Goal: Task Accomplishment & Management: Complete application form

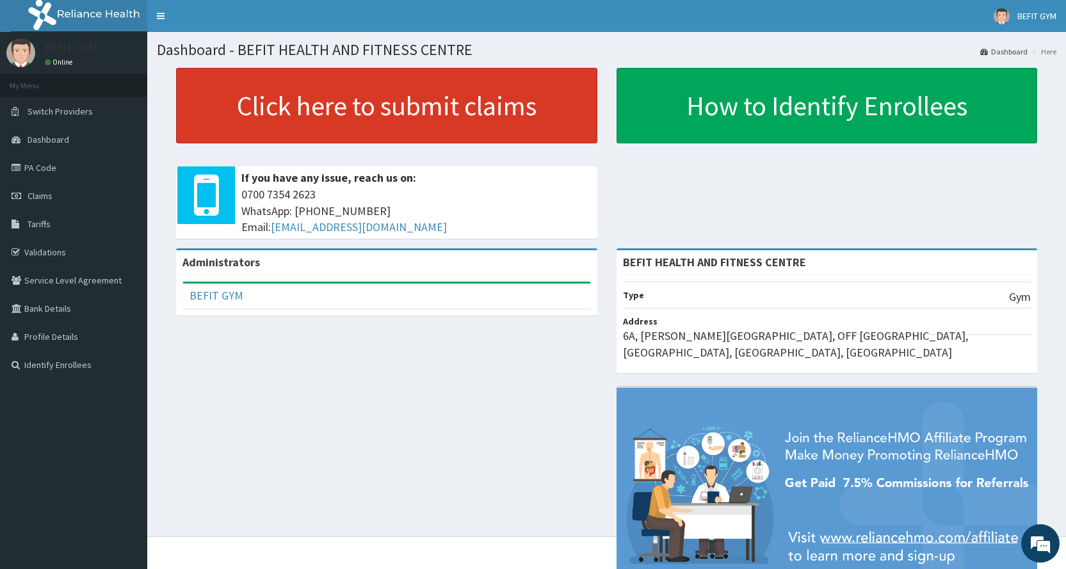
click at [407, 111] on link "Click here to submit claims" at bounding box center [386, 106] width 421 height 76
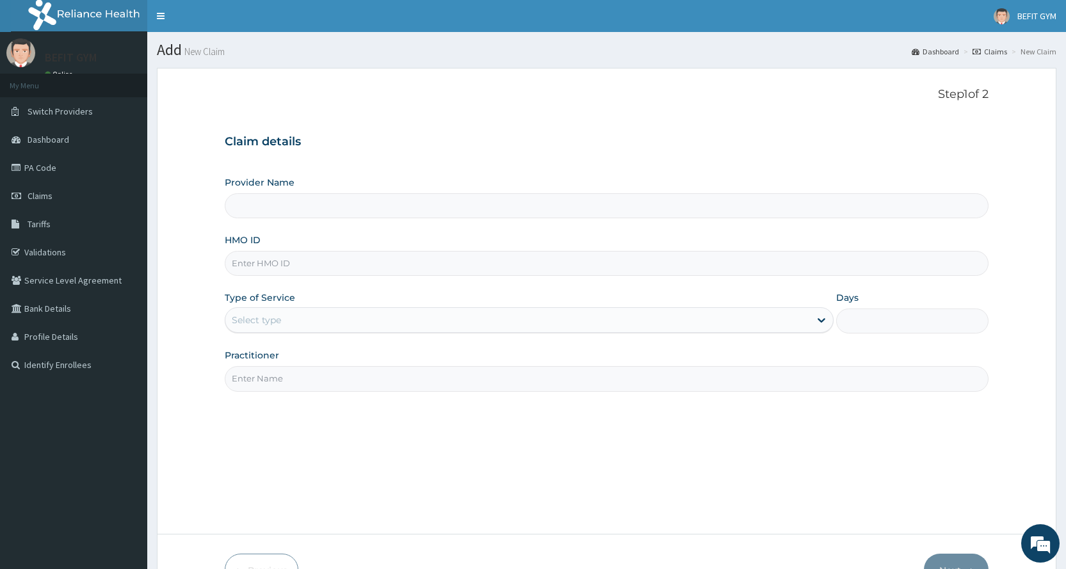
click at [410, 269] on input "HMO ID" at bounding box center [607, 263] width 764 height 25
type input "BEFIT HEALTH AND FITNESS CENTRE"
type input "1"
type input "SRD/10018/A"
click at [309, 371] on input "Practitioner" at bounding box center [607, 378] width 764 height 25
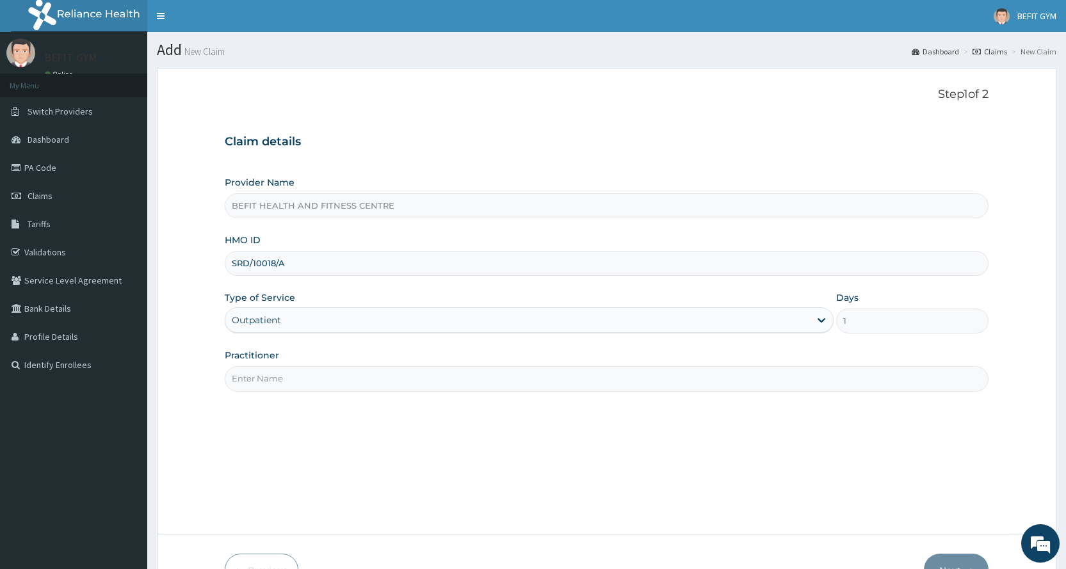
type input "B"
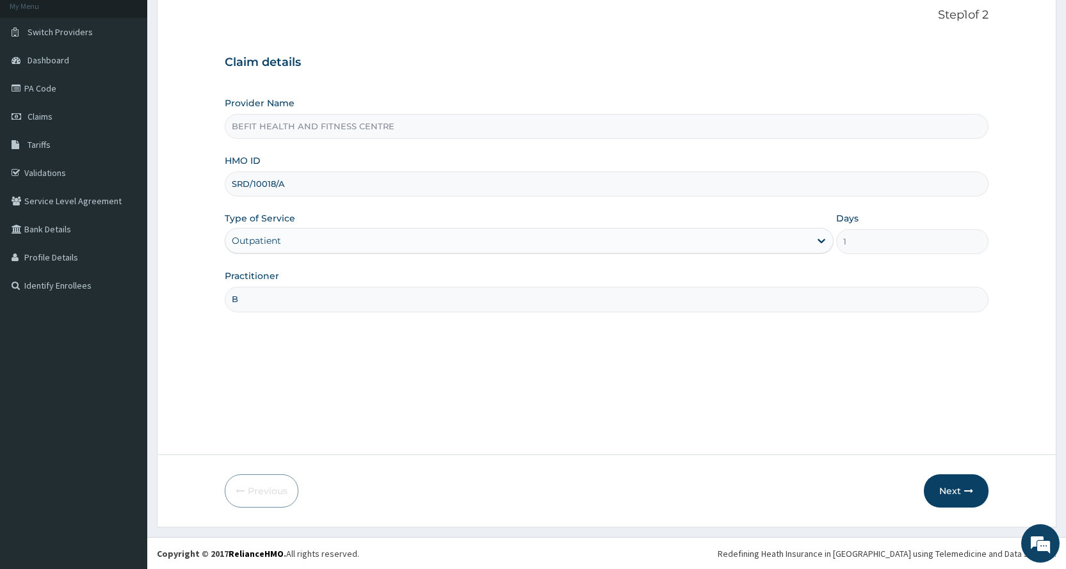
scroll to position [80, 0]
click at [978, 497] on button "Next" at bounding box center [956, 490] width 65 height 33
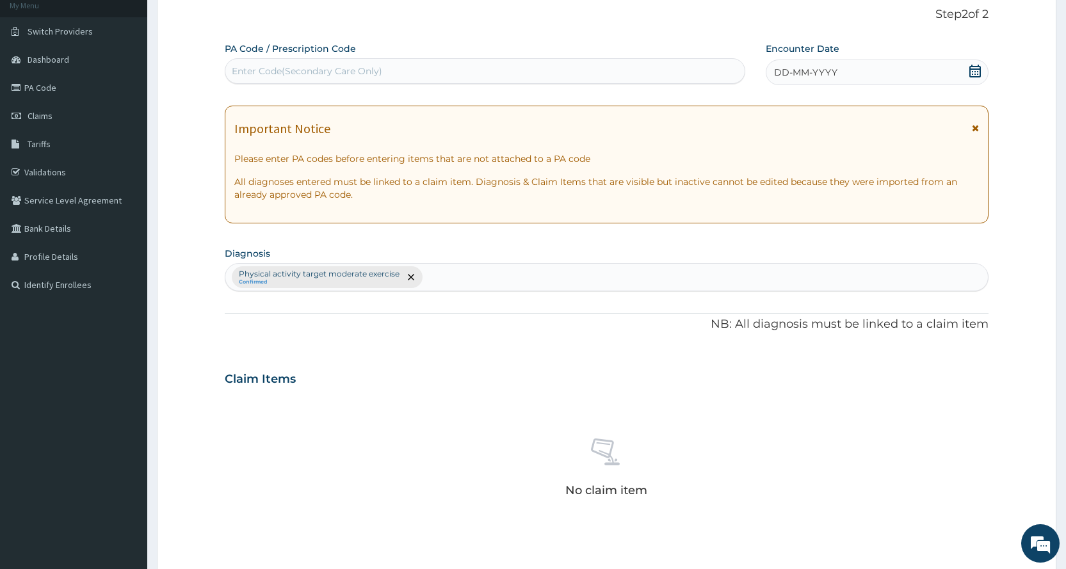
click at [583, 62] on div "Enter Code(Secondary Care Only)" at bounding box center [484, 71] width 519 height 20
type input "PA/0B9A1E"
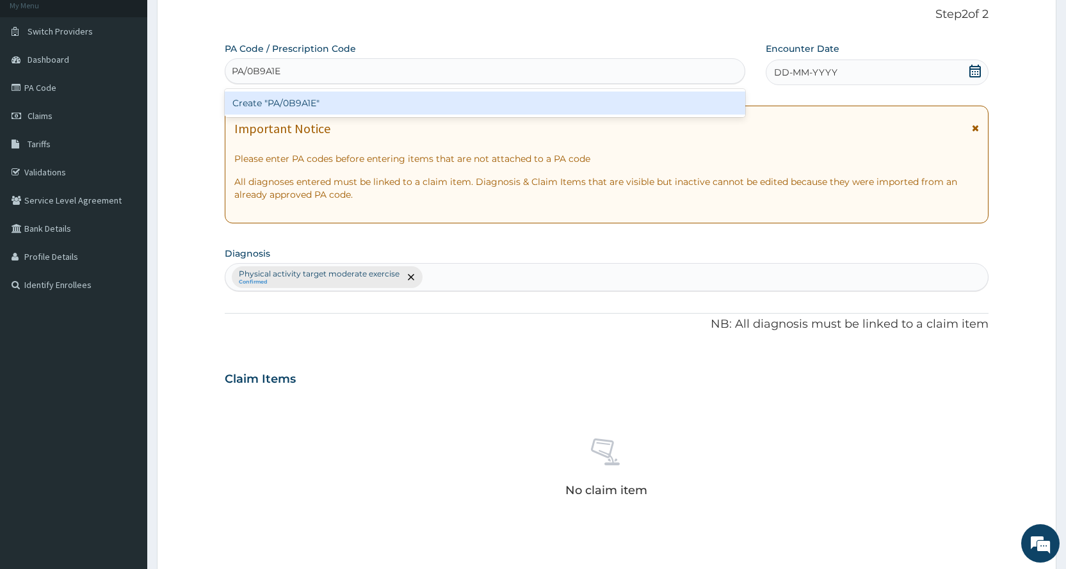
click at [455, 104] on div "Create "PA/0B9A1E"" at bounding box center [485, 103] width 520 height 23
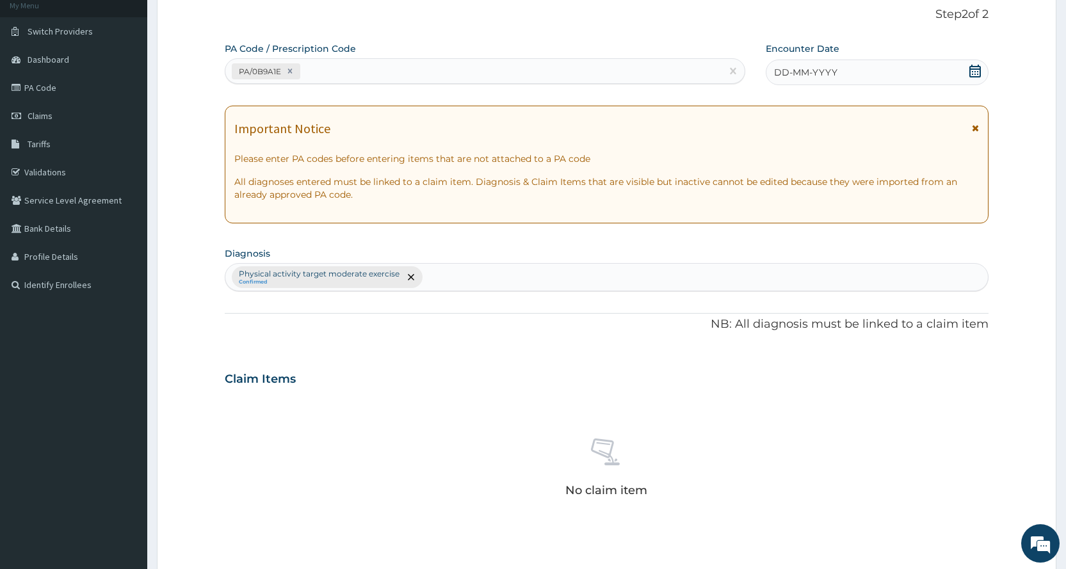
click at [835, 78] on span "DD-MM-YYYY" at bounding box center [805, 72] width 63 height 13
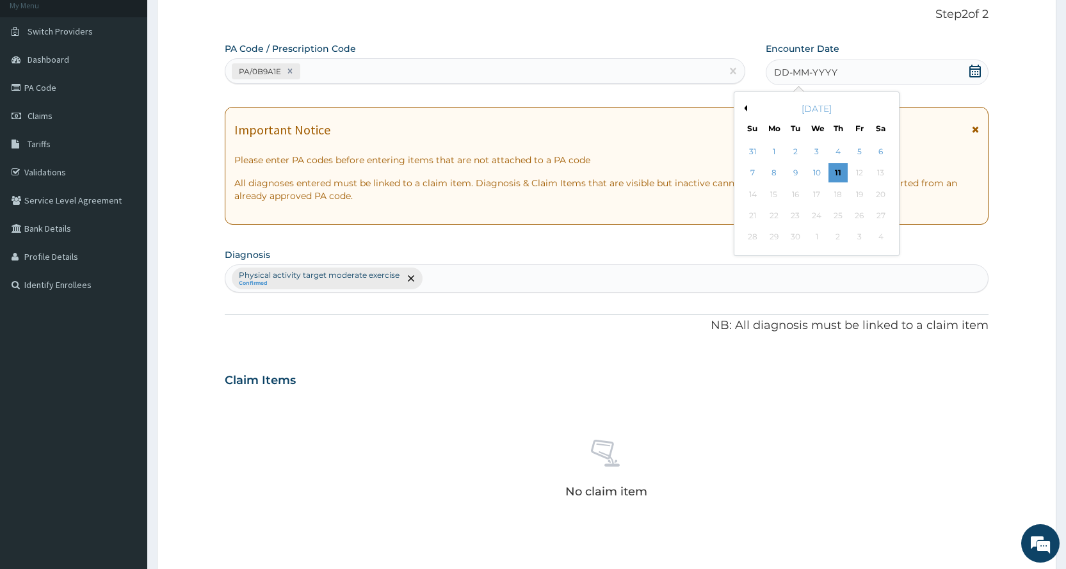
click at [745, 109] on button "Previous Month" at bounding box center [744, 108] width 6 height 6
click at [859, 169] on div "8" at bounding box center [859, 173] width 19 height 19
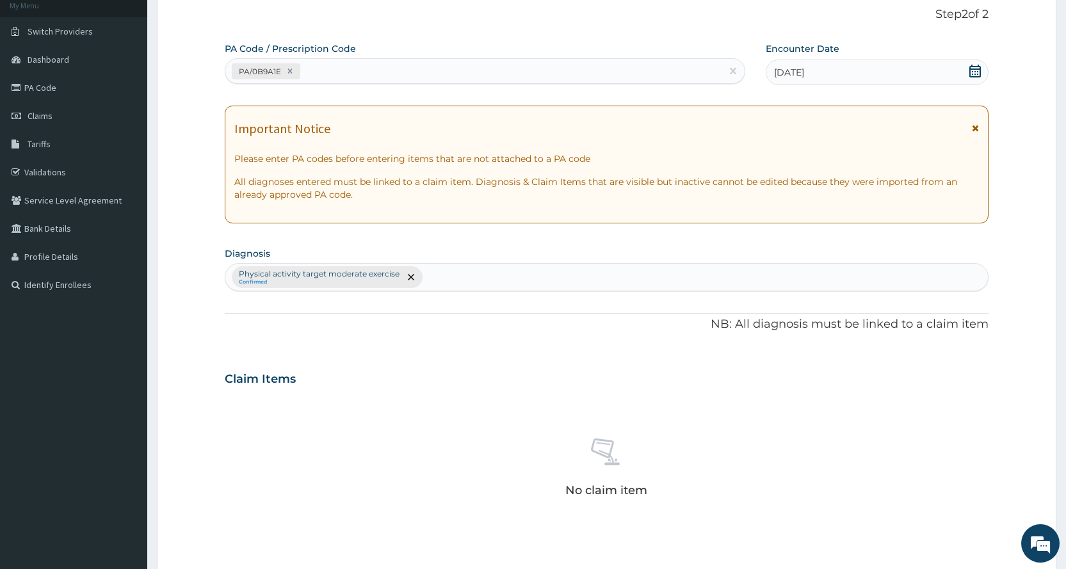
scroll to position [354, 0]
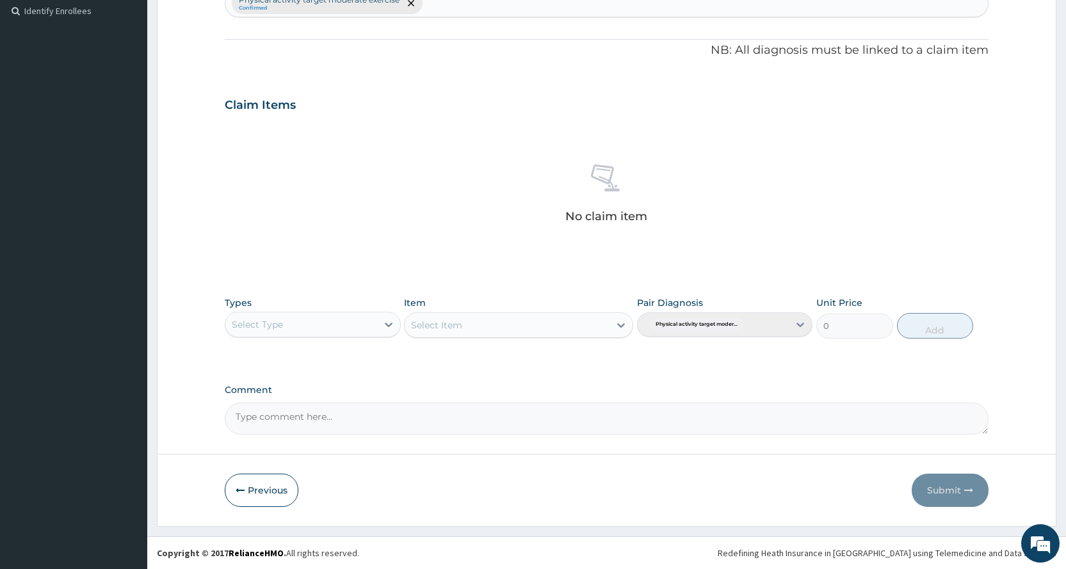
click at [293, 328] on div "Select Type" at bounding box center [300, 324] width 151 height 20
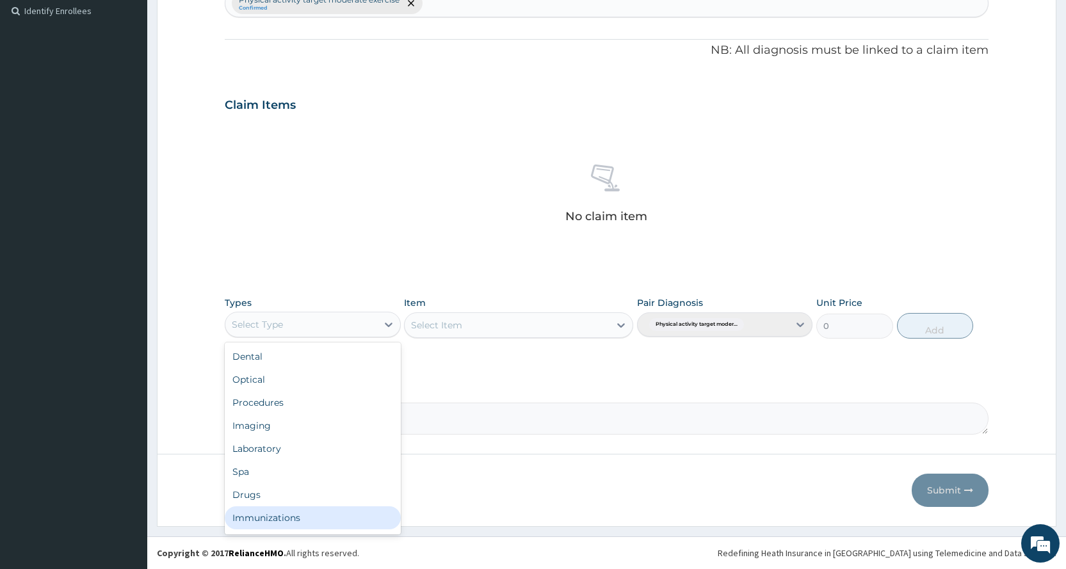
scroll to position [44, 0]
click at [286, 530] on div "Gym" at bounding box center [312, 520] width 175 height 23
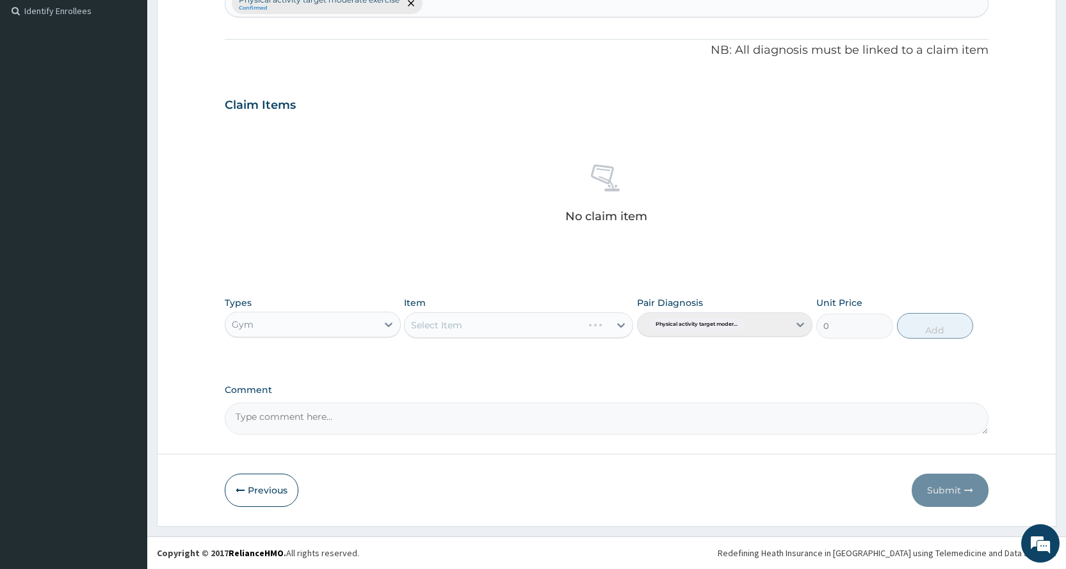
click at [442, 329] on div "Select Item" at bounding box center [518, 325] width 229 height 26
click at [485, 330] on div "Select Item" at bounding box center [507, 325] width 205 height 20
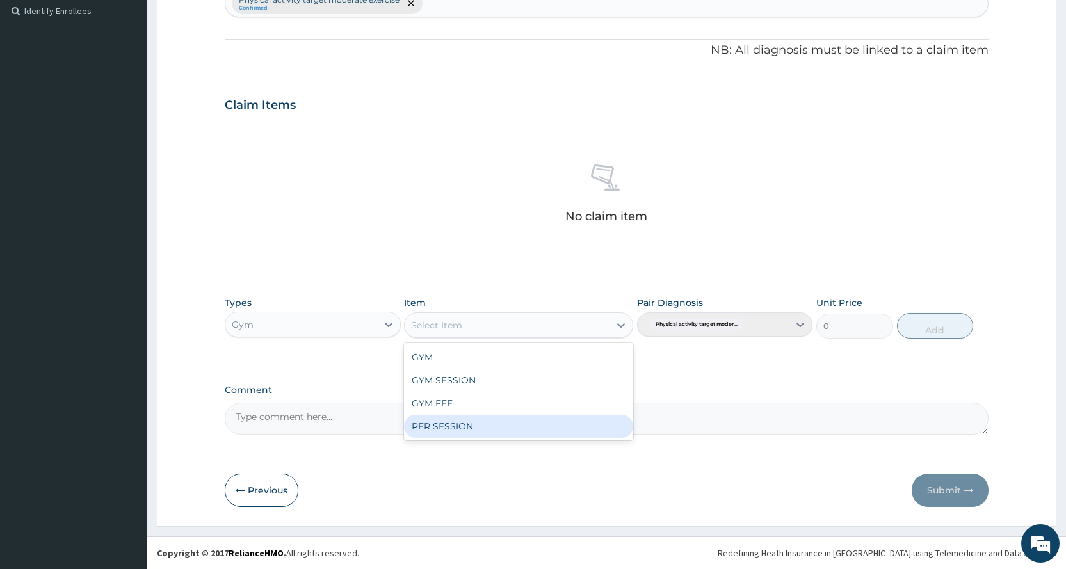
click at [471, 426] on div "PER SESSION" at bounding box center [518, 426] width 229 height 23
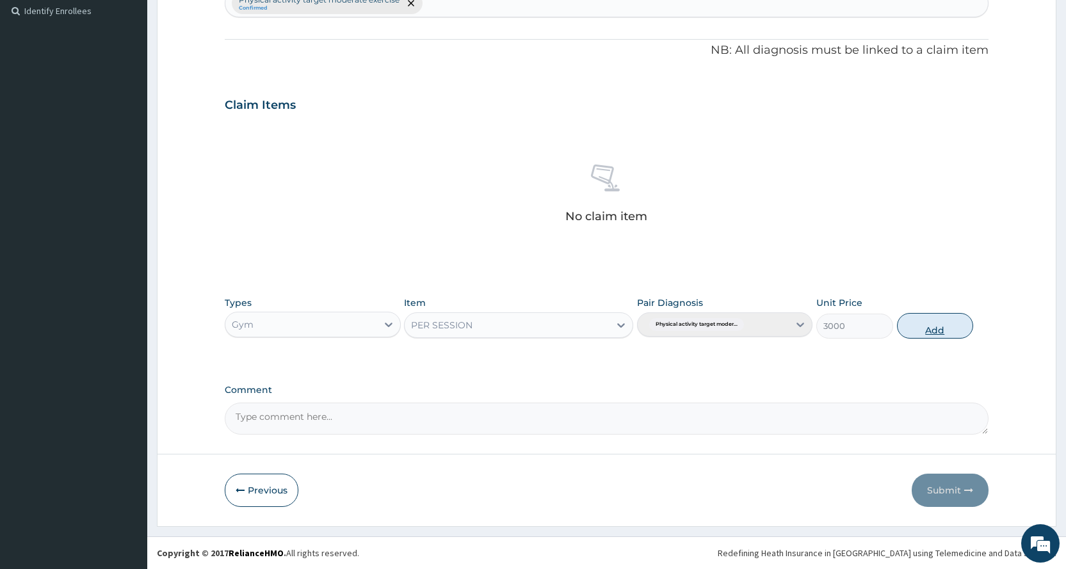
click at [948, 325] on button "Add" at bounding box center [935, 326] width 76 height 26
type input "0"
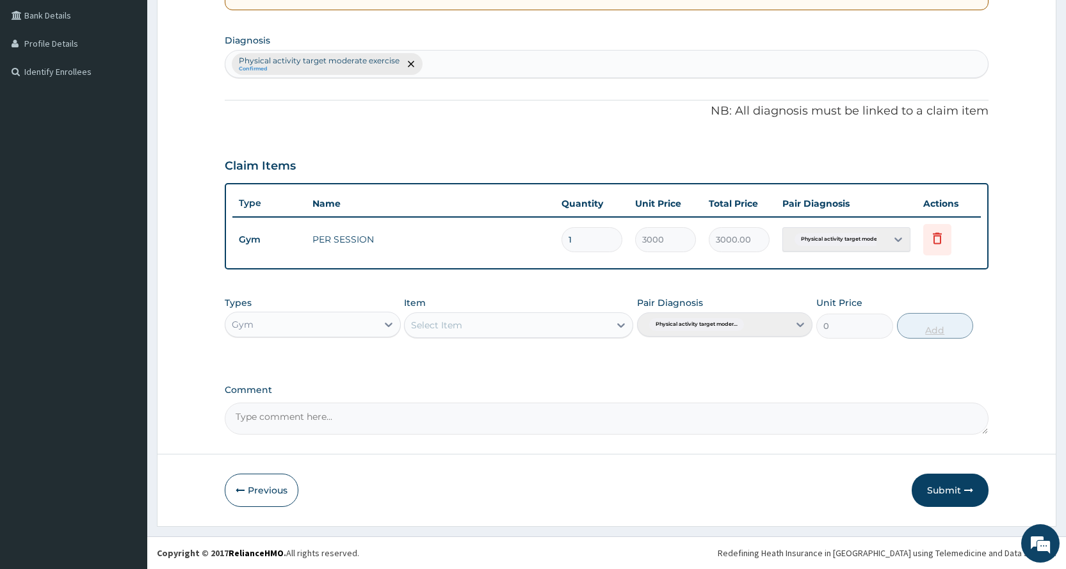
scroll to position [293, 0]
click at [939, 491] on button "Submit" at bounding box center [950, 490] width 77 height 33
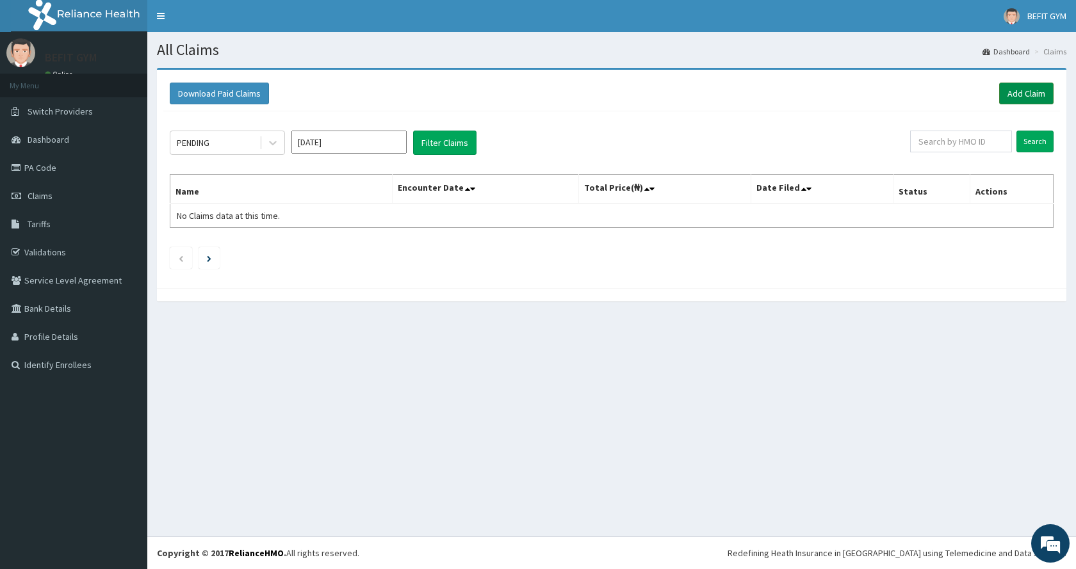
click at [1035, 89] on link "Add Claim" at bounding box center [1026, 94] width 54 height 22
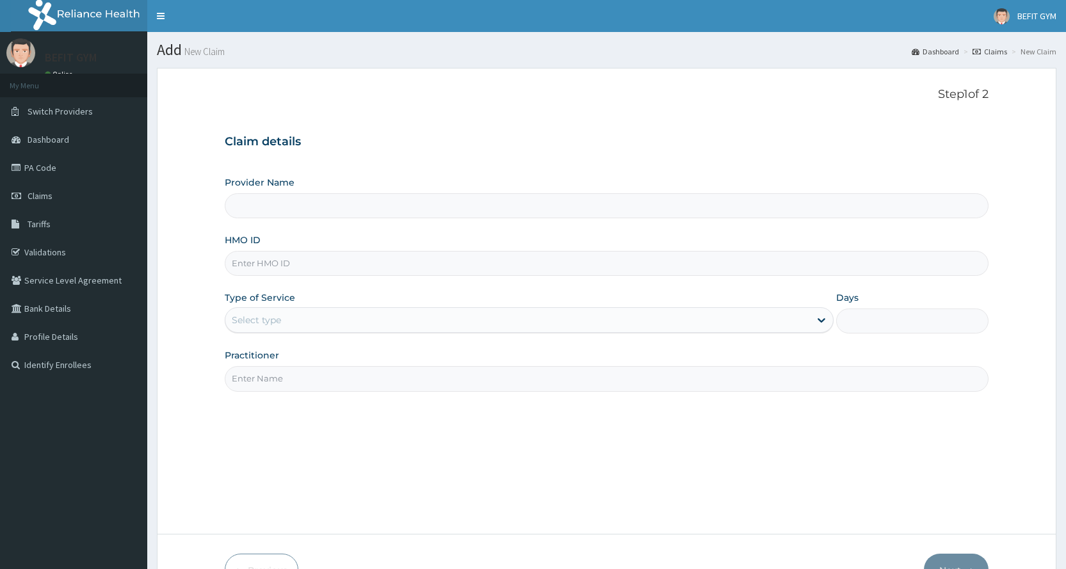
click at [661, 270] on input "HMO ID" at bounding box center [607, 263] width 764 height 25
type input "BEFIT HEALTH AND FITNESS CENTRE"
type input "1"
type input "NBC/10922/C"
click at [334, 382] on input "Practitioner" at bounding box center [607, 378] width 764 height 25
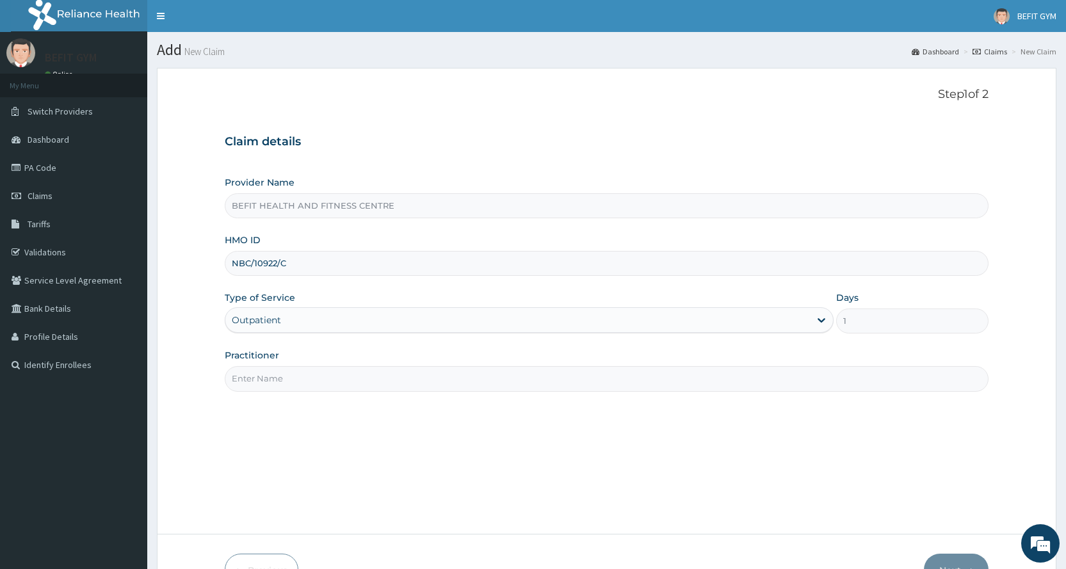
type input "B"
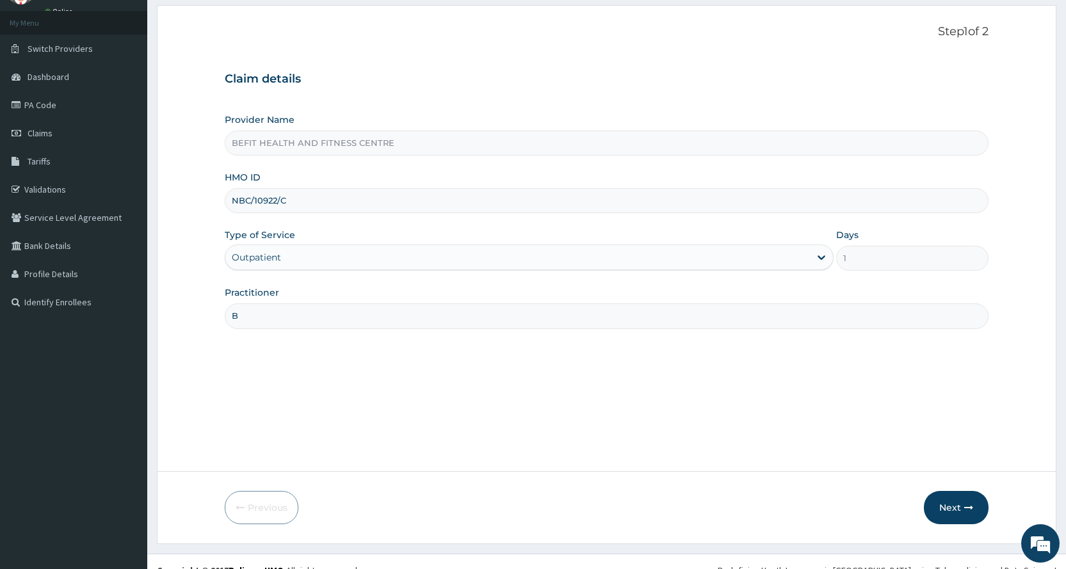
scroll to position [80, 0]
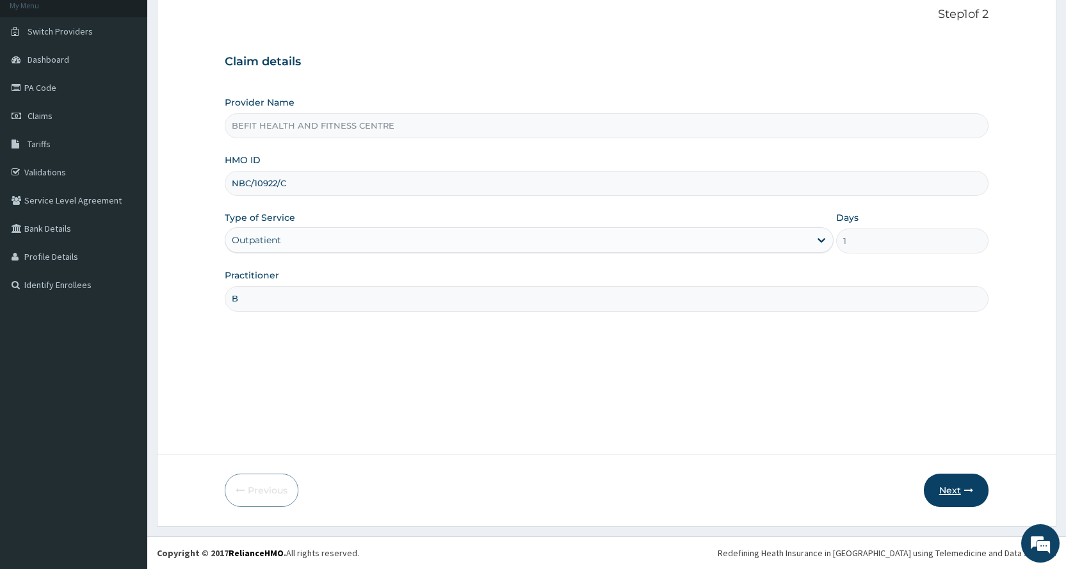
click at [944, 489] on button "Next" at bounding box center [956, 490] width 65 height 33
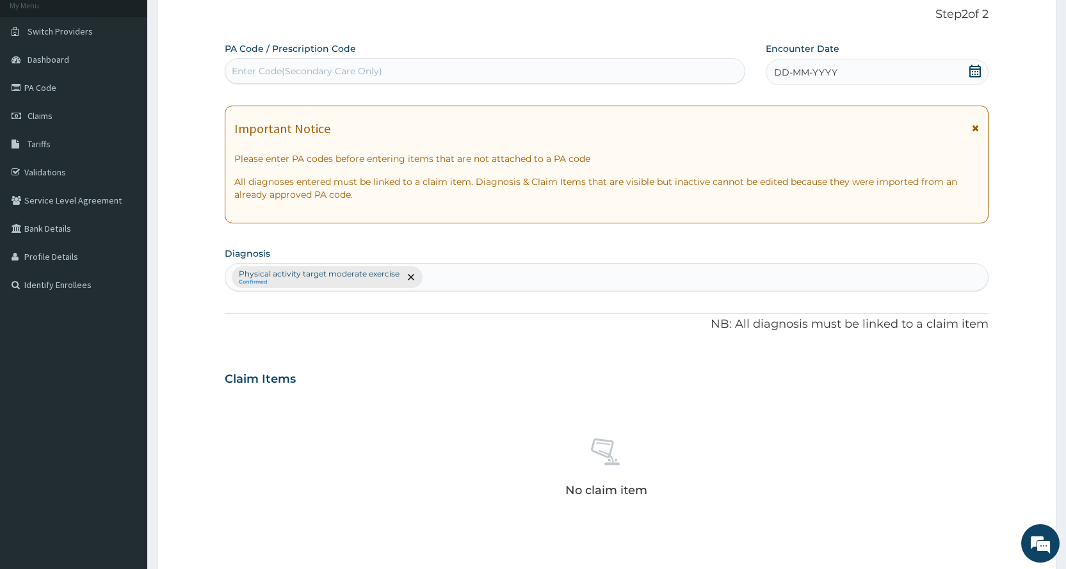
click at [419, 70] on div "Enter Code(Secondary Care Only)" at bounding box center [484, 71] width 519 height 20
type input "PA/823CB0"
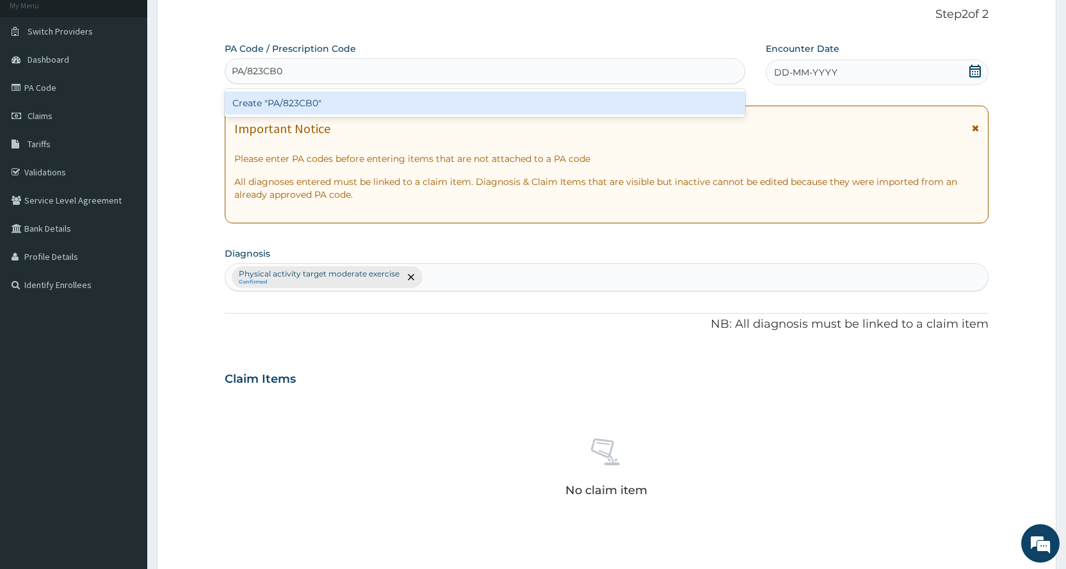
click at [430, 93] on div "Create "PA/823CB0"" at bounding box center [485, 103] width 520 height 23
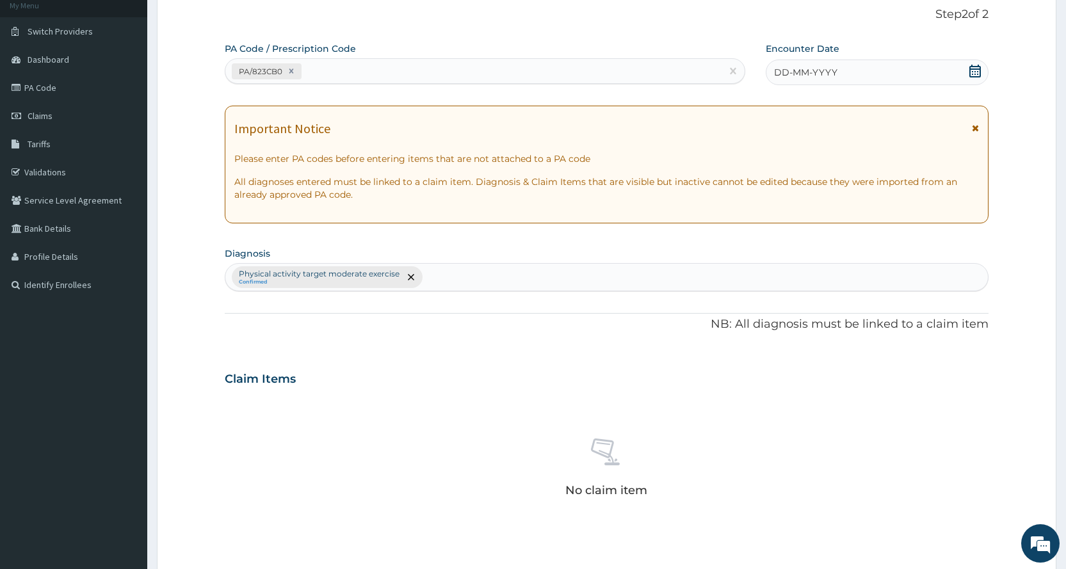
click at [818, 83] on div "DD-MM-YYYY" at bounding box center [877, 73] width 223 height 26
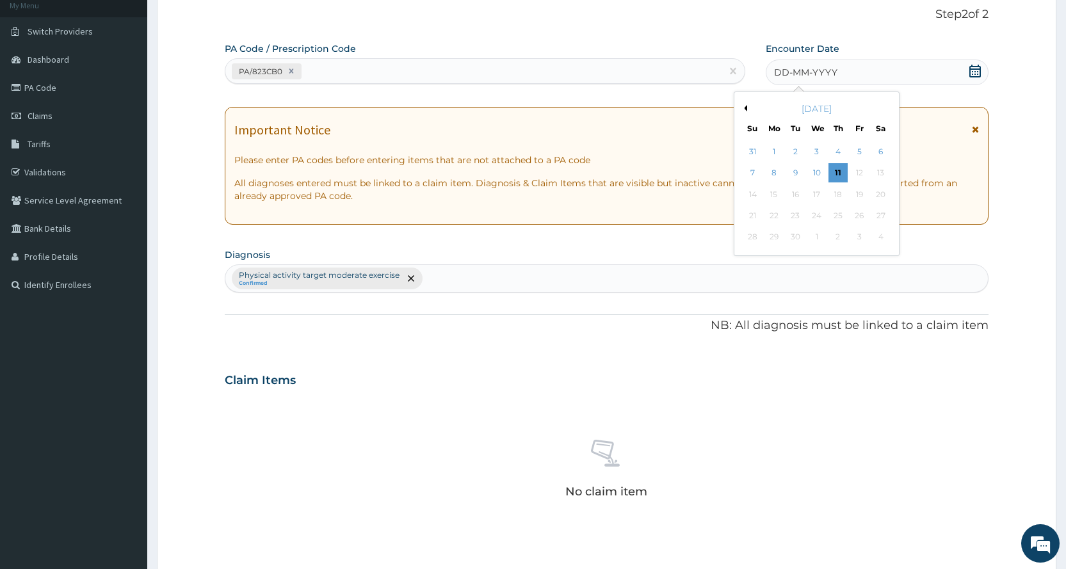
click at [745, 108] on button "Previous Month" at bounding box center [744, 108] width 6 height 6
click at [856, 172] on div "8" at bounding box center [859, 173] width 19 height 19
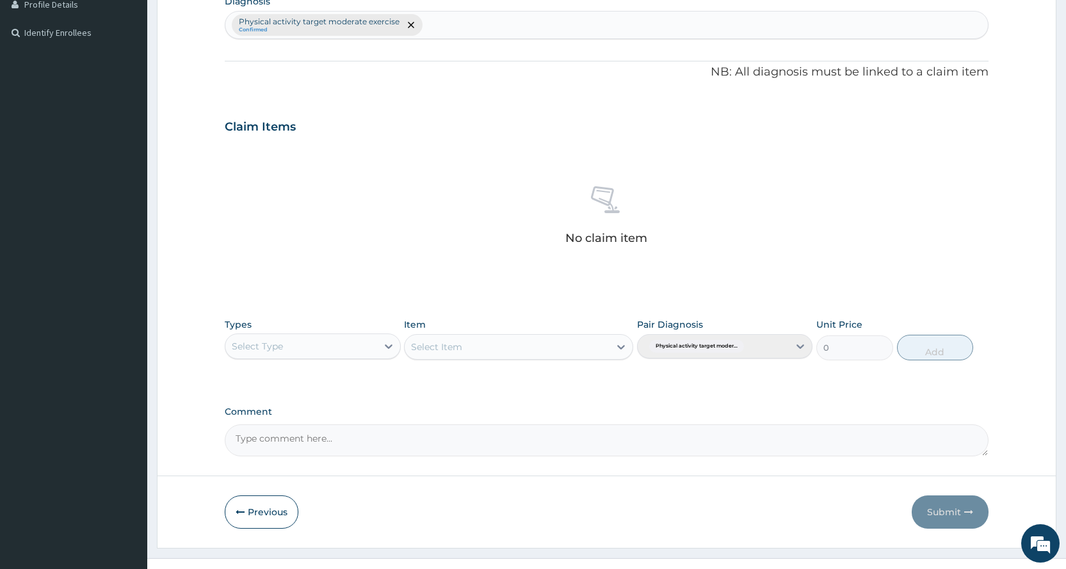
scroll to position [354, 0]
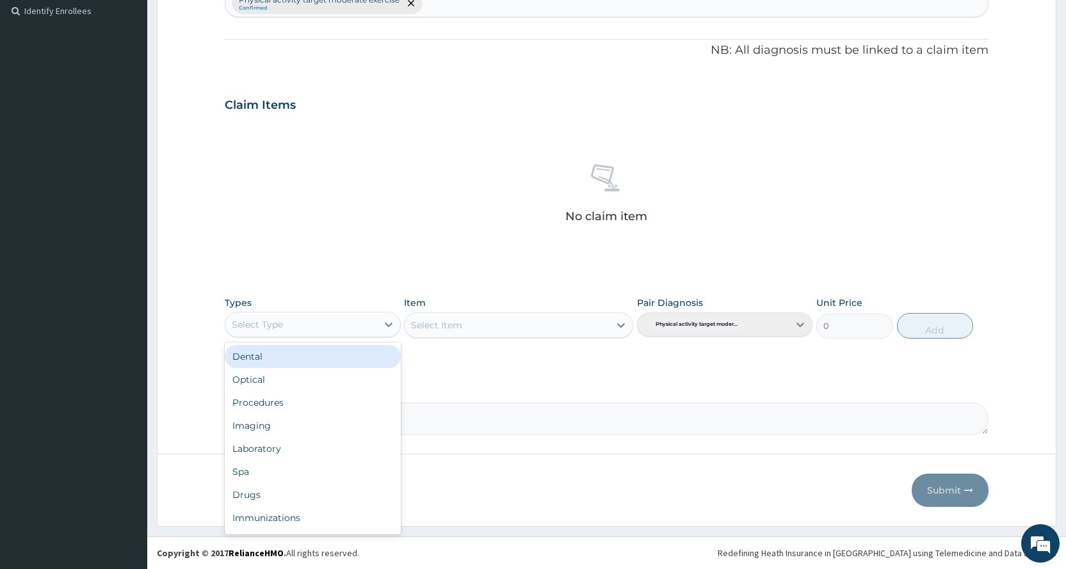
click at [285, 333] on div "Select Type" at bounding box center [300, 324] width 151 height 20
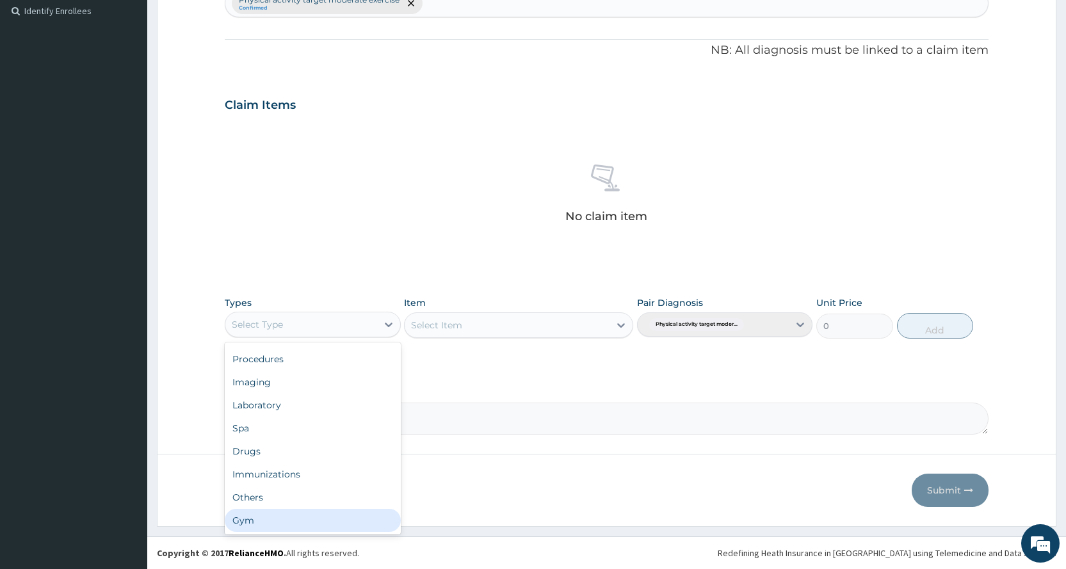
click at [273, 516] on div "Gym" at bounding box center [312, 520] width 175 height 23
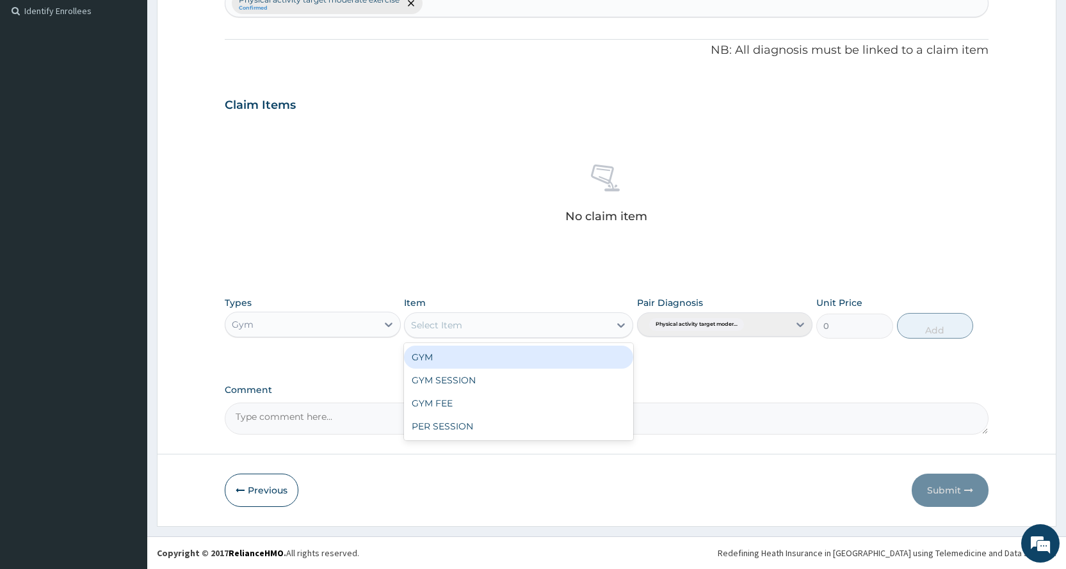
click at [538, 327] on div "Select Item" at bounding box center [507, 325] width 205 height 20
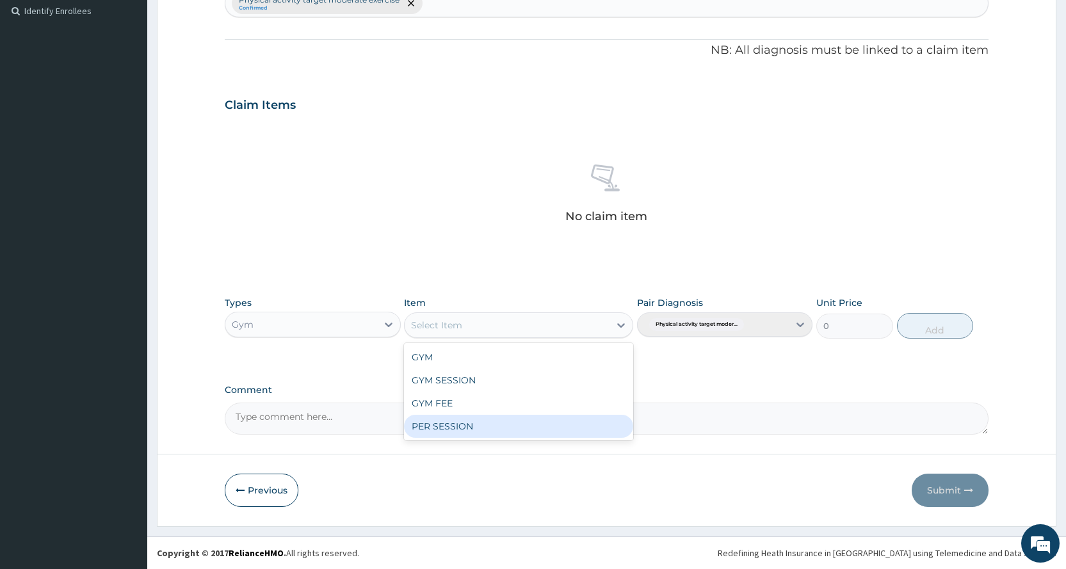
click at [537, 428] on div "PER SESSION" at bounding box center [518, 426] width 229 height 23
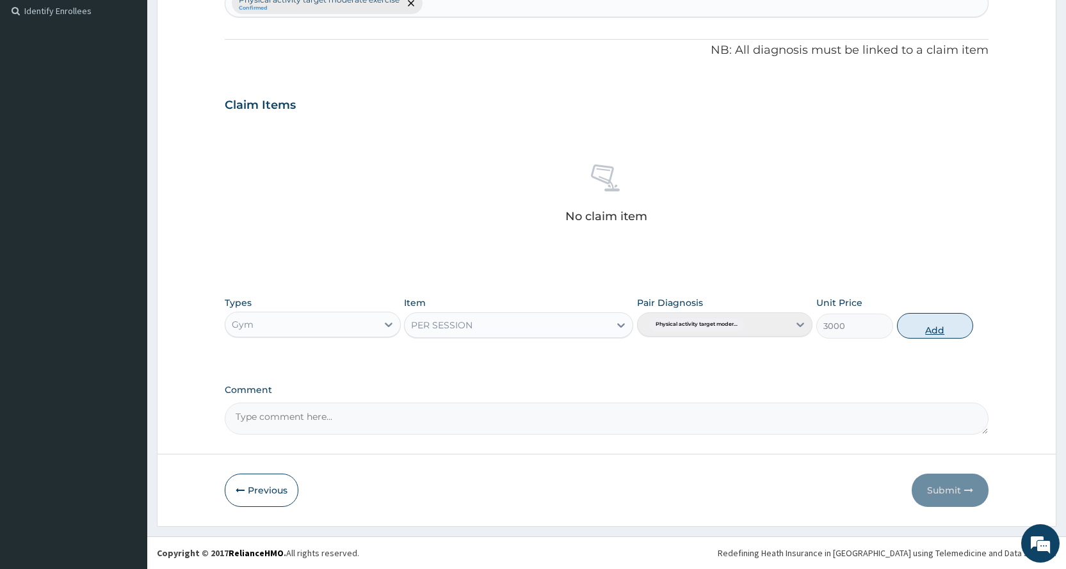
click at [952, 326] on button "Add" at bounding box center [935, 326] width 76 height 26
type input "0"
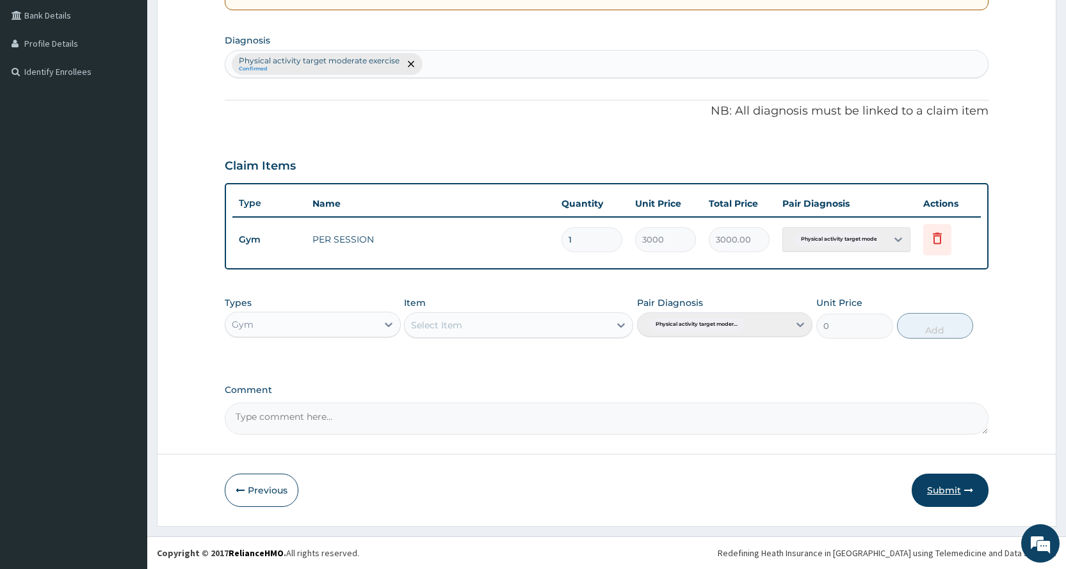
click at [963, 486] on button "Submit" at bounding box center [950, 490] width 77 height 33
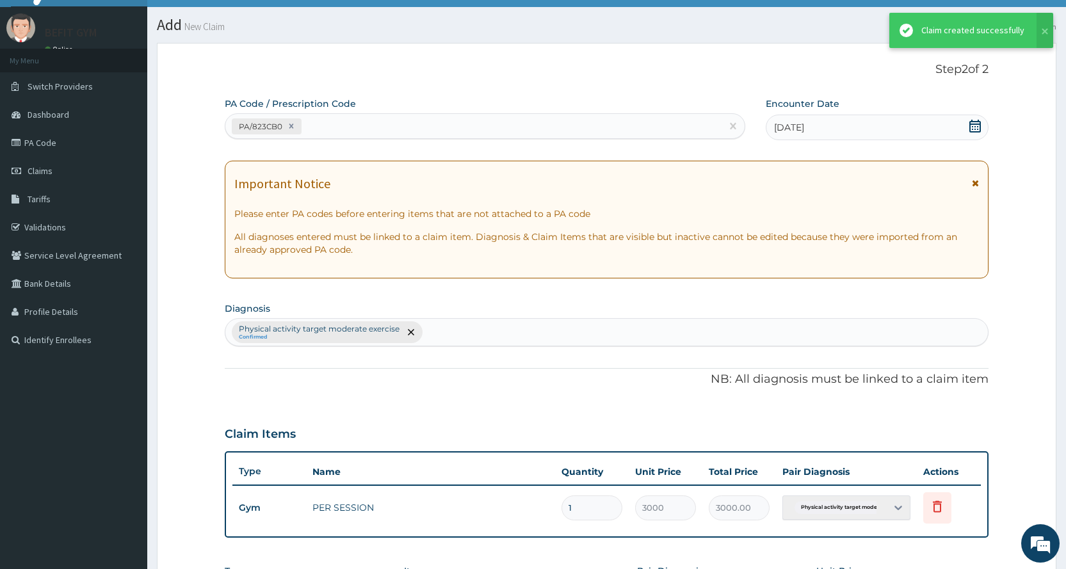
scroll to position [293, 0]
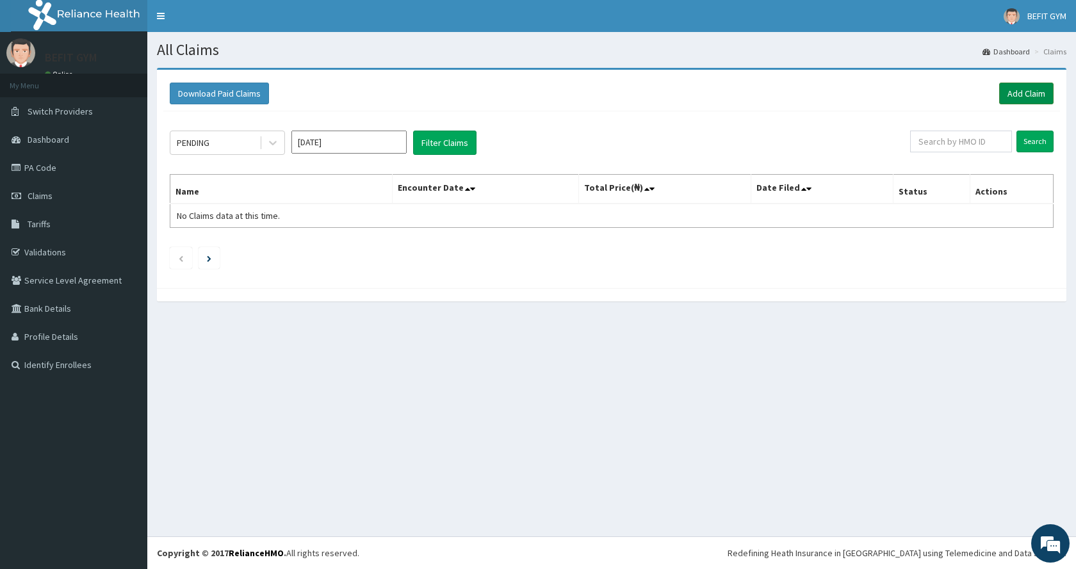
click at [1015, 96] on link "Add Claim" at bounding box center [1026, 94] width 54 height 22
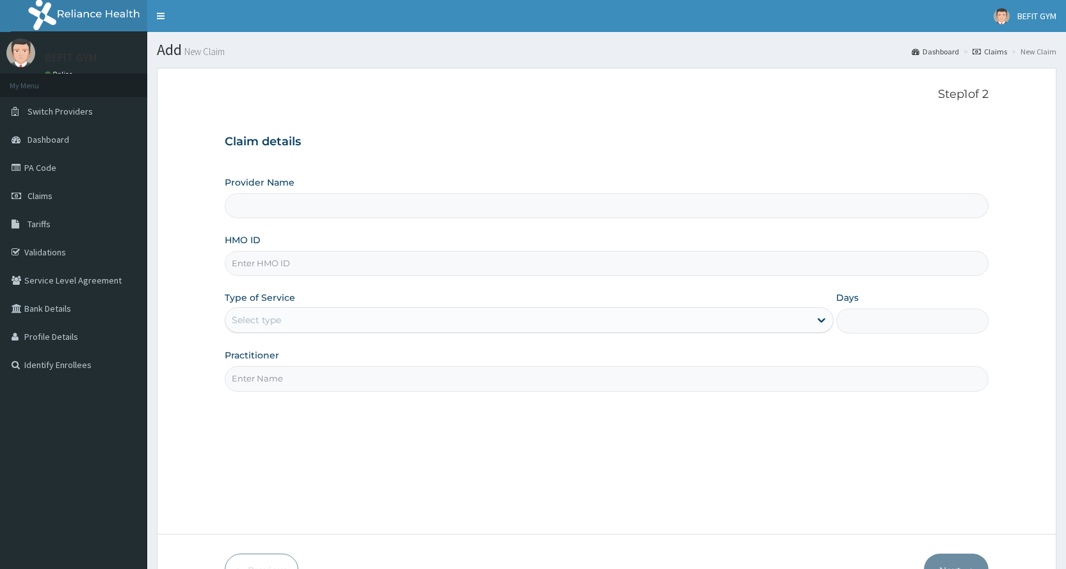
type input "BEFIT HEALTH AND FITNESS CENTRE"
type input "1"
click at [396, 271] on input "HMO ID" at bounding box center [607, 263] width 764 height 25
type input "g"
type input "GTG/10028/A"
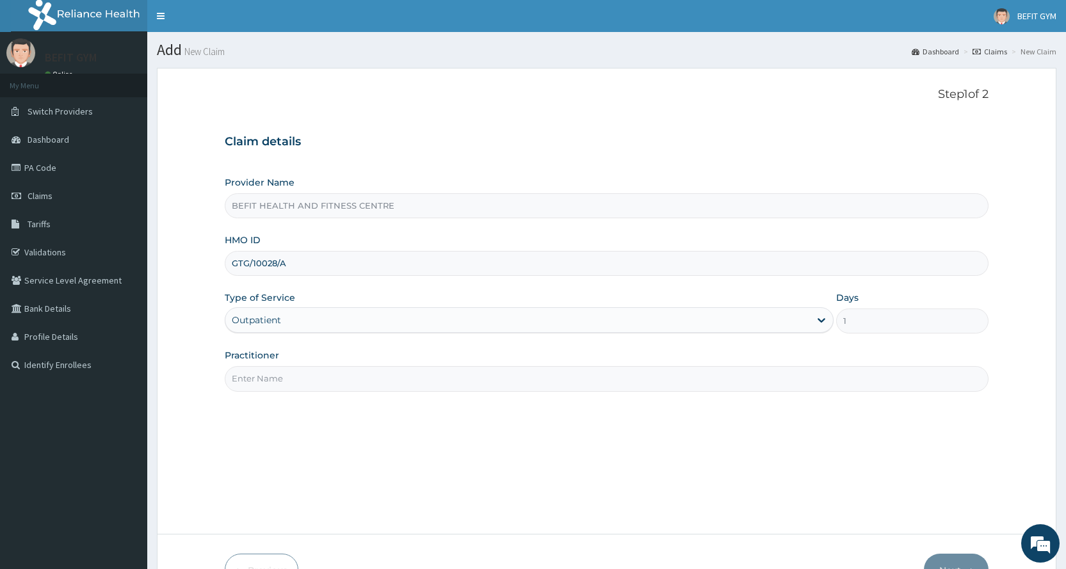
click at [270, 394] on div "Step 1 of 2 Claim details Provider Name BEFIT HEALTH AND FITNESS CENTRE HMO ID …" at bounding box center [607, 301] width 764 height 427
click at [287, 385] on input "Practitioner" at bounding box center [607, 378] width 764 height 25
type input "B"
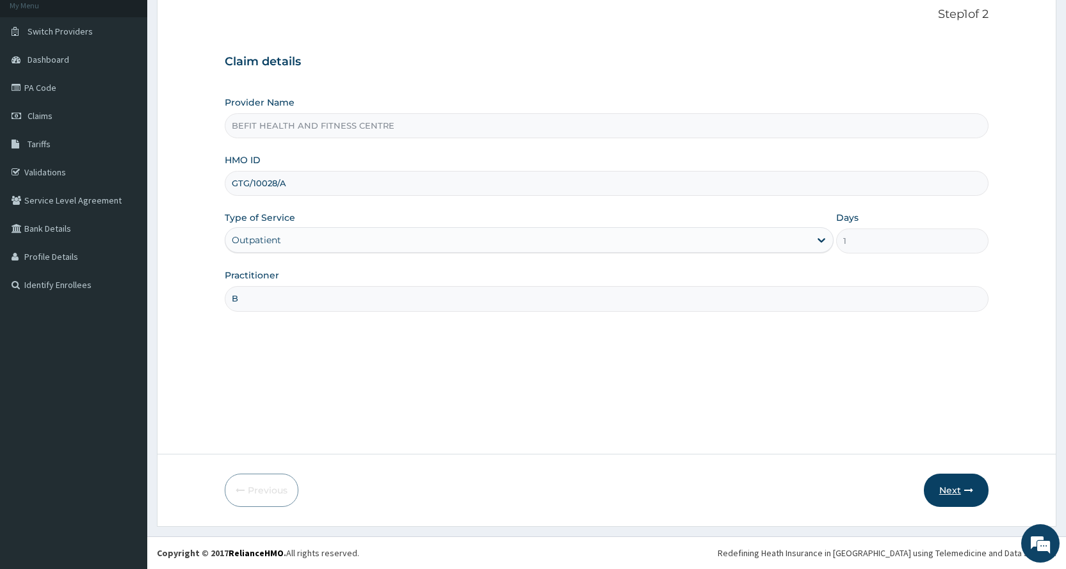
click at [944, 485] on button "Next" at bounding box center [956, 490] width 65 height 33
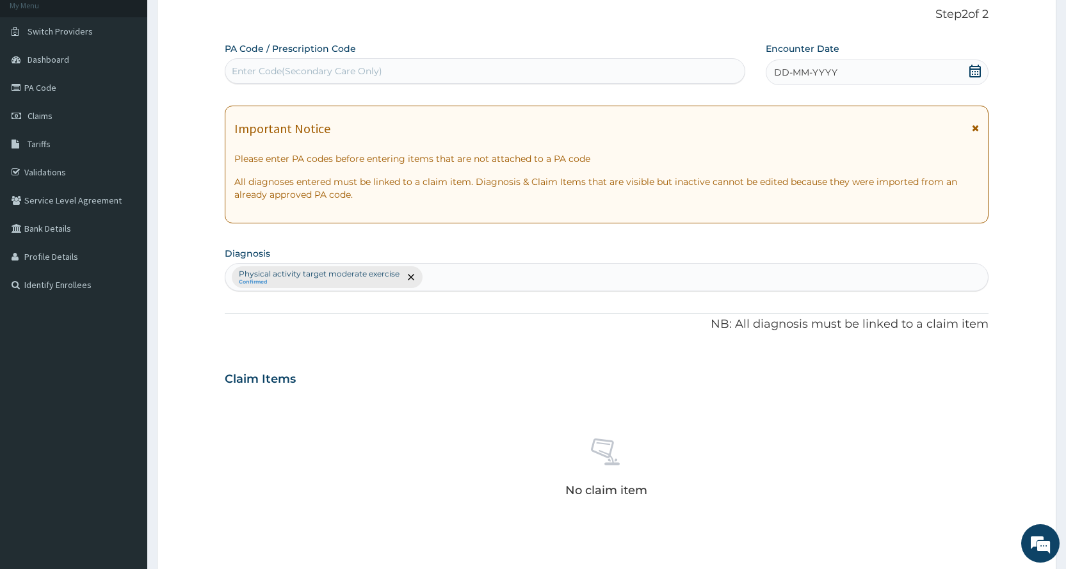
click at [425, 67] on div "Enter Code(Secondary Care Only)" at bounding box center [484, 71] width 519 height 20
type input "PA/14BE34"
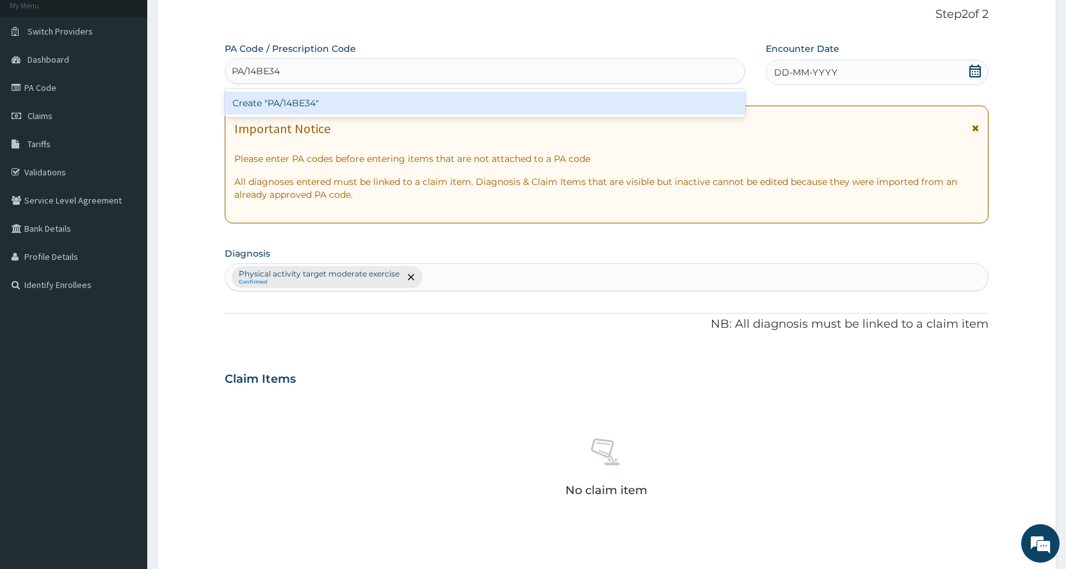
click at [431, 94] on div "Create "PA/14BE34"" at bounding box center [485, 103] width 520 height 23
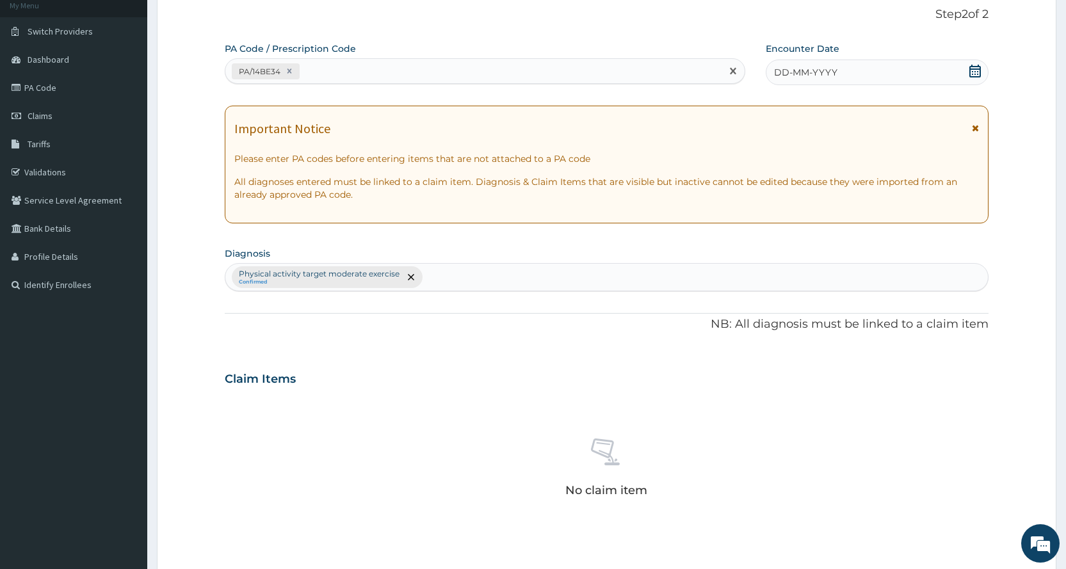
click at [958, 79] on div "DD-MM-YYYY" at bounding box center [877, 73] width 223 height 26
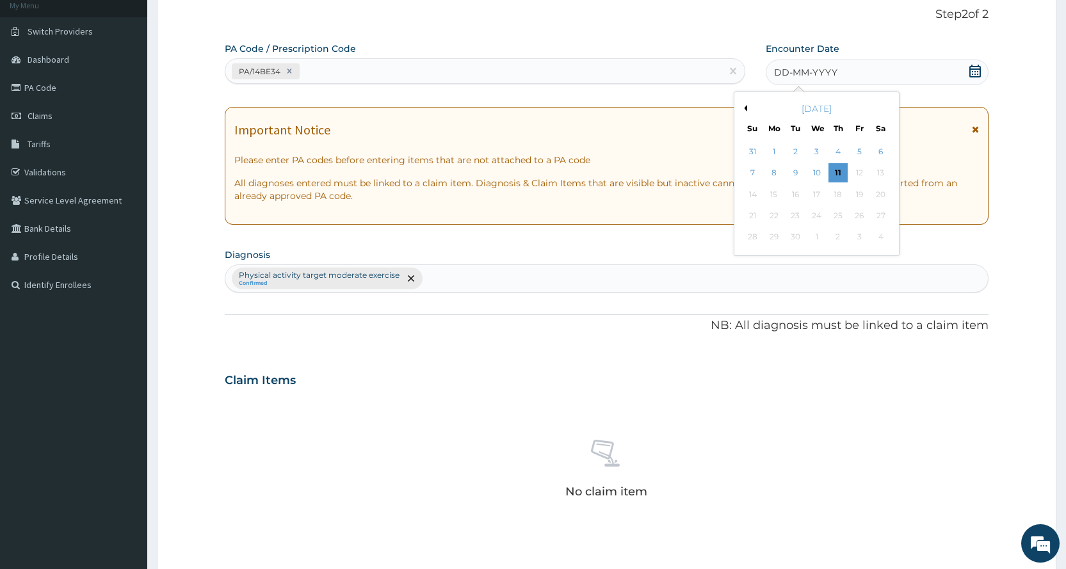
click at [747, 106] on button "Previous Month" at bounding box center [744, 108] width 6 height 6
click at [857, 167] on div "8" at bounding box center [859, 173] width 19 height 19
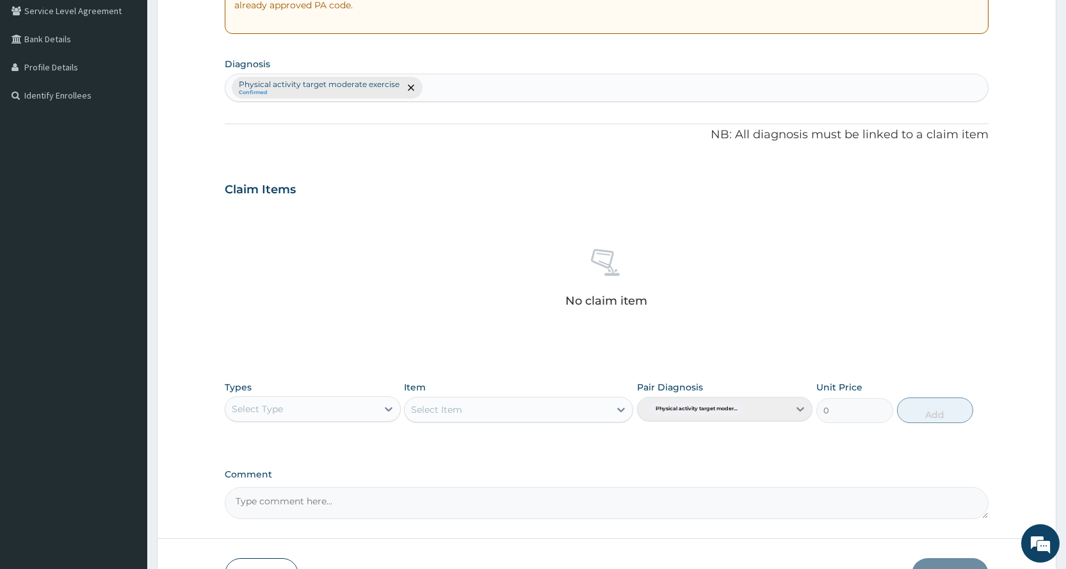
scroll to position [354, 0]
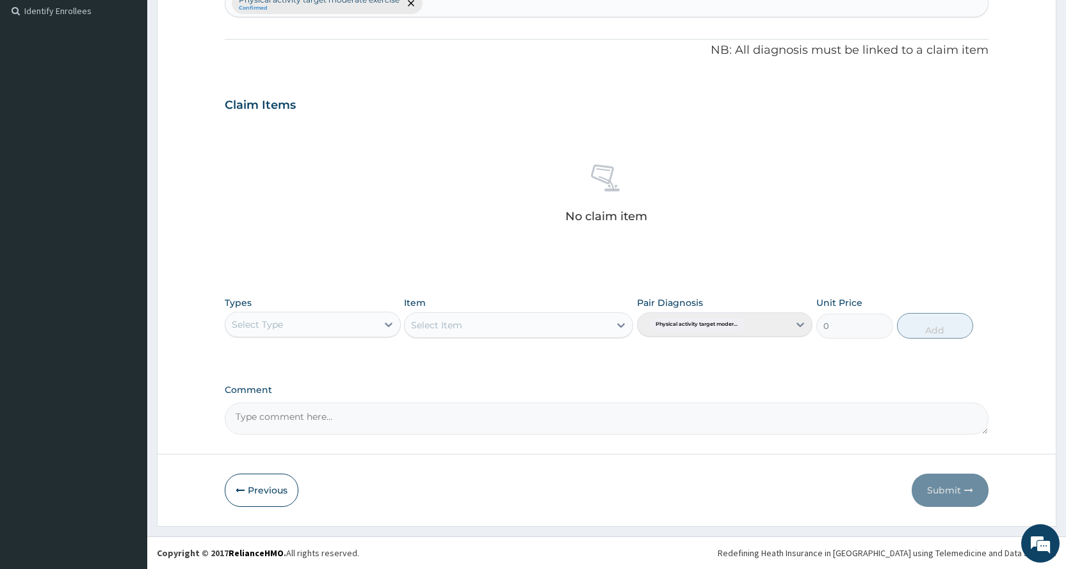
click at [323, 323] on div "Select Type" at bounding box center [300, 324] width 151 height 20
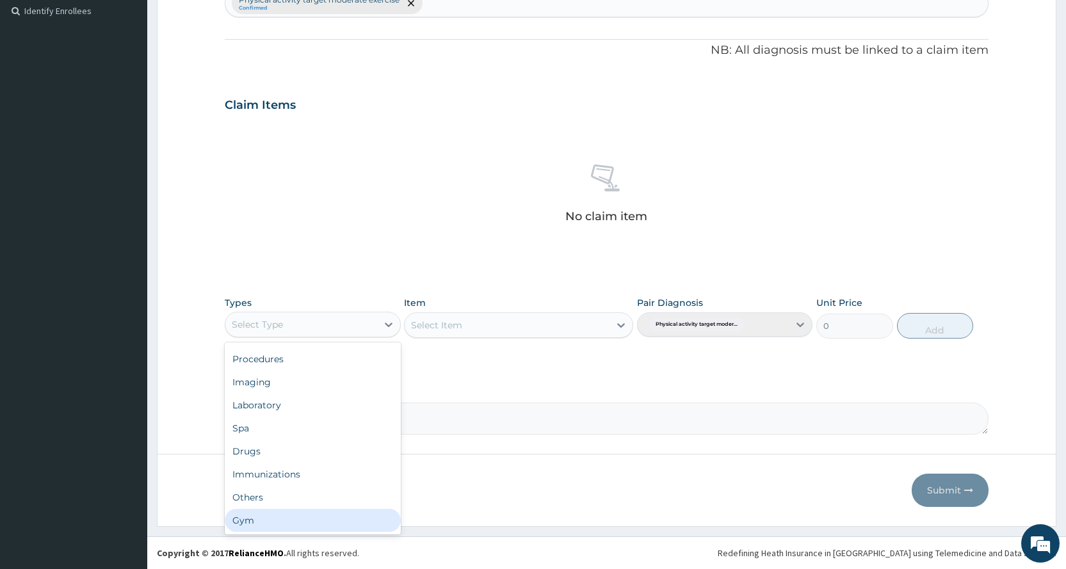
click at [328, 514] on div "Gym" at bounding box center [312, 520] width 175 height 23
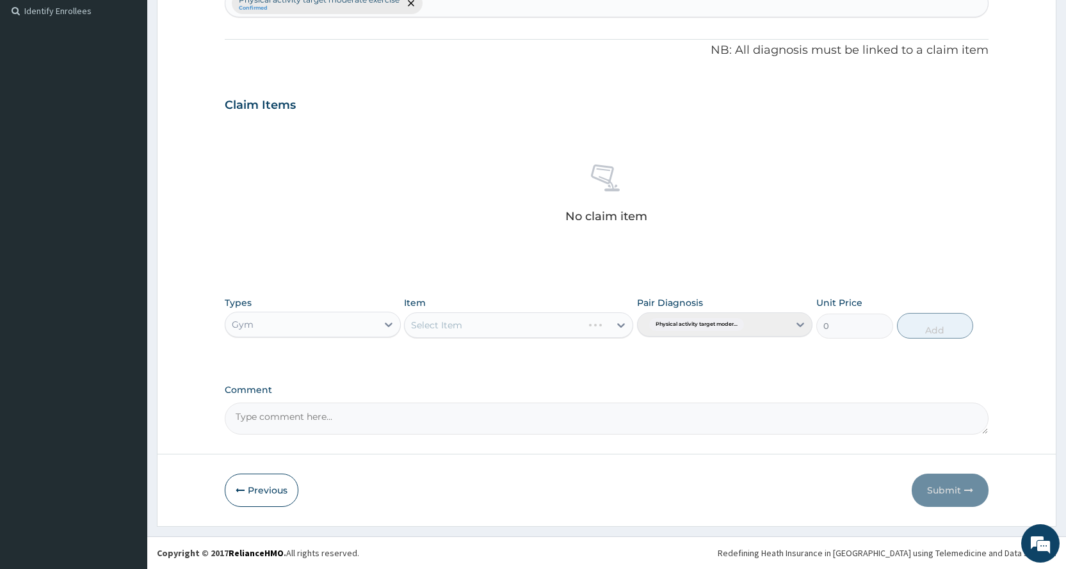
click at [498, 331] on div "Select Item" at bounding box center [518, 325] width 229 height 26
click at [493, 325] on div "Select Item" at bounding box center [507, 325] width 205 height 20
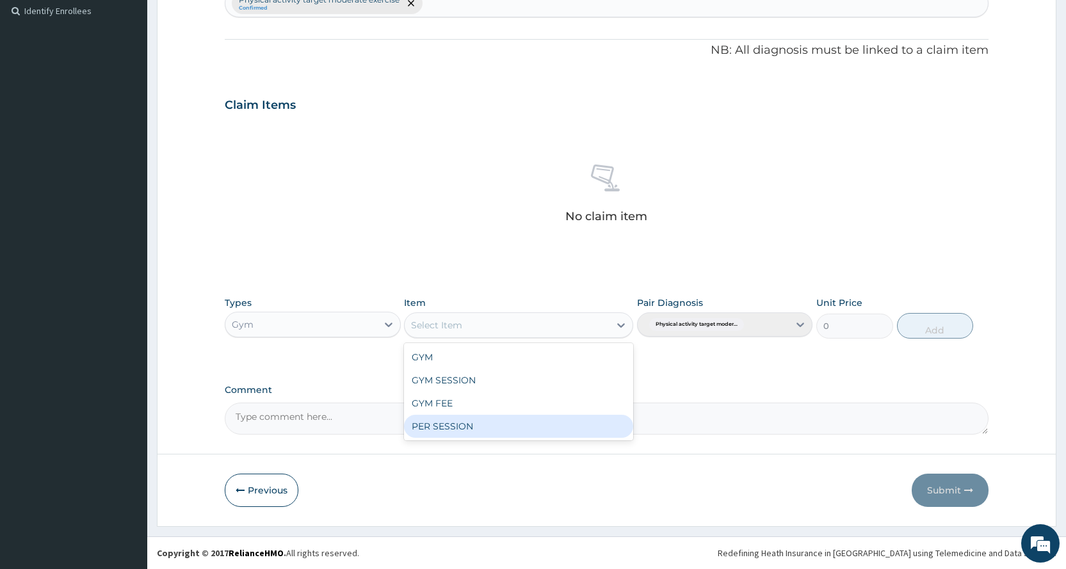
click at [485, 423] on div "PER SESSION" at bounding box center [518, 426] width 229 height 23
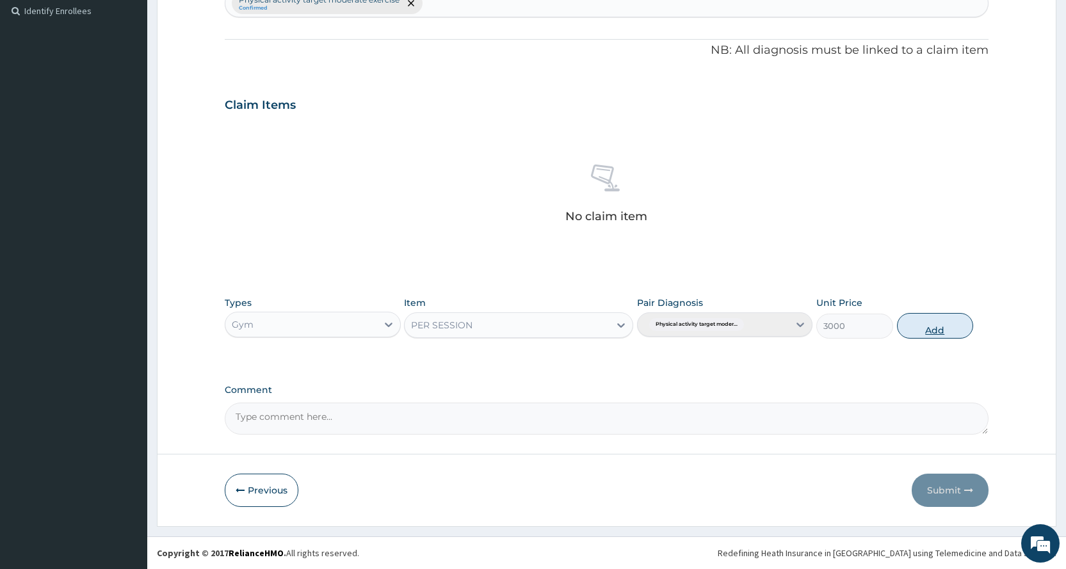
click at [946, 319] on button "Add" at bounding box center [935, 326] width 76 height 26
type input "0"
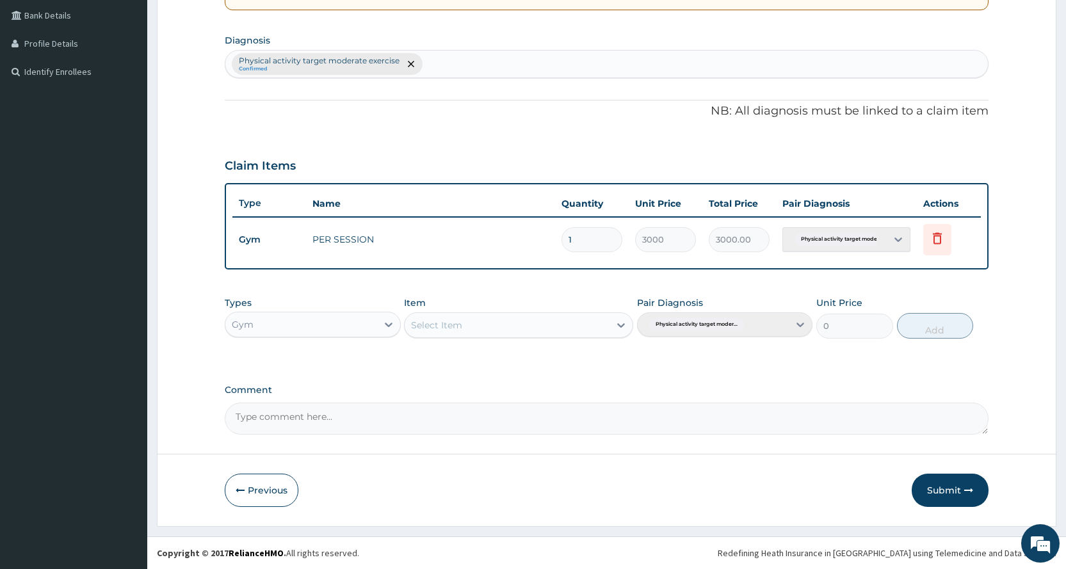
scroll to position [293, 0]
click at [953, 484] on button "Submit" at bounding box center [950, 490] width 77 height 33
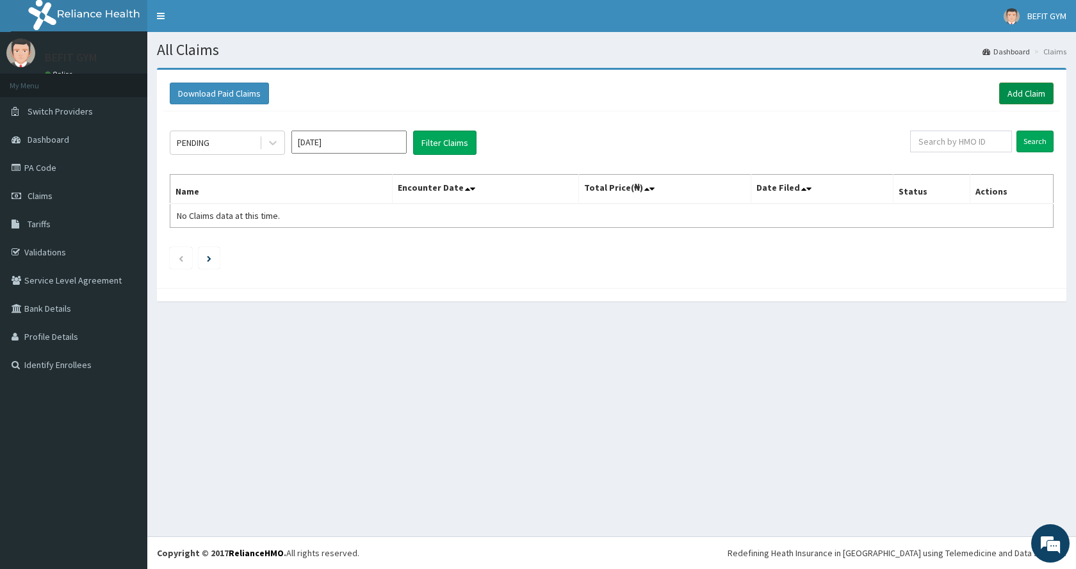
click at [1045, 92] on link "Add Claim" at bounding box center [1026, 94] width 54 height 22
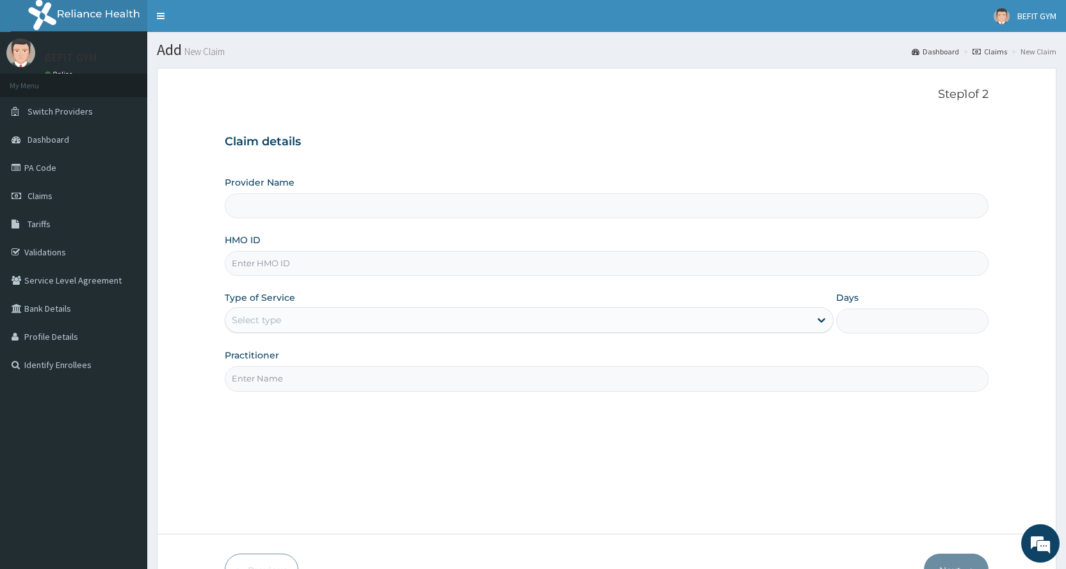
type input "BEFIT HEALTH AND FITNESS CENTRE"
type input "1"
click at [340, 266] on input "HMO ID" at bounding box center [607, 263] width 764 height 25
type input "DQE/10005/A"
click at [698, 384] on input "Practitioner" at bounding box center [607, 378] width 764 height 25
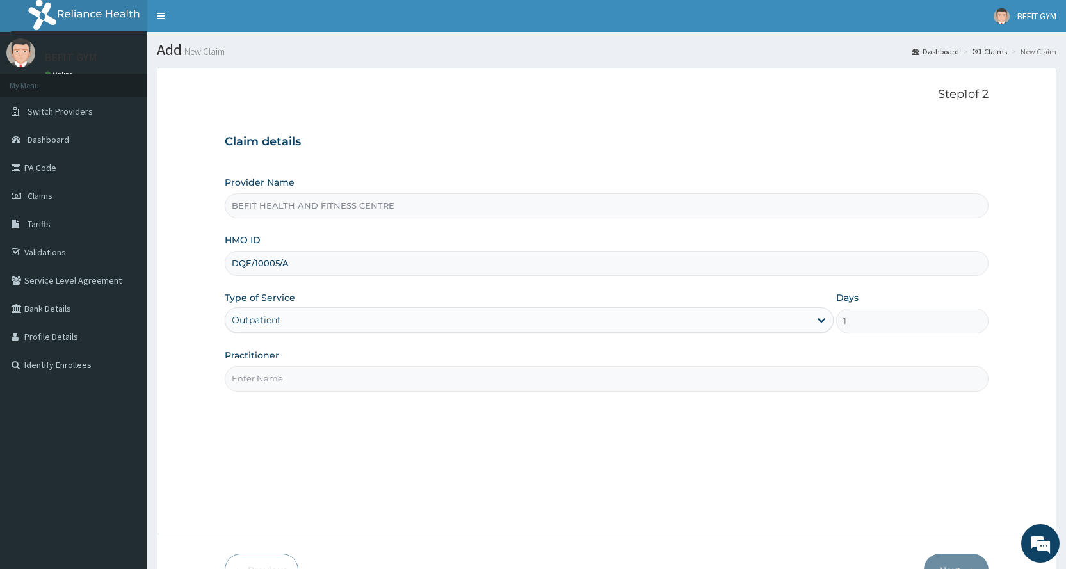
type input "B"
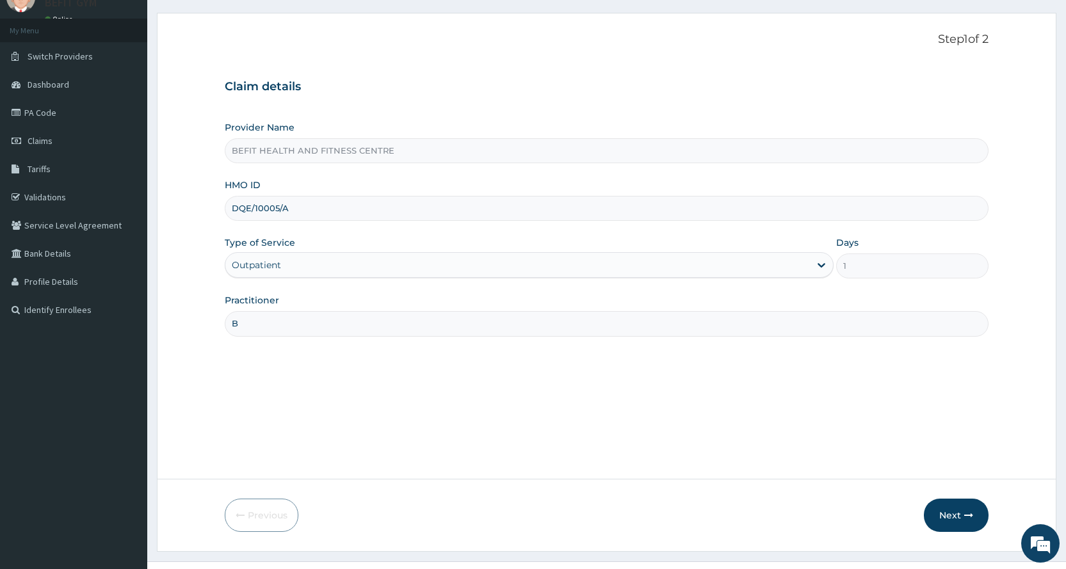
scroll to position [80, 0]
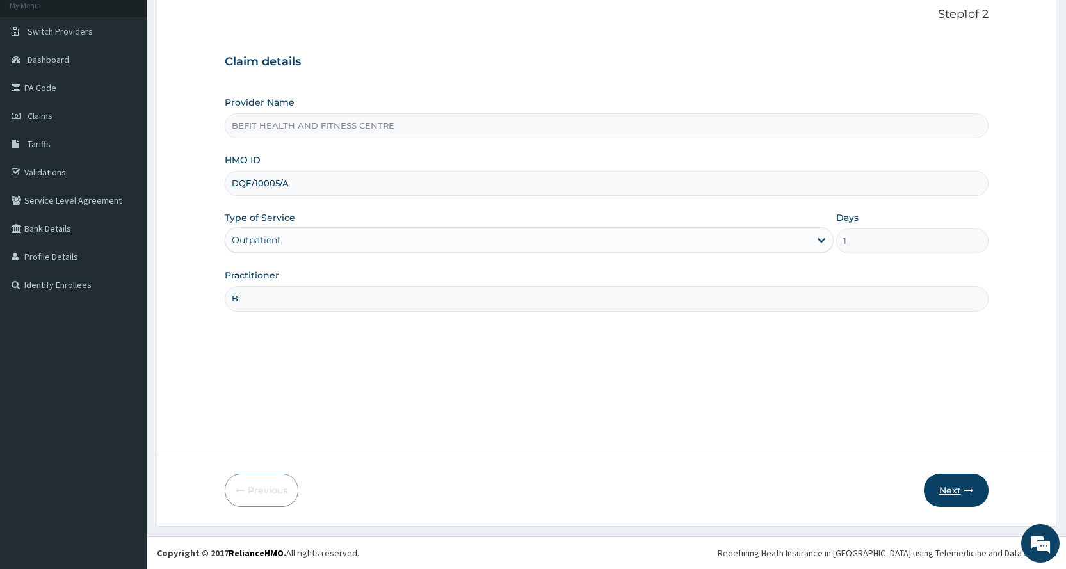
click at [954, 499] on button "Next" at bounding box center [956, 490] width 65 height 33
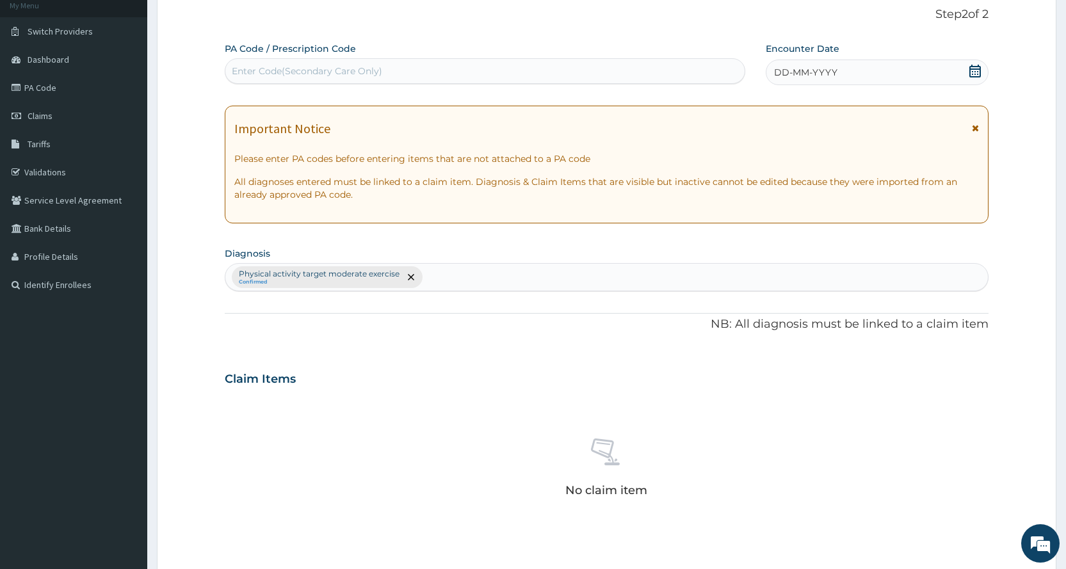
click at [471, 74] on div "Enter Code(Secondary Care Only)" at bounding box center [484, 71] width 519 height 20
type input "PA/B9268D"
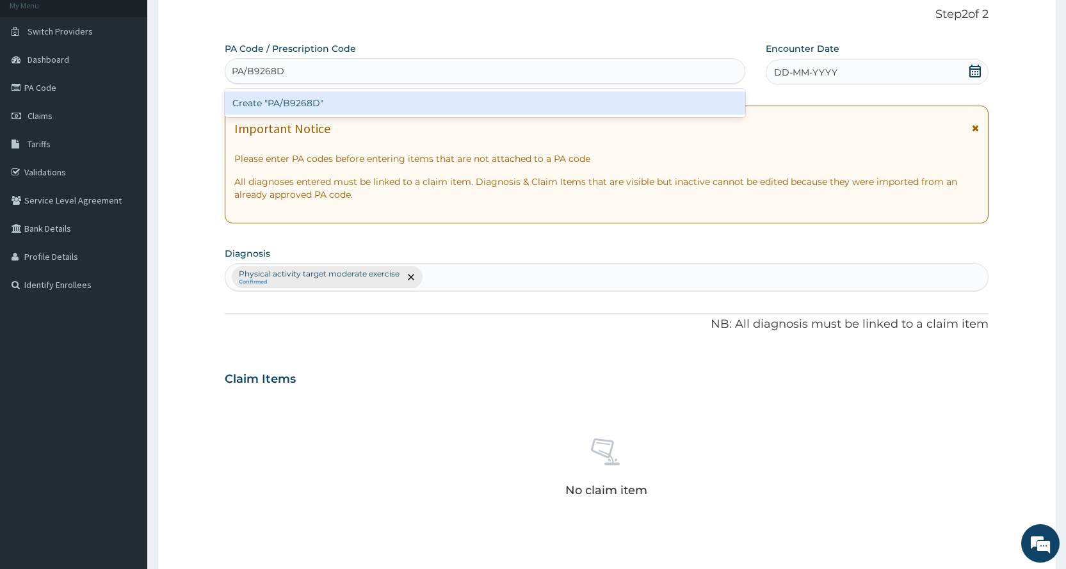
click at [582, 103] on div "Create "PA/B9268D"" at bounding box center [485, 103] width 520 height 23
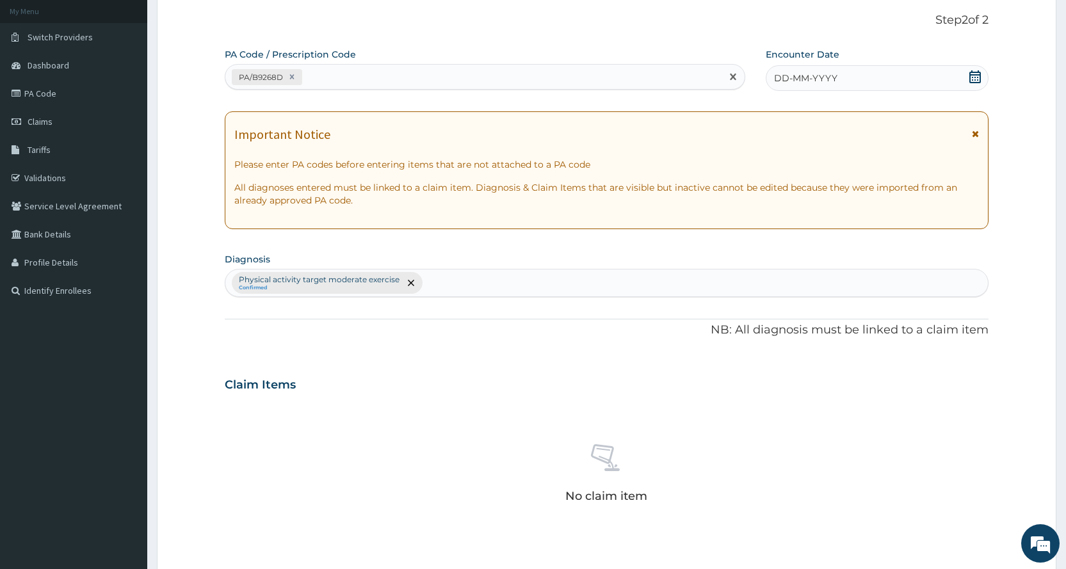
scroll to position [16, 0]
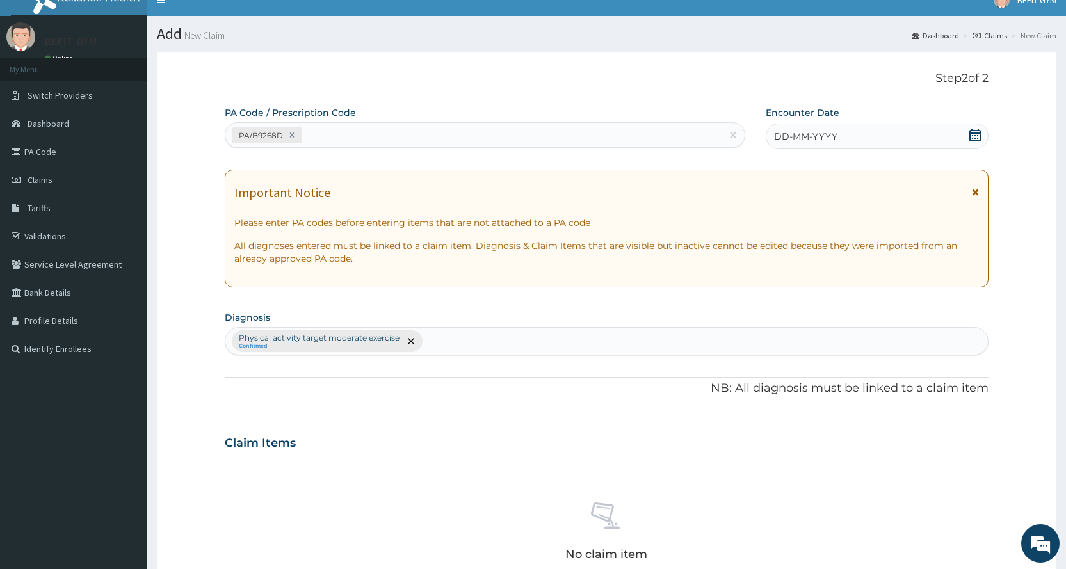
click at [802, 144] on div "DD-MM-YYYY" at bounding box center [877, 137] width 223 height 26
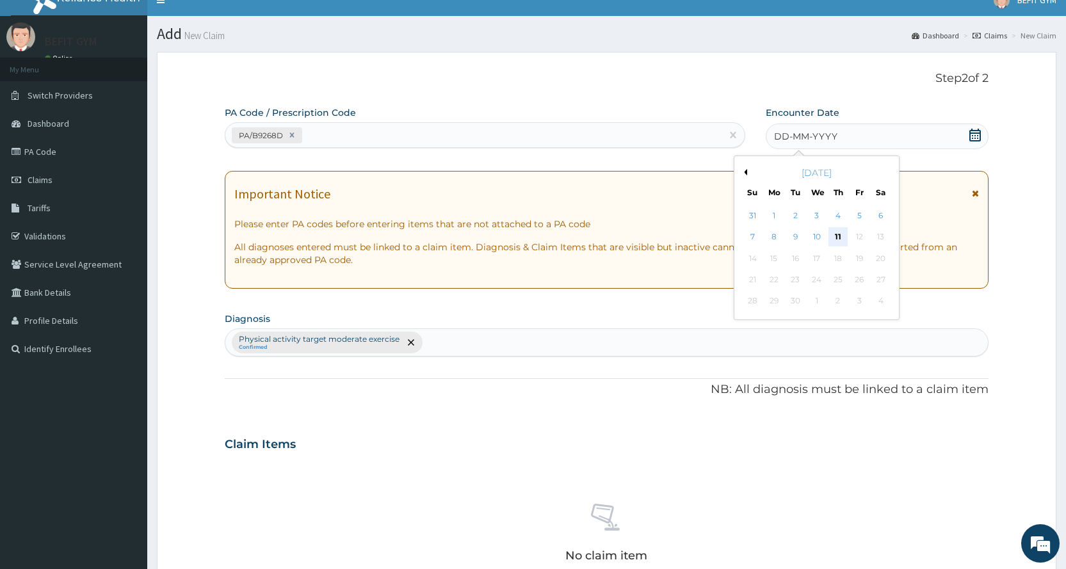
click at [838, 234] on div "11" at bounding box center [838, 237] width 19 height 19
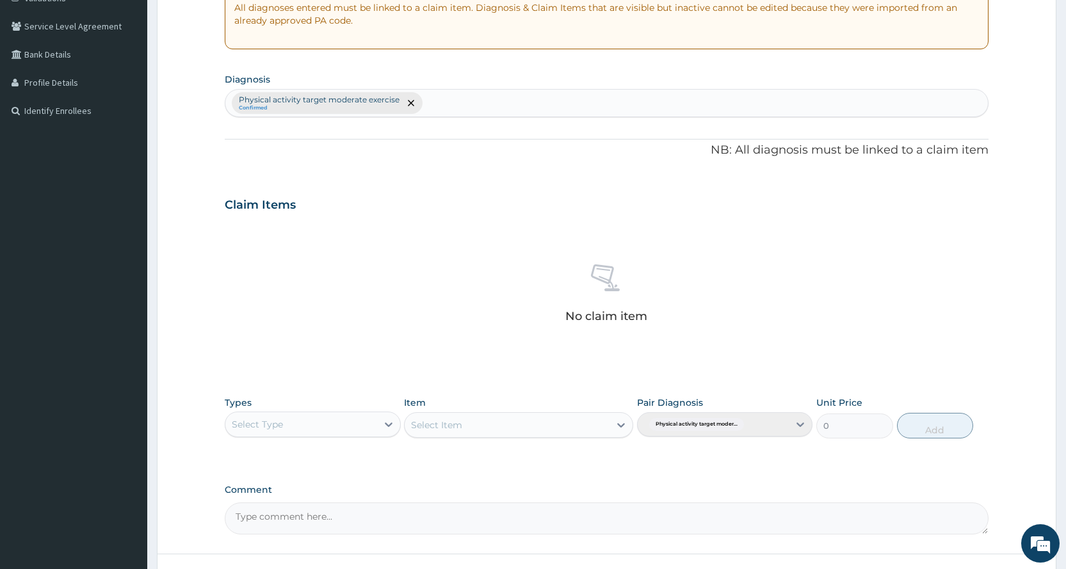
scroll to position [354, 0]
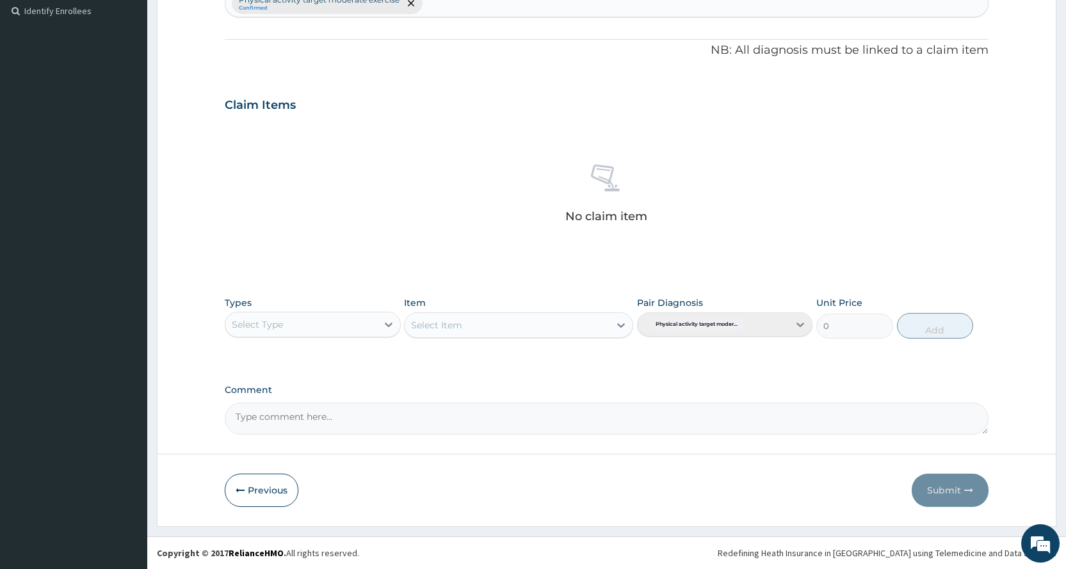
click at [364, 320] on div "Select Type" at bounding box center [300, 324] width 151 height 20
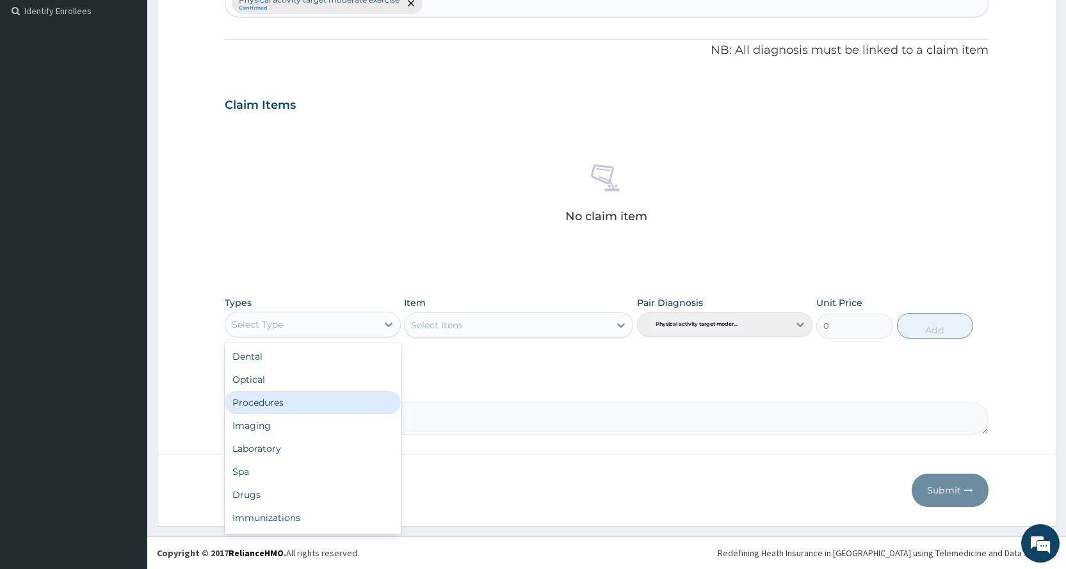
scroll to position [44, 0]
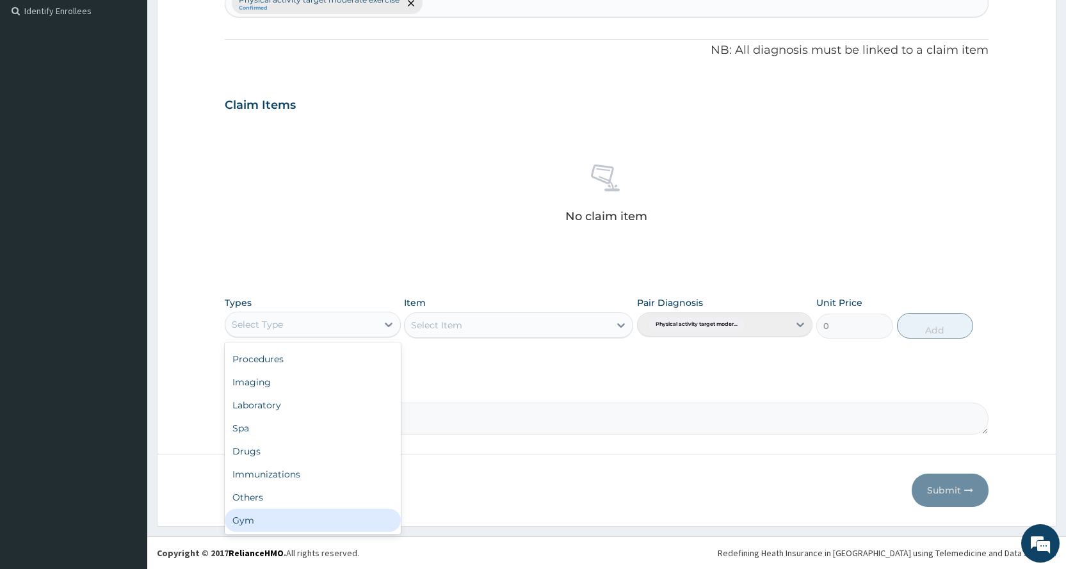
click at [272, 520] on div "Gym" at bounding box center [312, 520] width 175 height 23
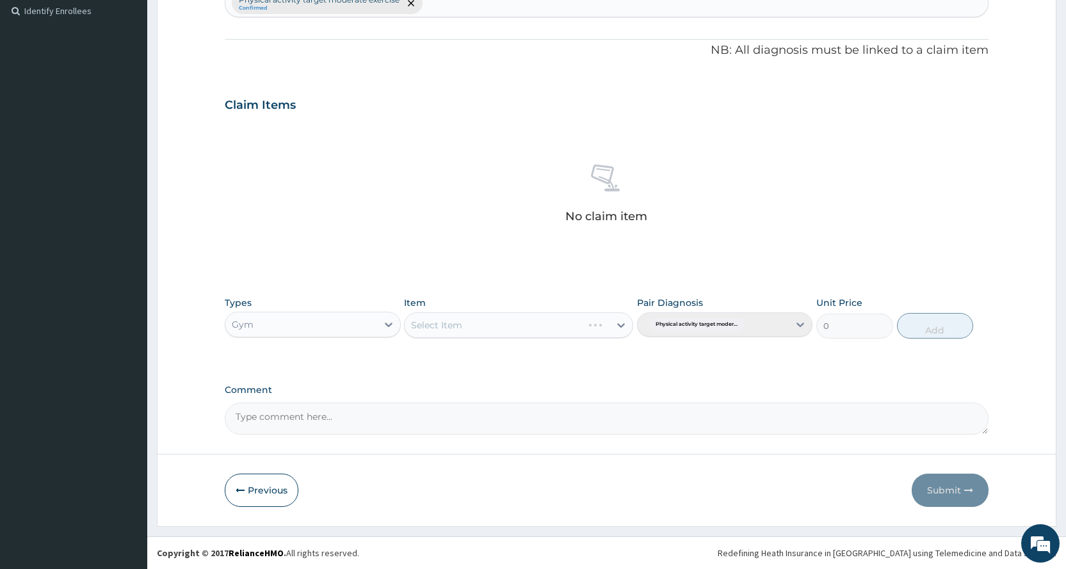
click at [469, 330] on div "Select Item" at bounding box center [518, 325] width 229 height 26
click at [475, 327] on div "Select Item" at bounding box center [507, 325] width 205 height 20
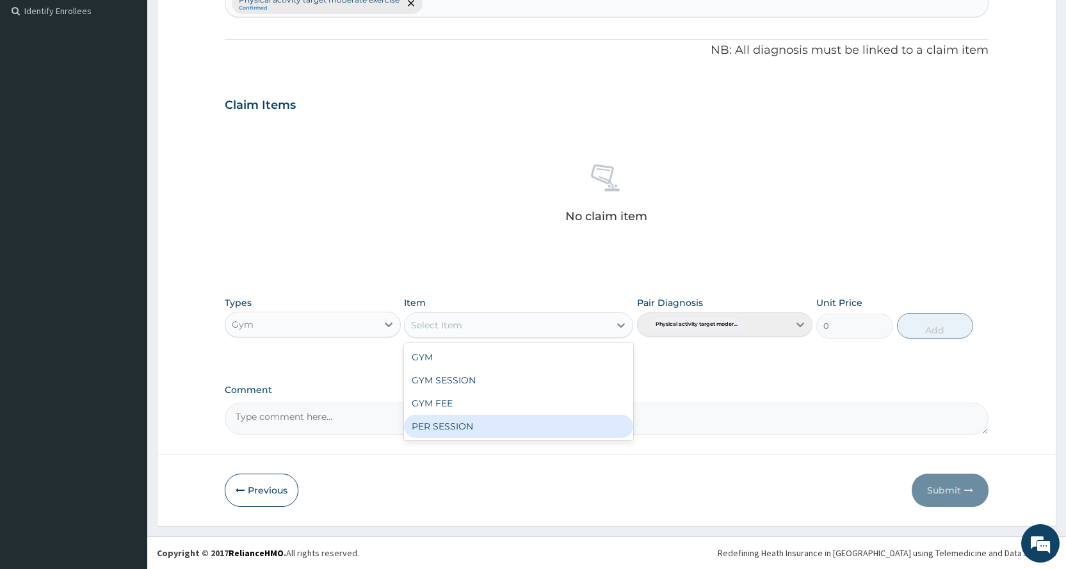
click at [485, 430] on div "PER SESSION" at bounding box center [518, 426] width 229 height 23
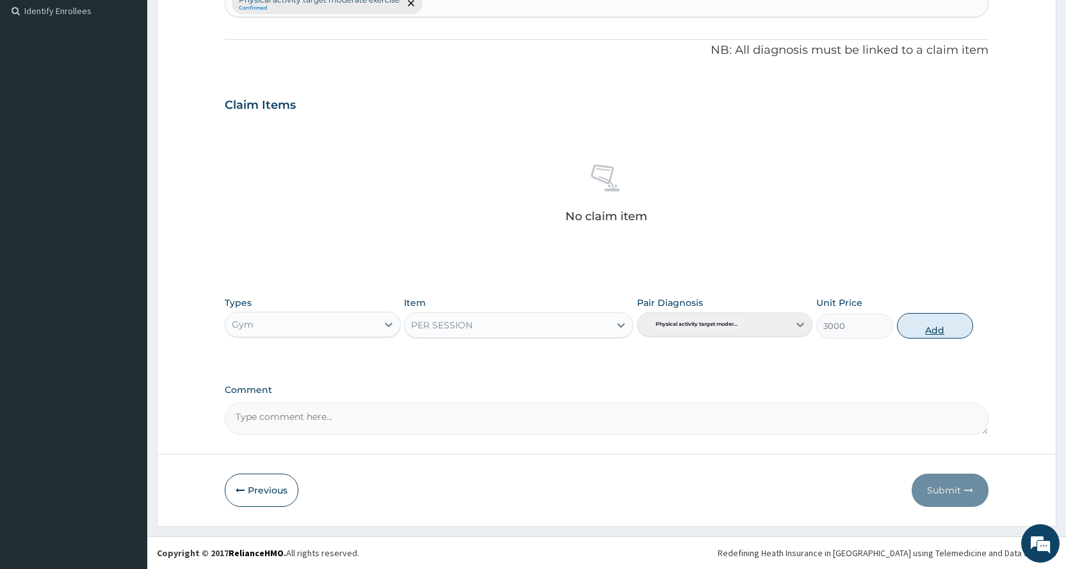
click at [957, 326] on button "Add" at bounding box center [935, 326] width 76 height 26
type input "0"
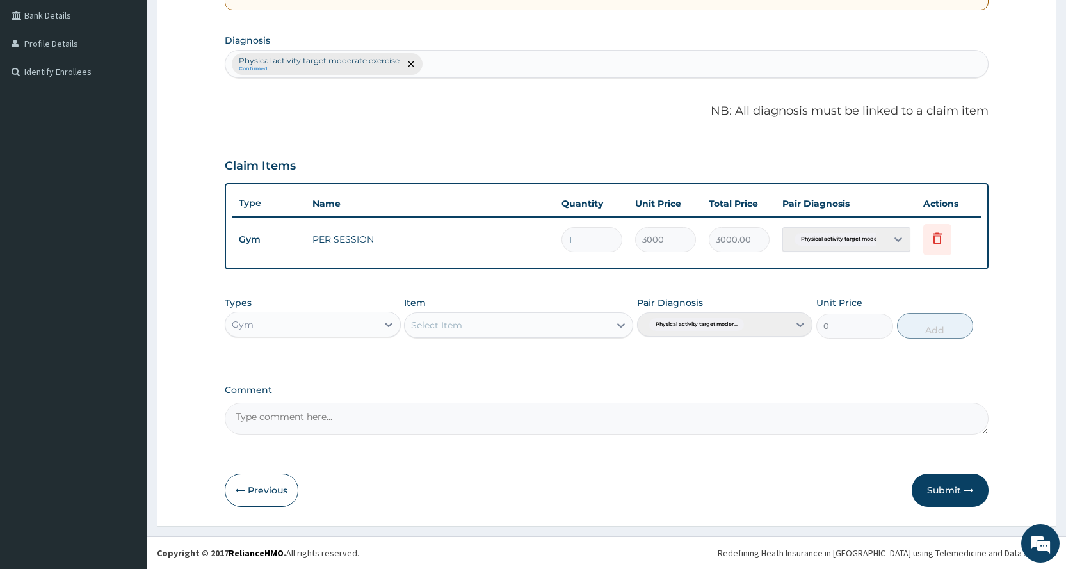
scroll to position [293, 0]
click at [934, 487] on button "Submit" at bounding box center [950, 490] width 77 height 33
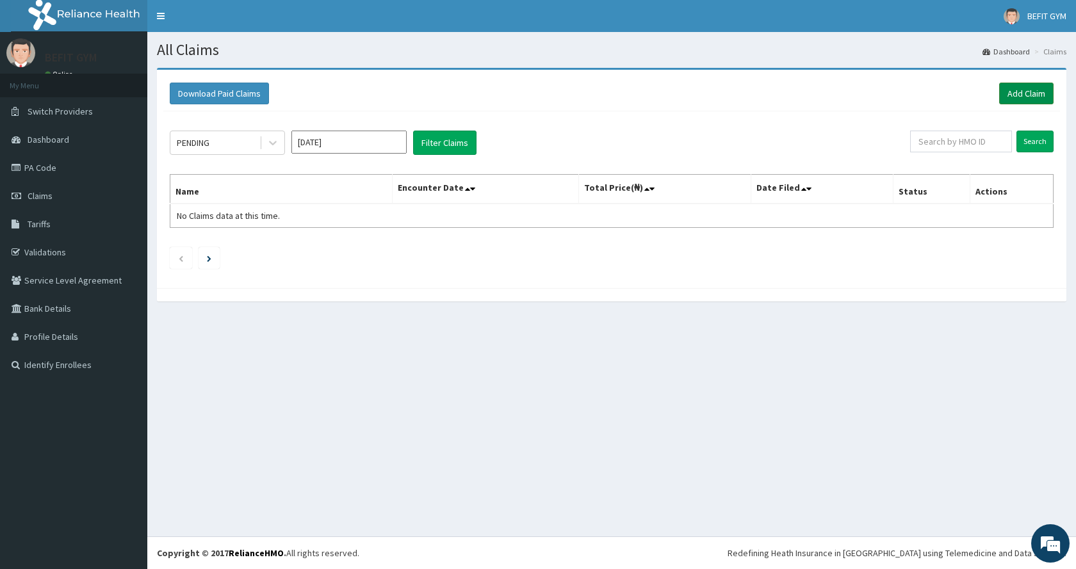
click at [1014, 93] on link "Add Claim" at bounding box center [1026, 94] width 54 height 22
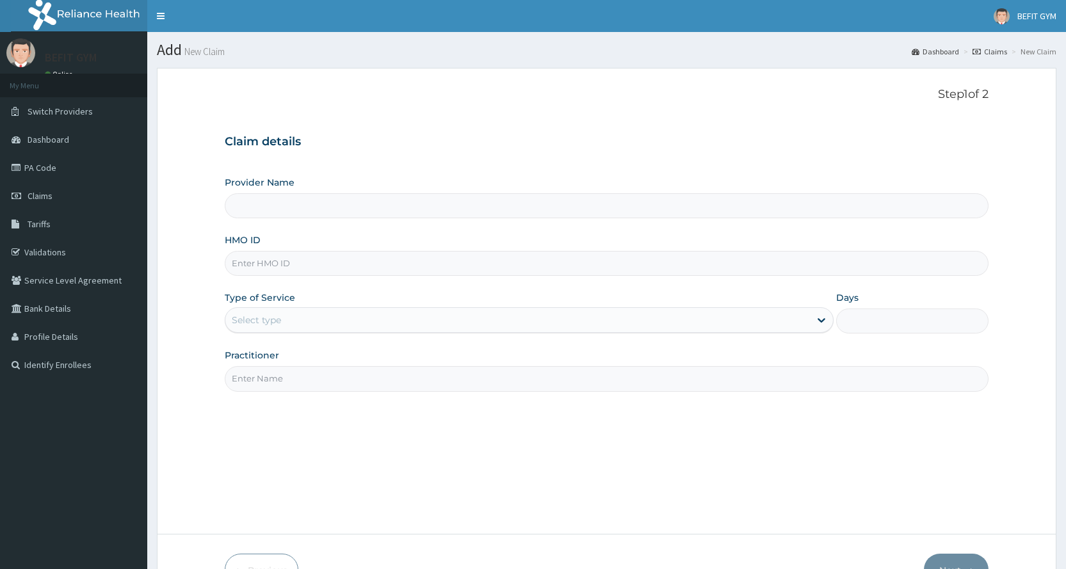
click at [277, 269] on input "HMO ID" at bounding box center [607, 263] width 764 height 25
type input "BEFIT HEALTH AND FITNESS CENTRE"
type input "1"
type input "DQE/10001/A"
click at [293, 388] on input "Practitioner" at bounding box center [607, 378] width 764 height 25
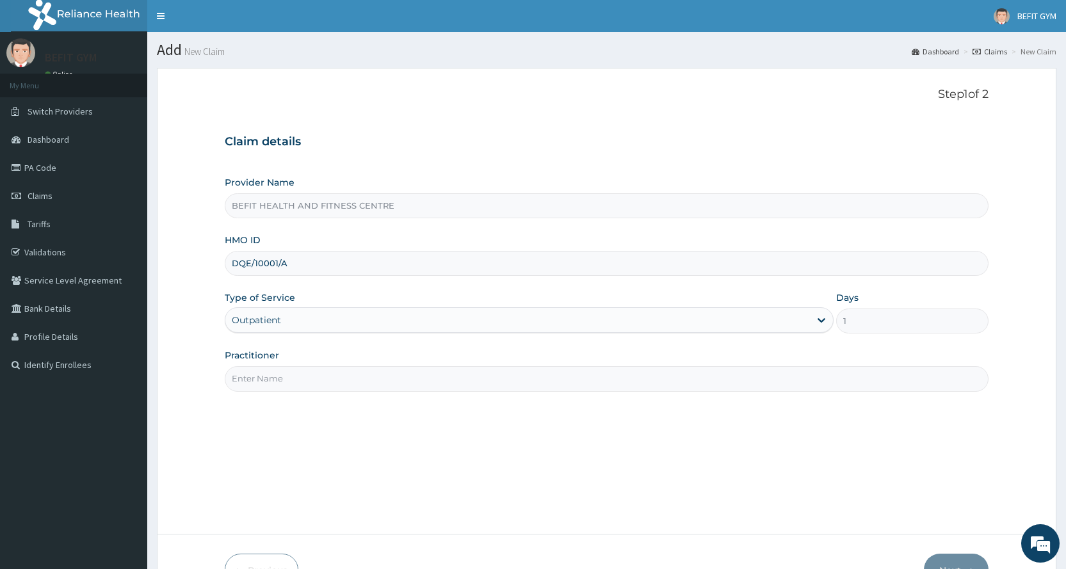
type input "B"
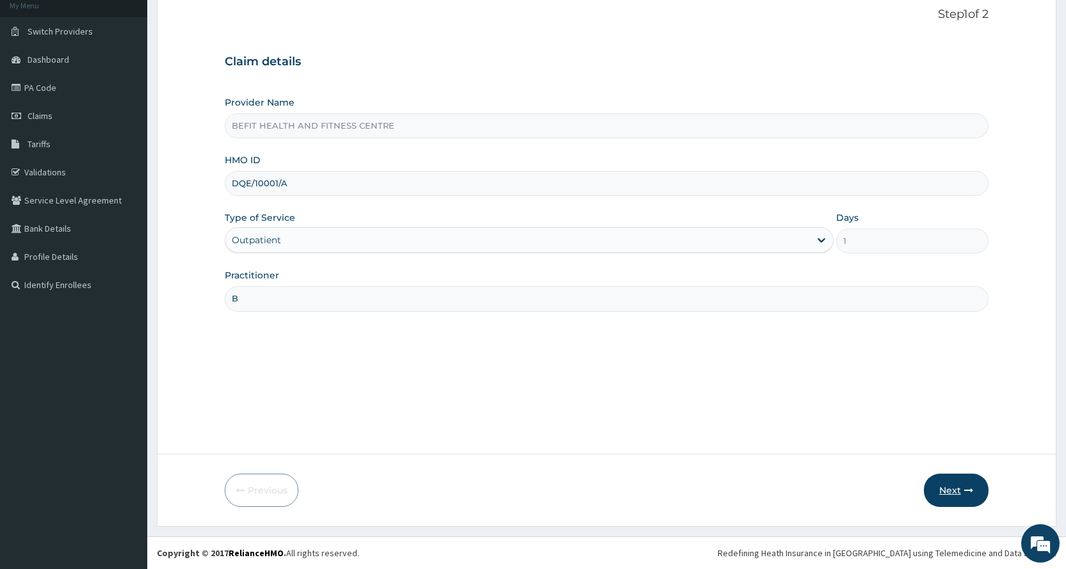
click at [934, 493] on button "Next" at bounding box center [956, 490] width 65 height 33
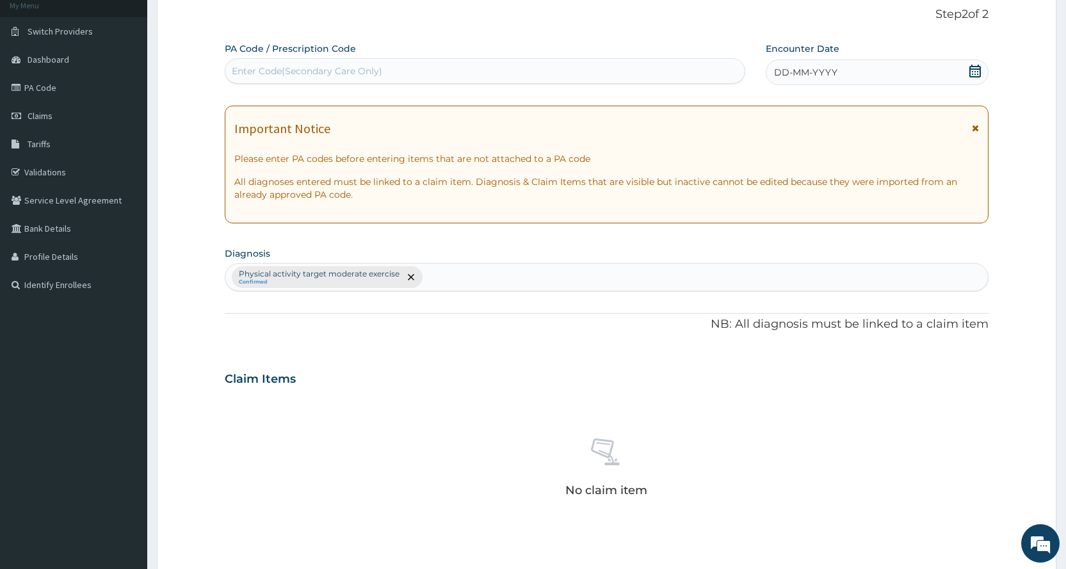
click at [321, 70] on div "Enter Code(Secondary Care Only)" at bounding box center [307, 71] width 150 height 13
type input "PA/EA5F50"
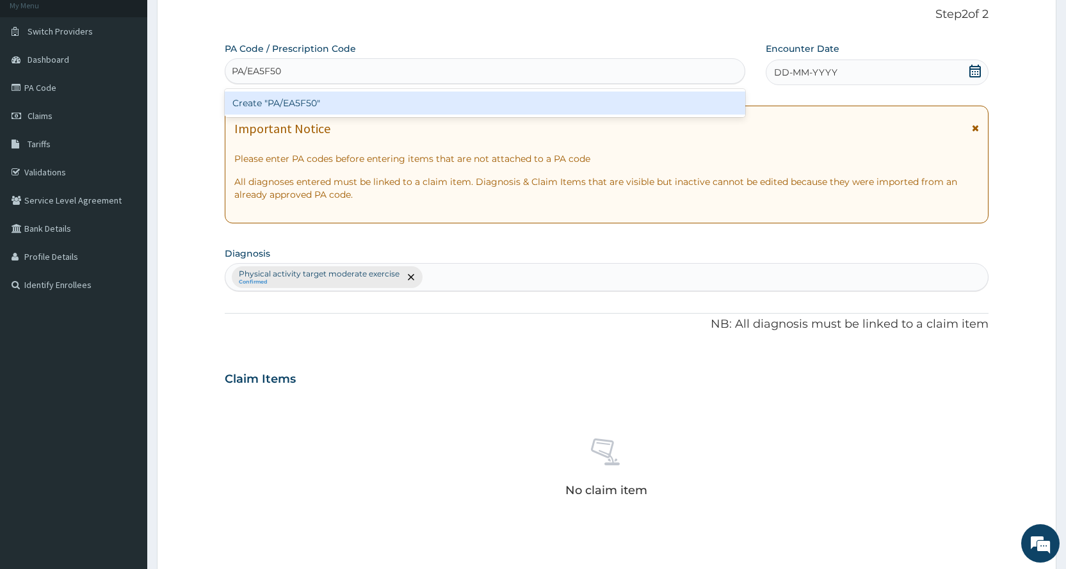
click at [324, 102] on div "Create "PA/EA5F50"" at bounding box center [485, 103] width 520 height 23
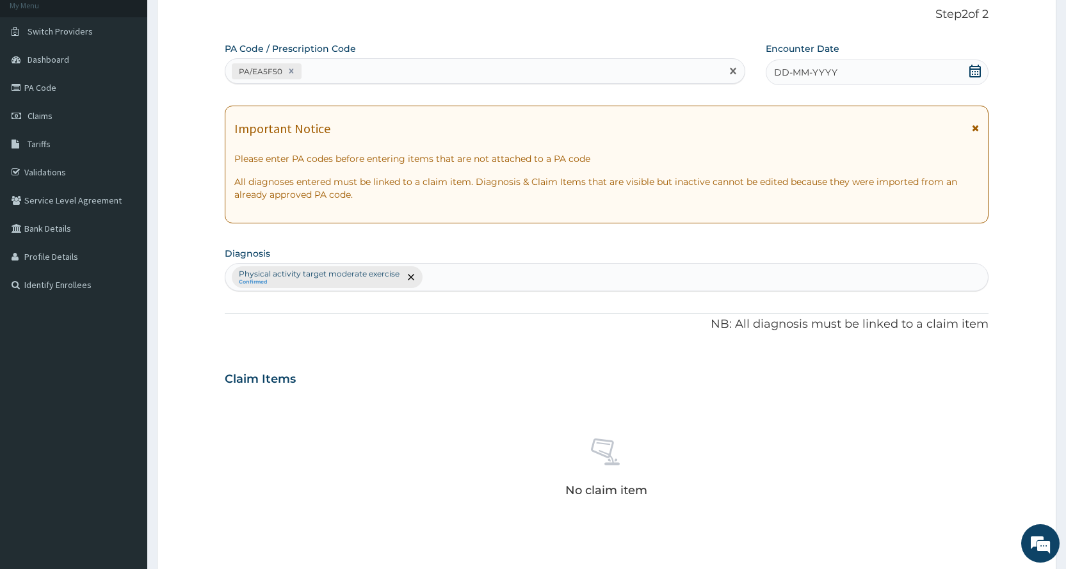
click at [787, 66] on span "DD-MM-YYYY" at bounding box center [805, 72] width 63 height 13
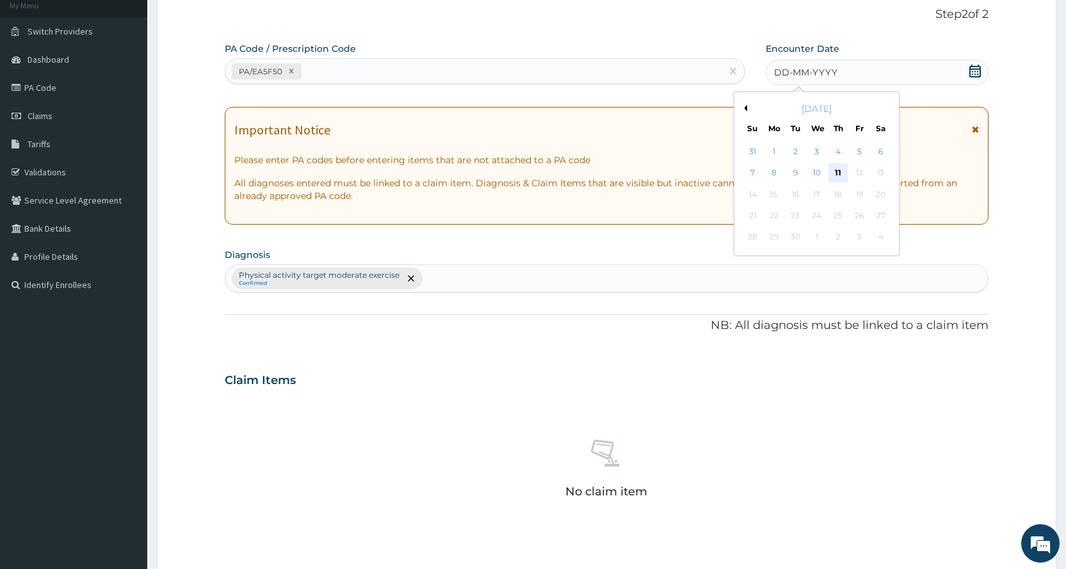
click at [834, 165] on div "11" at bounding box center [838, 173] width 19 height 19
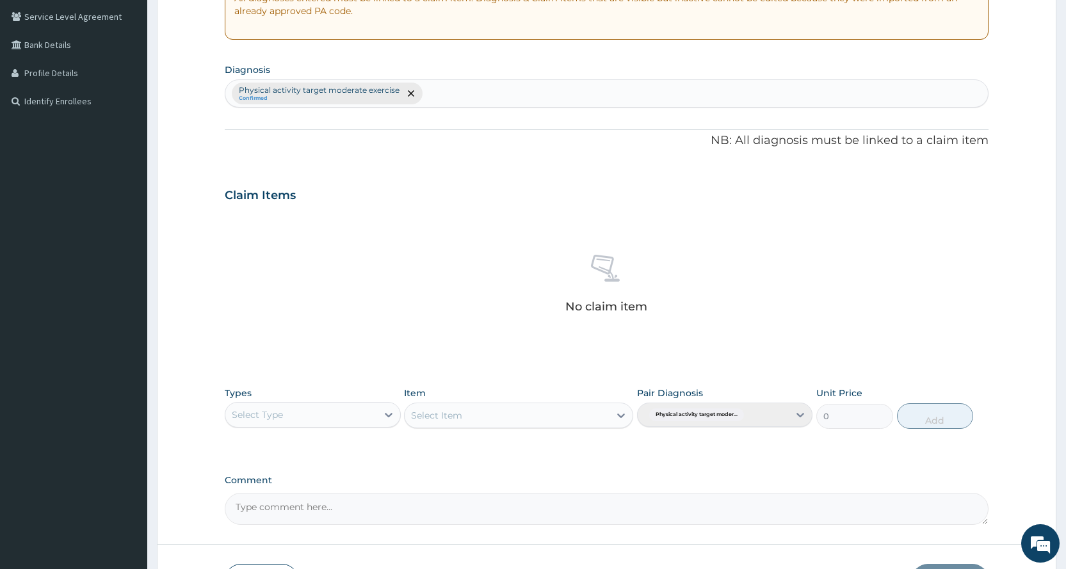
scroll to position [354, 0]
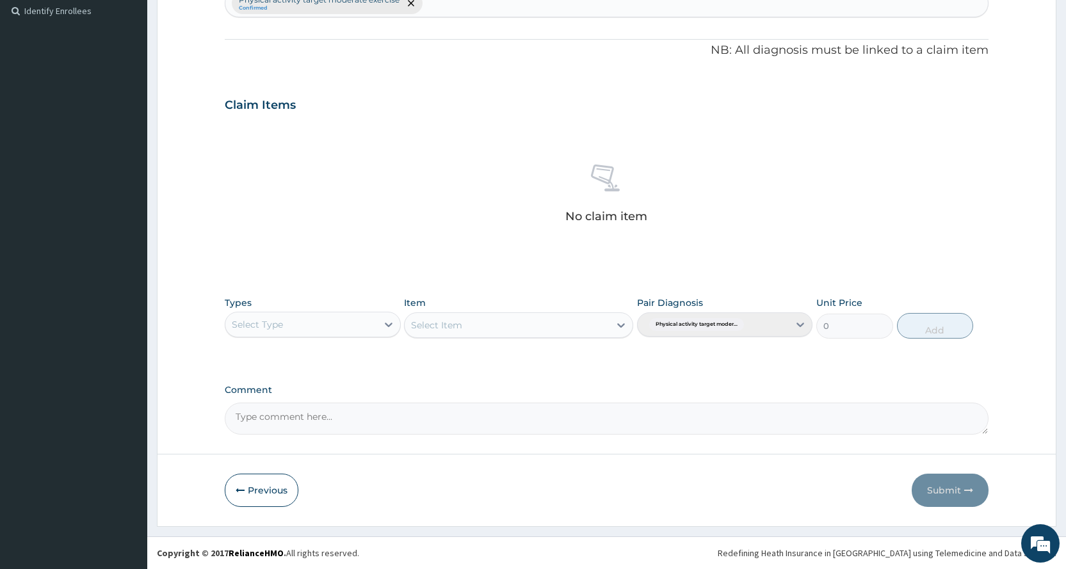
click at [341, 319] on div "Select Type" at bounding box center [300, 324] width 151 height 20
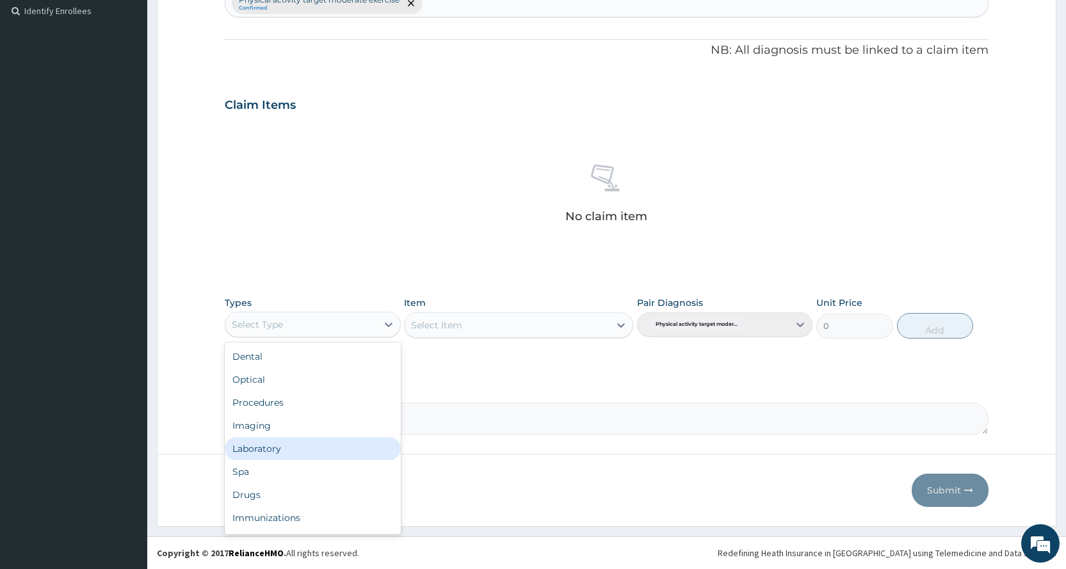
scroll to position [44, 0]
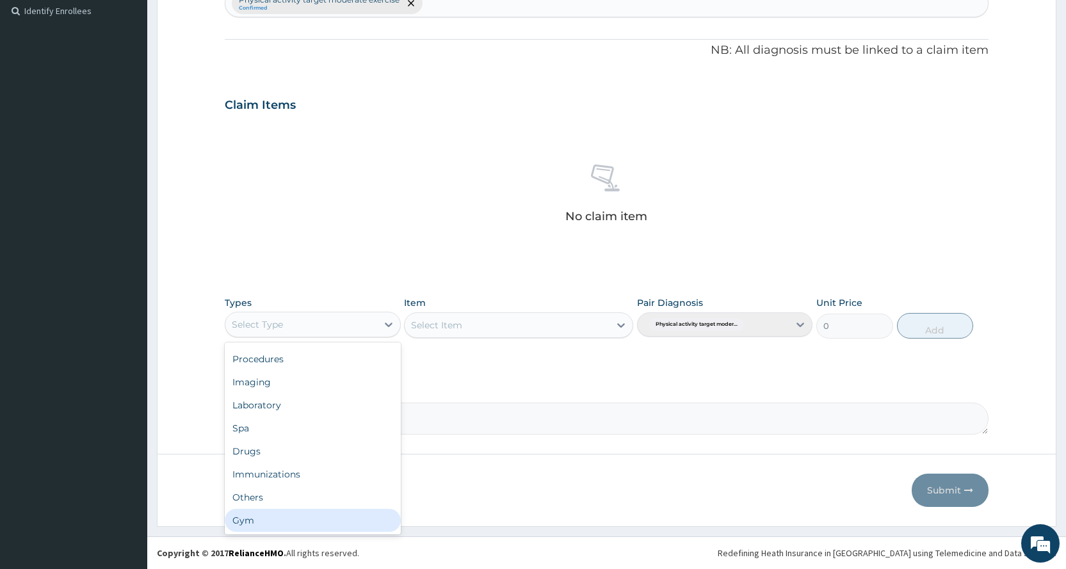
click at [305, 527] on div "Gym" at bounding box center [312, 520] width 175 height 23
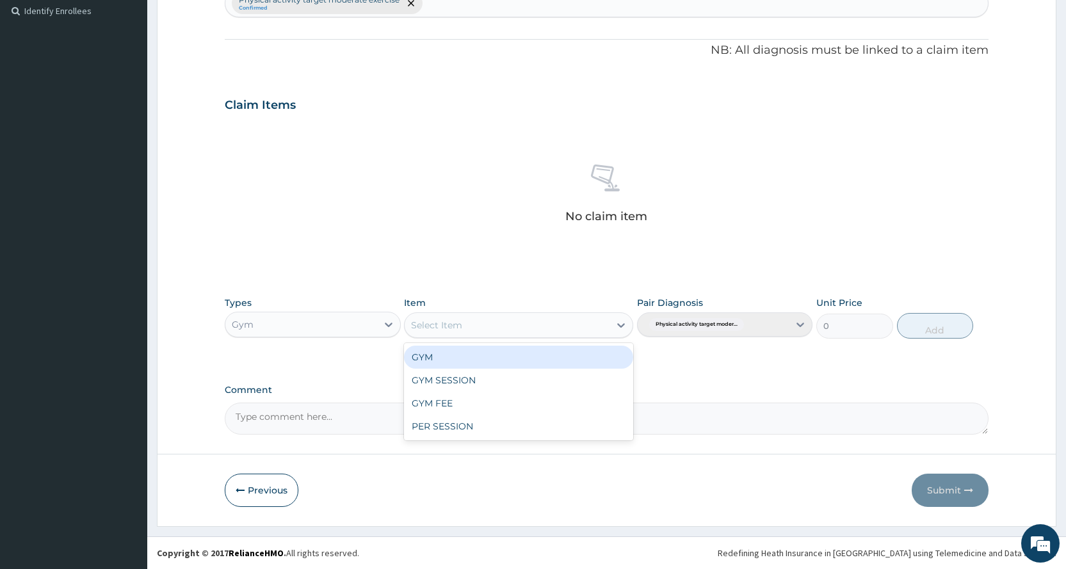
click at [539, 327] on div "Select Item" at bounding box center [507, 325] width 205 height 20
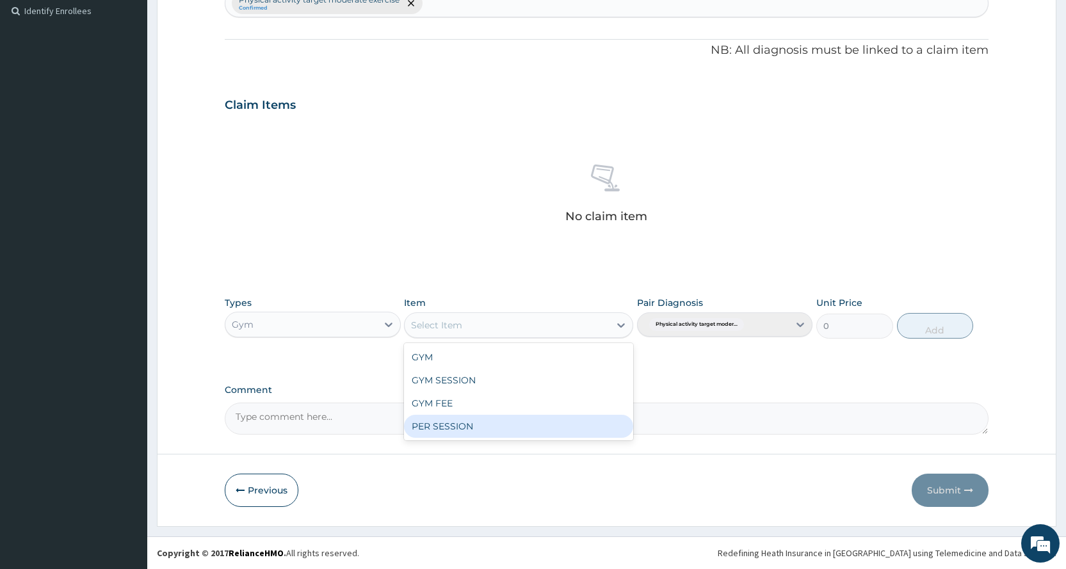
click at [516, 434] on div "PER SESSION" at bounding box center [518, 426] width 229 height 23
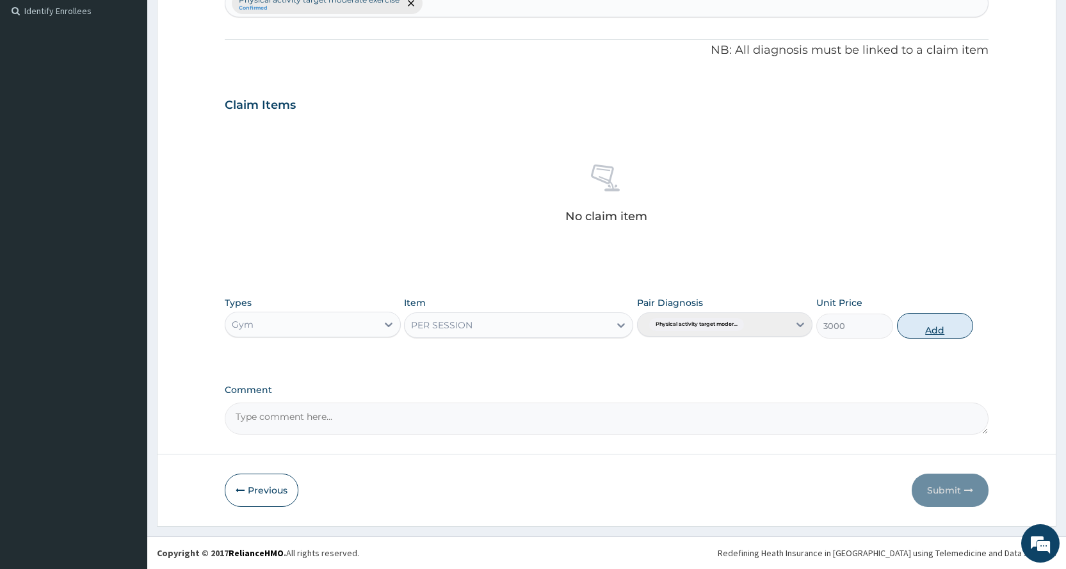
click at [934, 332] on button "Add" at bounding box center [935, 326] width 76 height 26
type input "0"
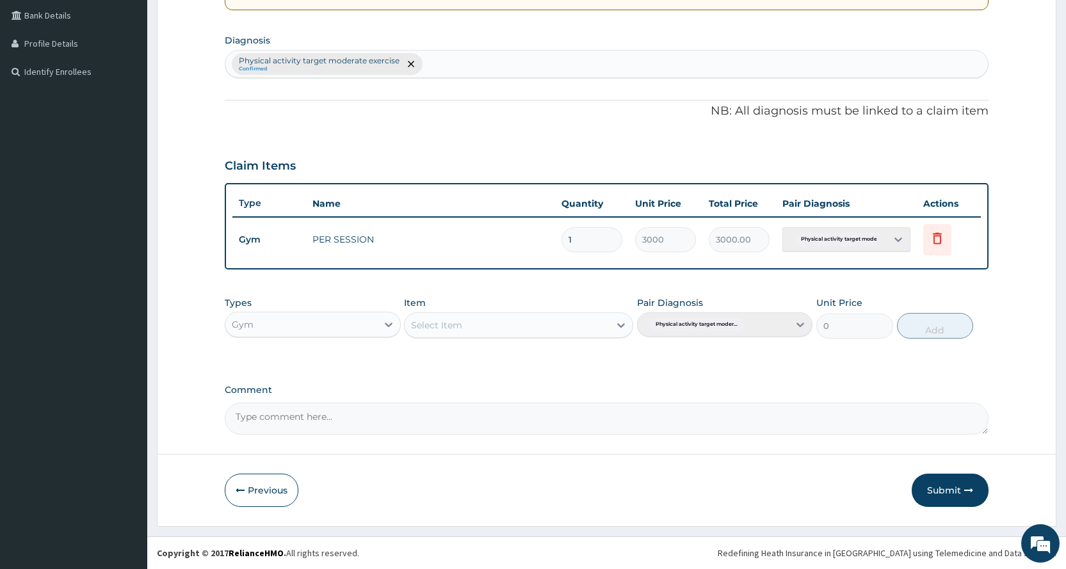
scroll to position [293, 0]
click at [971, 491] on icon "button" at bounding box center [968, 490] width 9 height 9
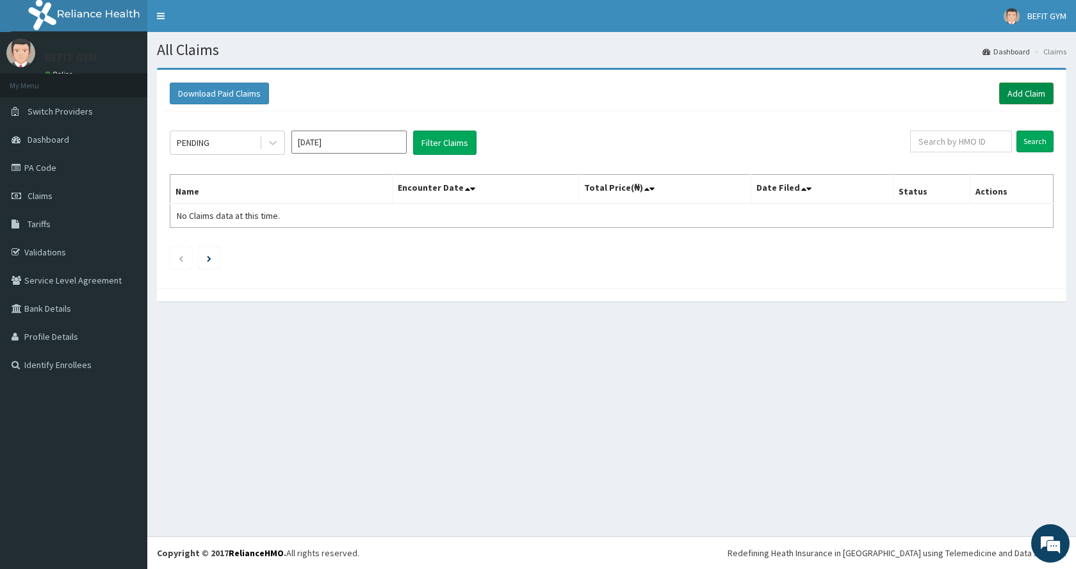
click at [1016, 86] on link "Add Claim" at bounding box center [1026, 94] width 54 height 22
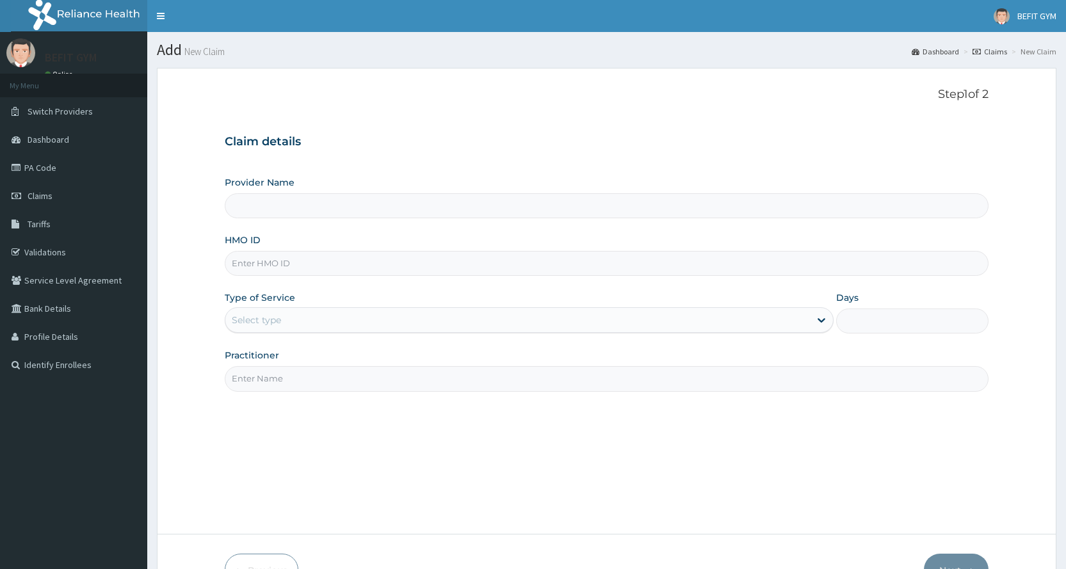
type input "BEFIT HEALTH AND FITNESS CENTRE"
type input "1"
click at [334, 254] on input "HMO ID" at bounding box center [607, 263] width 764 height 25
type input "NBL/10034/A"
click at [311, 373] on input "Practitioner" at bounding box center [607, 378] width 764 height 25
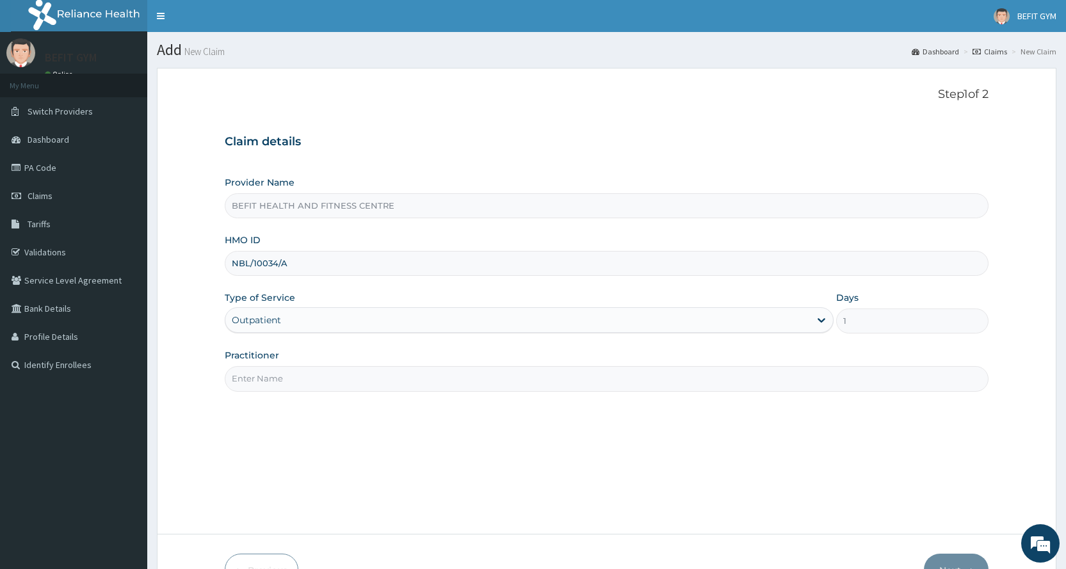
type input "B"
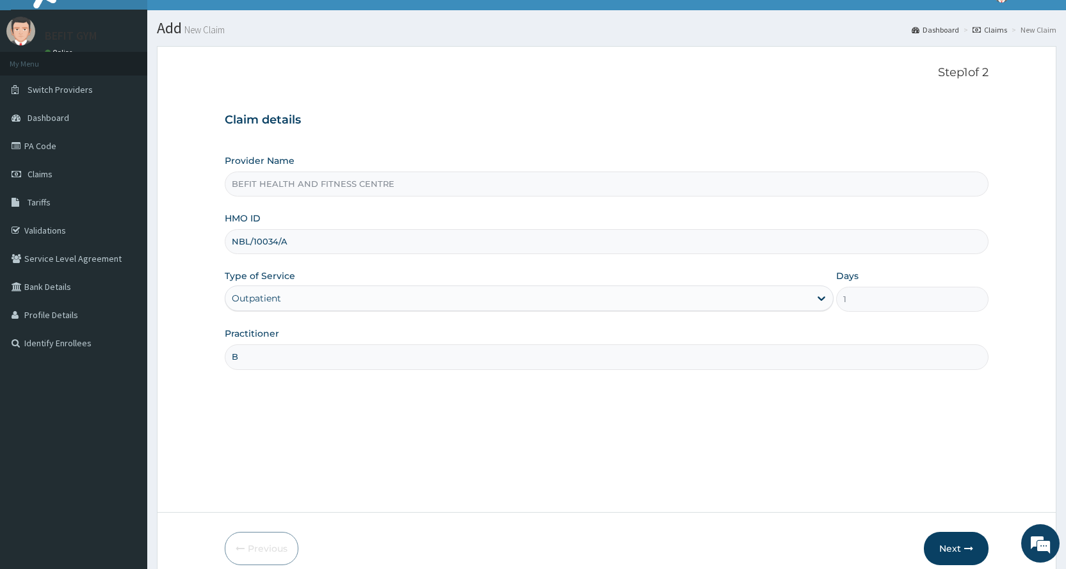
scroll to position [80, 0]
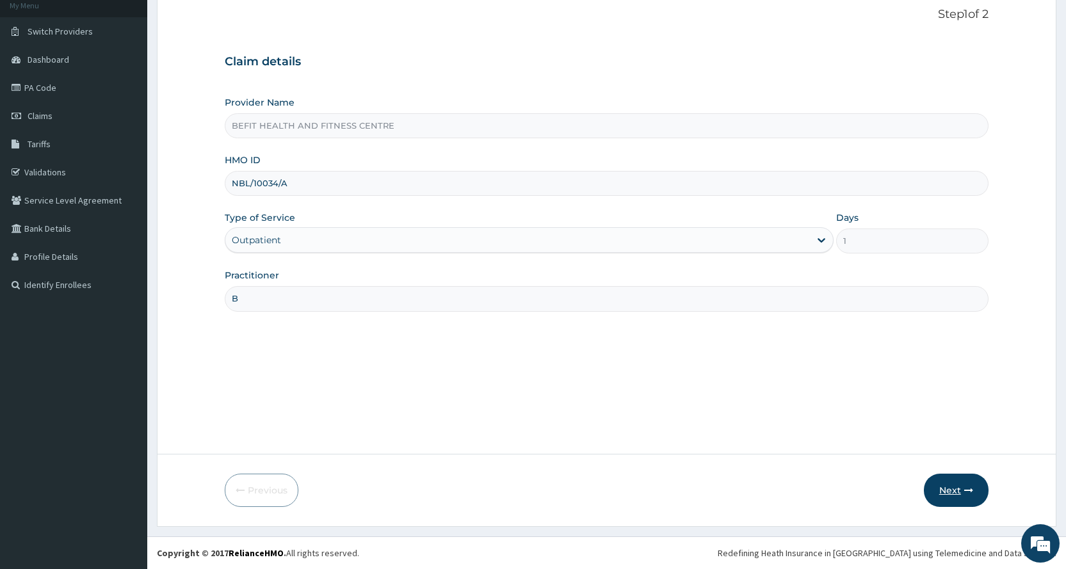
click at [951, 488] on button "Next" at bounding box center [956, 490] width 65 height 33
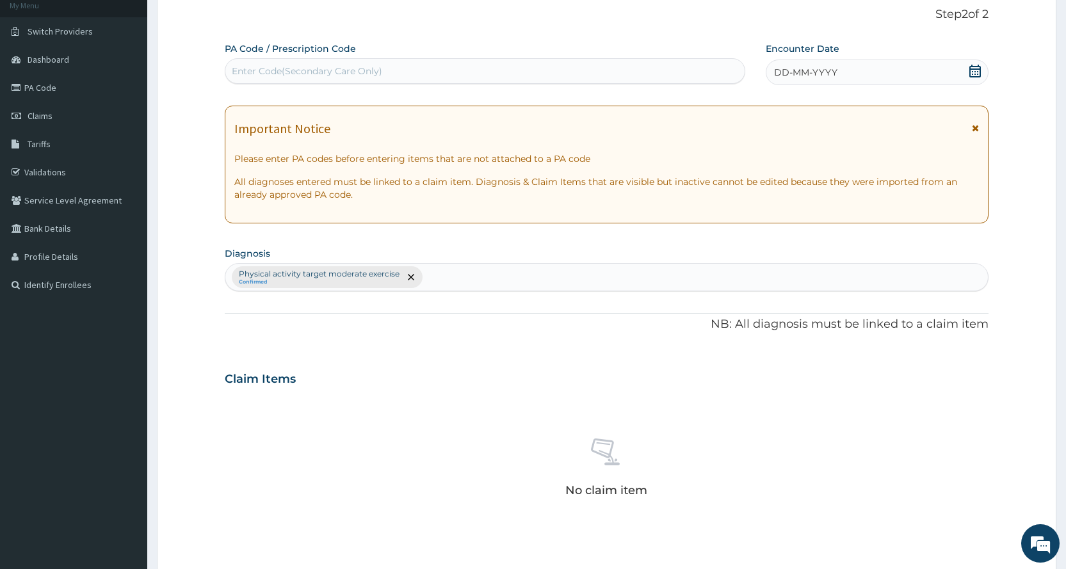
click at [323, 71] on div "Enter Code(Secondary Care Only)" at bounding box center [307, 71] width 150 height 13
type input "PA/4D5F58"
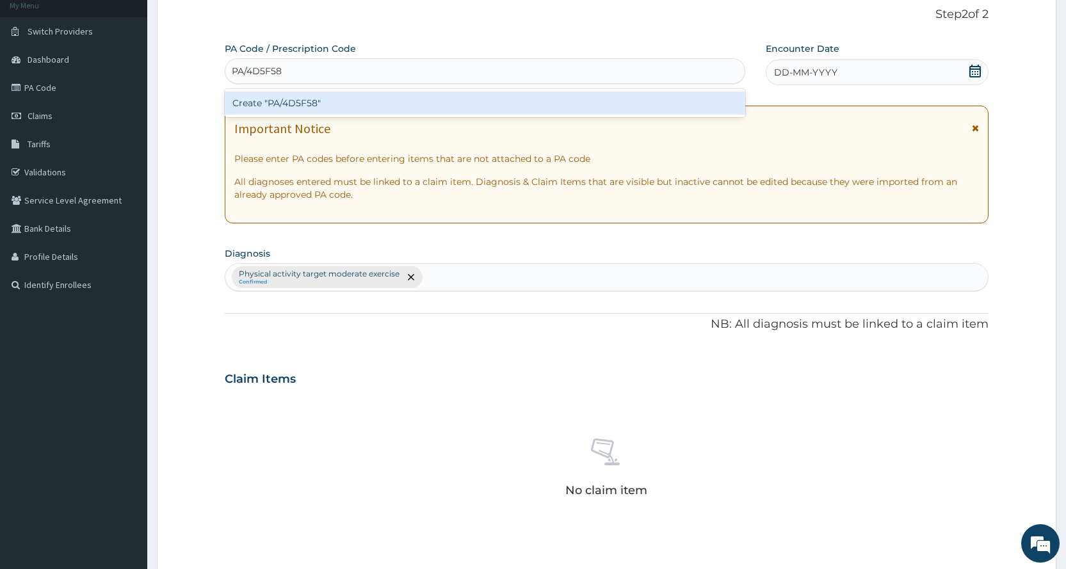
click at [359, 98] on div "Create "PA/4D5F58"" at bounding box center [485, 103] width 520 height 23
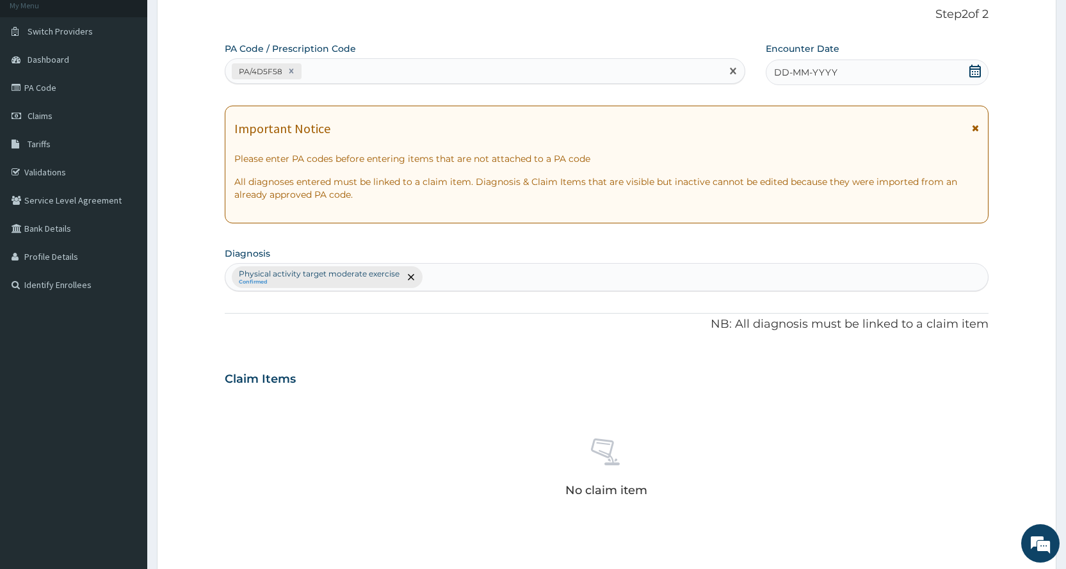
click at [938, 70] on div "DD-MM-YYYY" at bounding box center [877, 73] width 223 height 26
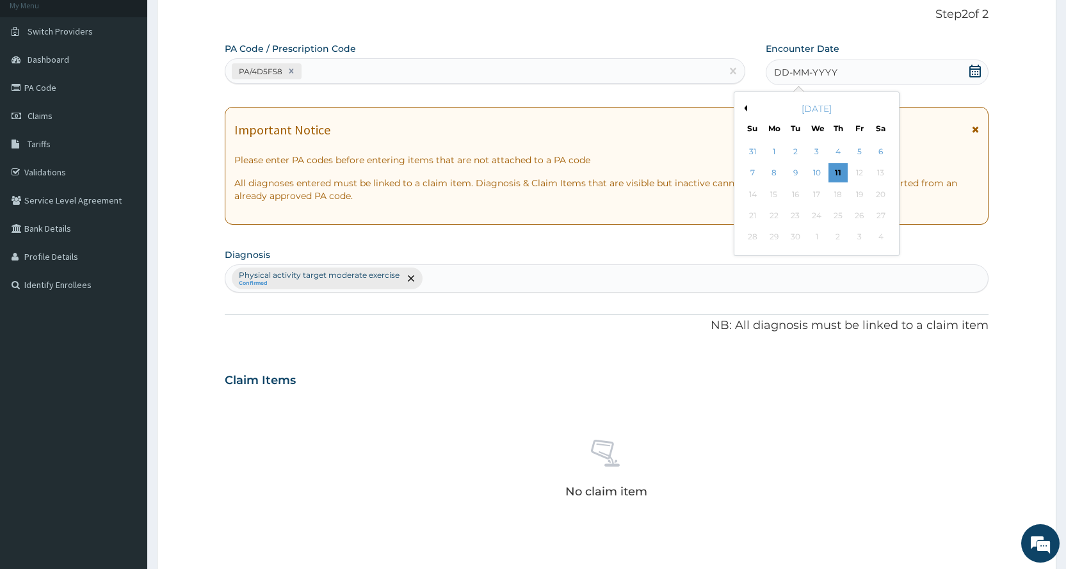
click at [744, 104] on div "[DATE]" at bounding box center [817, 108] width 154 height 13
click at [745, 106] on button "Previous Month" at bounding box center [744, 108] width 6 height 6
click at [865, 168] on div "8" at bounding box center [859, 173] width 19 height 19
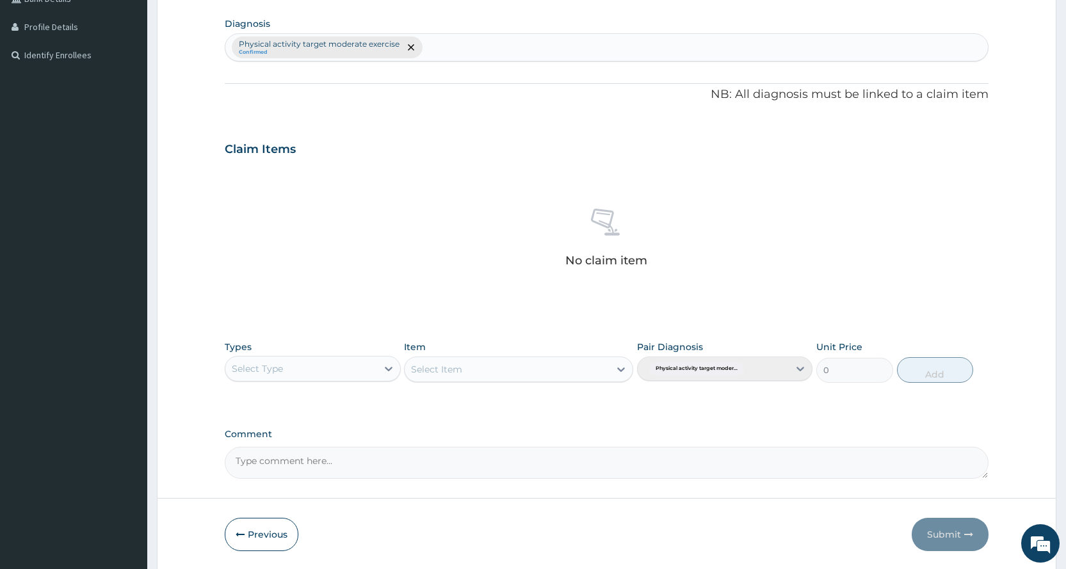
scroll to position [354, 0]
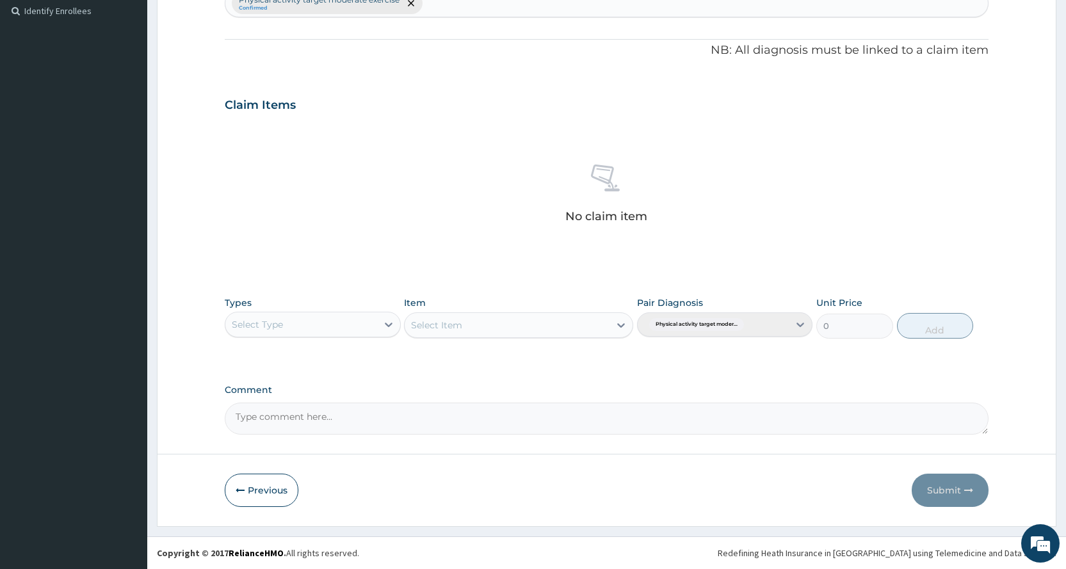
click at [364, 326] on div "Select Type" at bounding box center [300, 324] width 151 height 20
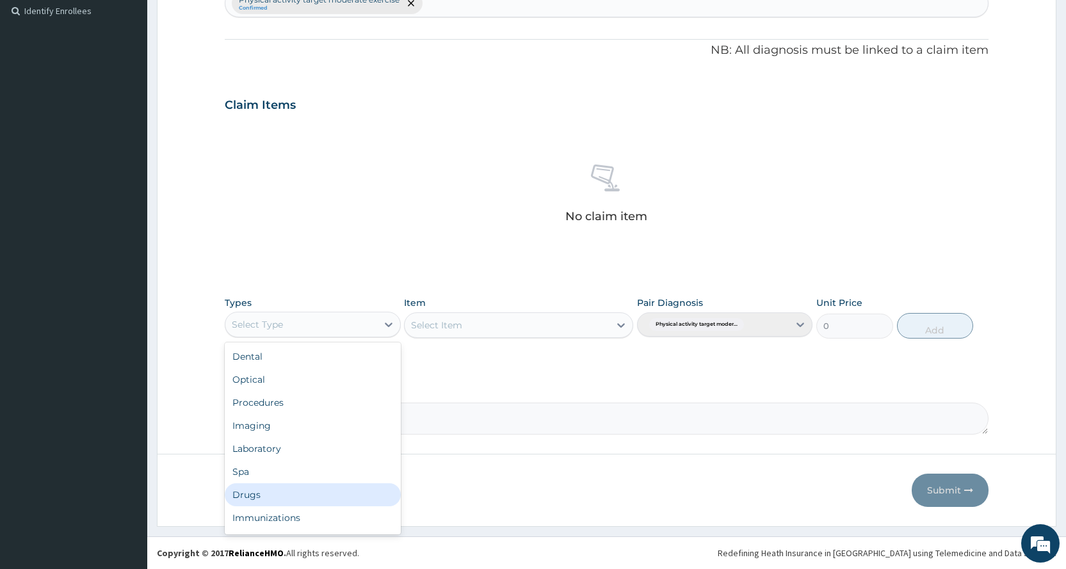
scroll to position [44, 0]
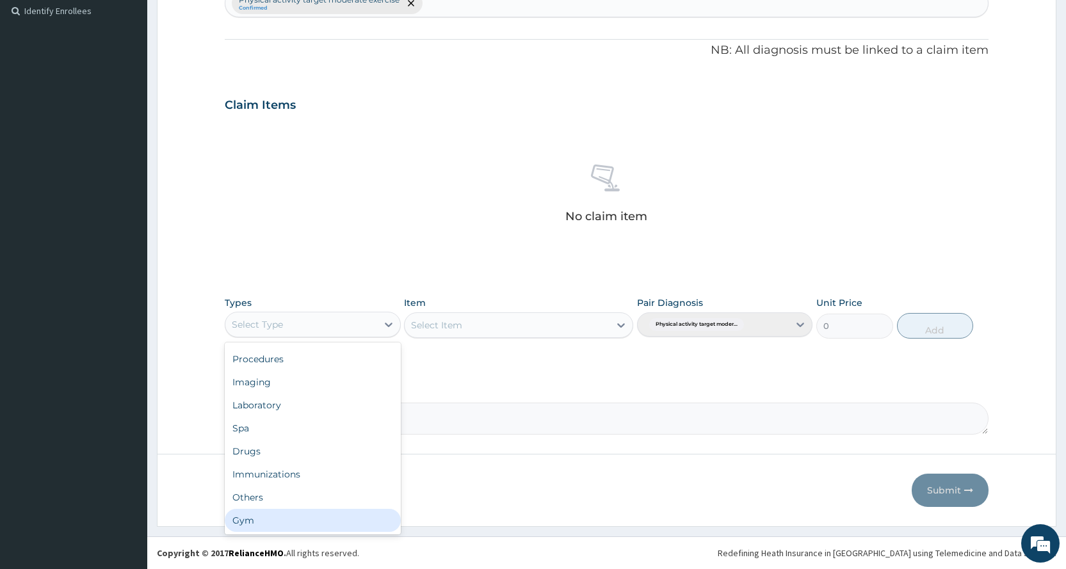
click at [266, 521] on div "Gym" at bounding box center [312, 520] width 175 height 23
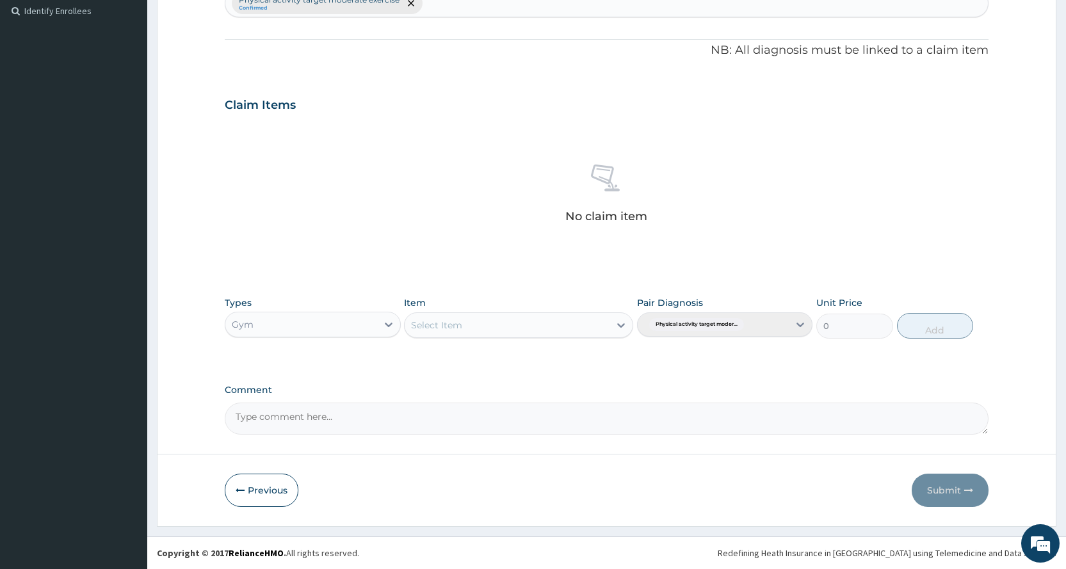
click at [483, 322] on div "Select Item" at bounding box center [507, 325] width 205 height 20
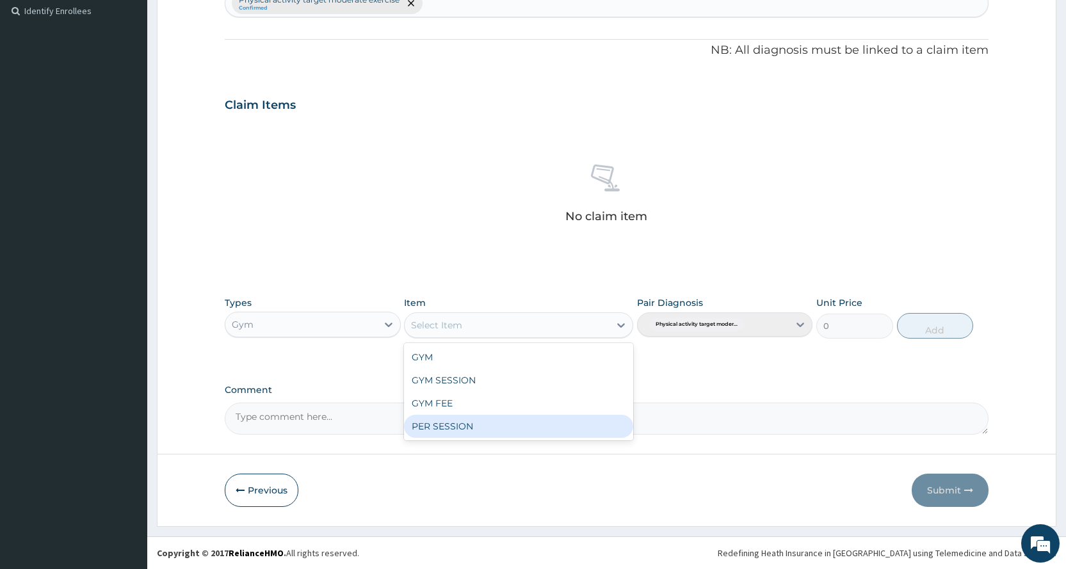
click at [492, 423] on div "PER SESSION" at bounding box center [518, 426] width 229 height 23
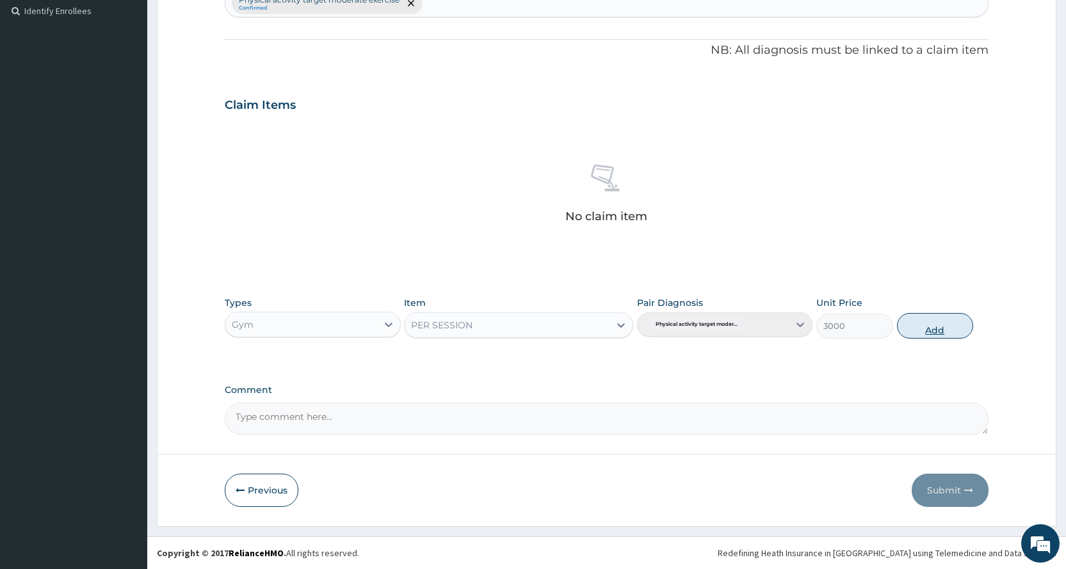
click at [930, 327] on button "Add" at bounding box center [935, 326] width 76 height 26
type input "0"
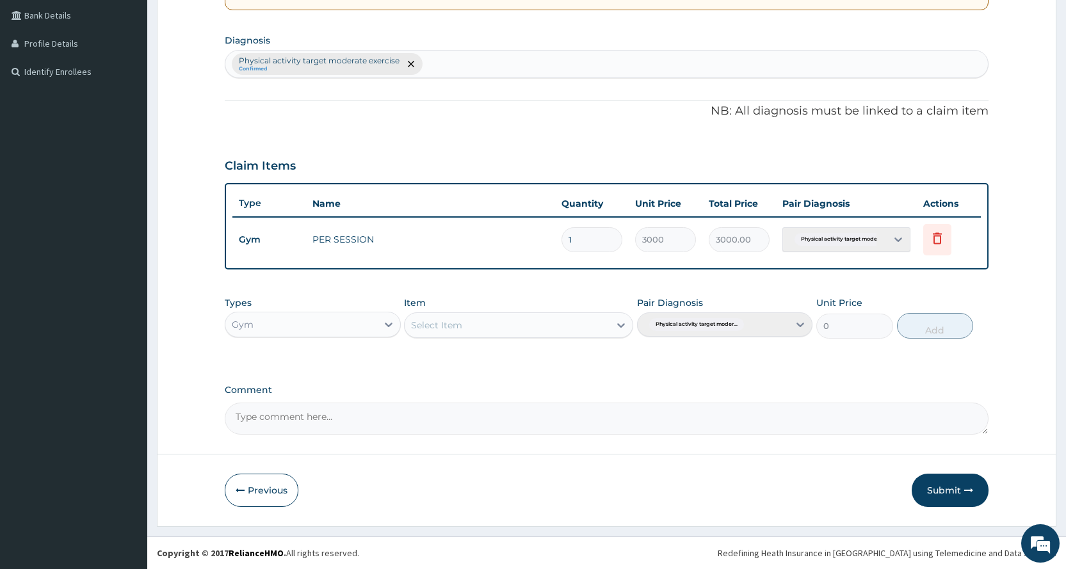
scroll to position [293, 0]
click at [963, 496] on button "Submit" at bounding box center [950, 490] width 77 height 33
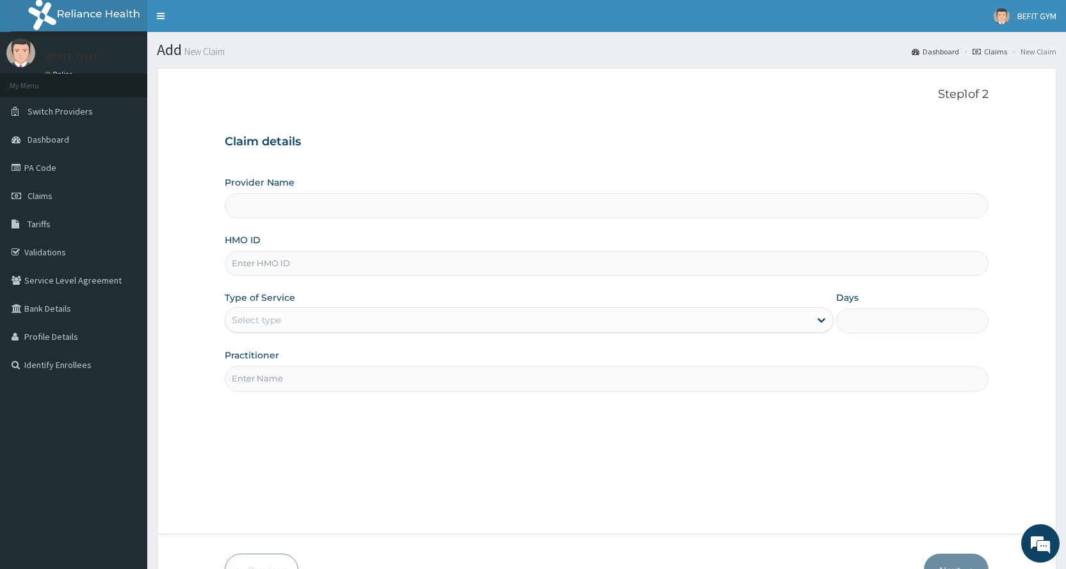
type input "BEFIT HEALTH AND FITNESS CENTRE"
type input "1"
click at [869, 271] on input "HMO ID" at bounding box center [607, 263] width 764 height 25
type input "BFL/10040/A"
click at [318, 364] on div "Practitioner" at bounding box center [607, 370] width 764 height 42
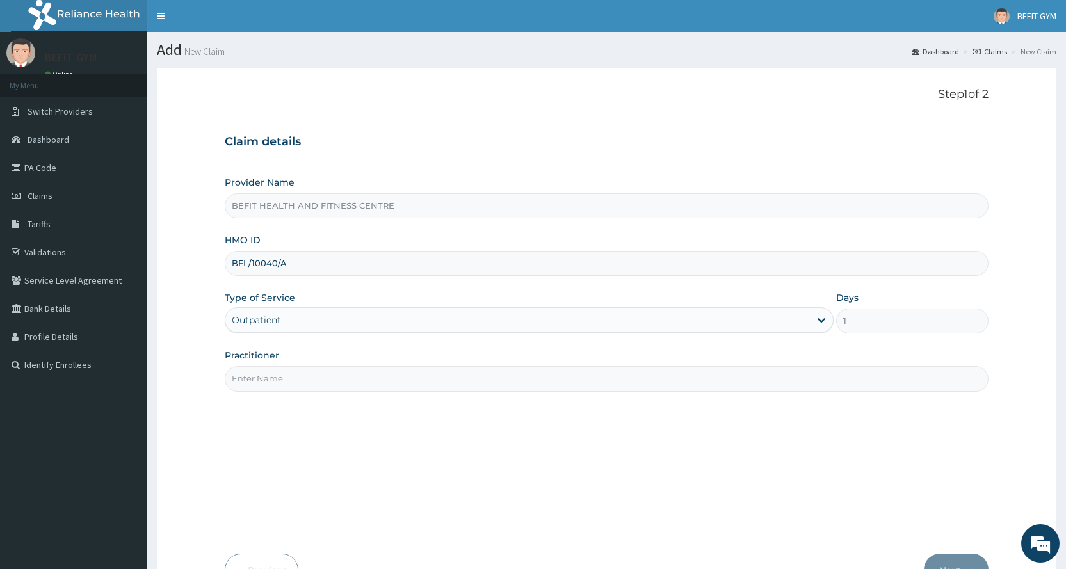
click at [318, 366] on input "Practitioner" at bounding box center [607, 378] width 764 height 25
type input "B"
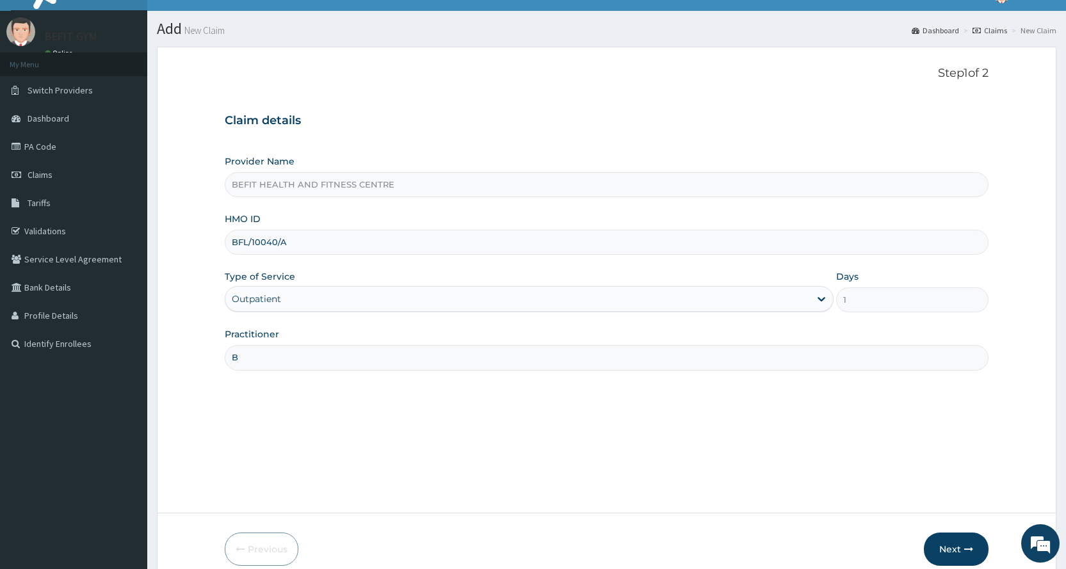
scroll to position [80, 0]
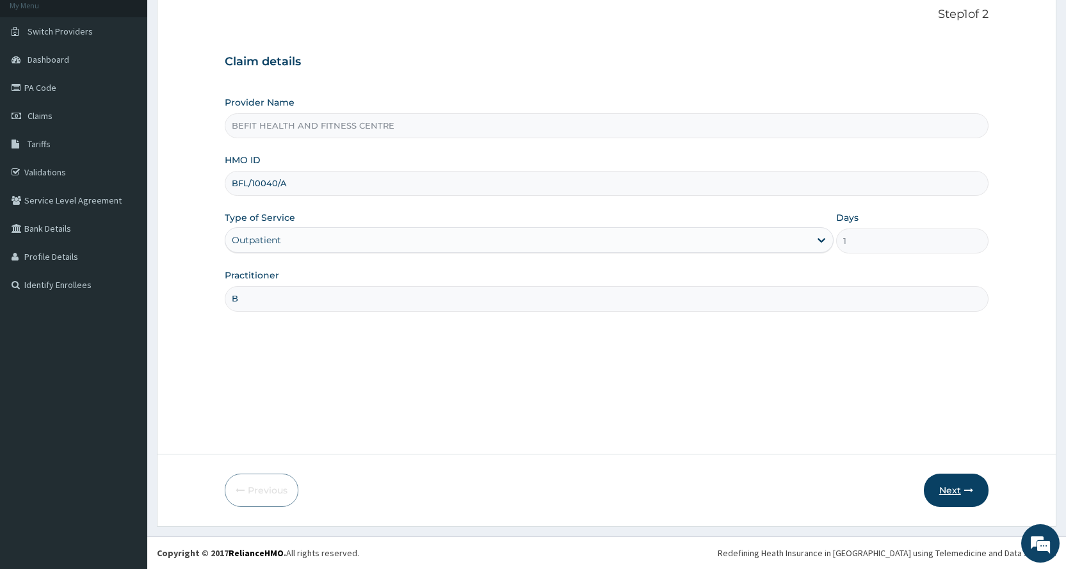
click at [956, 499] on button "Next" at bounding box center [956, 490] width 65 height 33
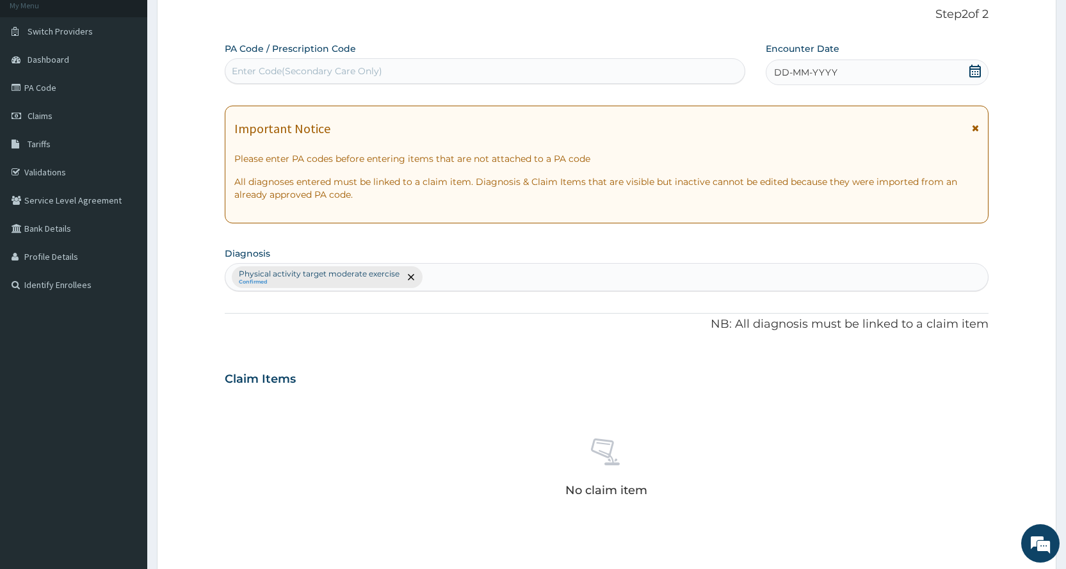
click at [503, 82] on div "Enter Code(Secondary Care Only)" at bounding box center [485, 71] width 520 height 26
type input "PA/A243A0"
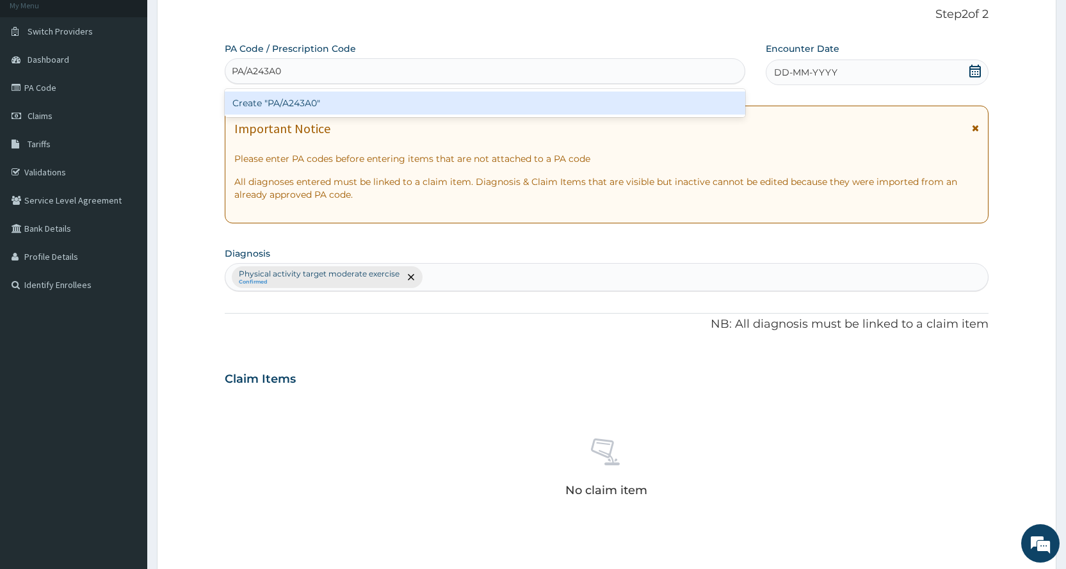
click at [727, 108] on div "Create "PA/A243A0"" at bounding box center [485, 103] width 520 height 23
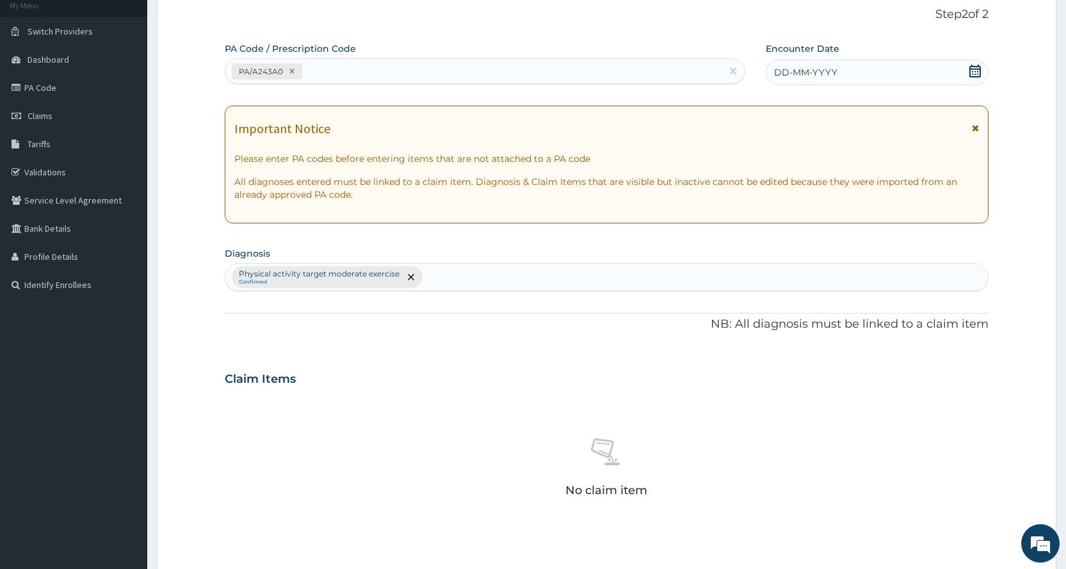
click at [973, 72] on icon at bounding box center [975, 71] width 12 height 13
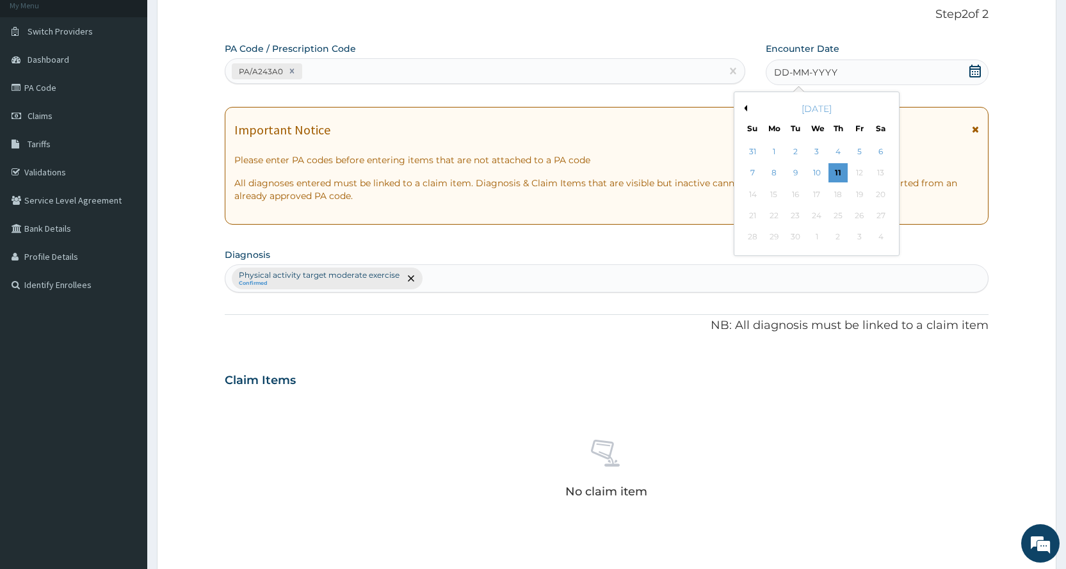
click at [747, 105] on button "Previous Month" at bounding box center [744, 108] width 6 height 6
click at [862, 174] on div "8" at bounding box center [859, 173] width 19 height 19
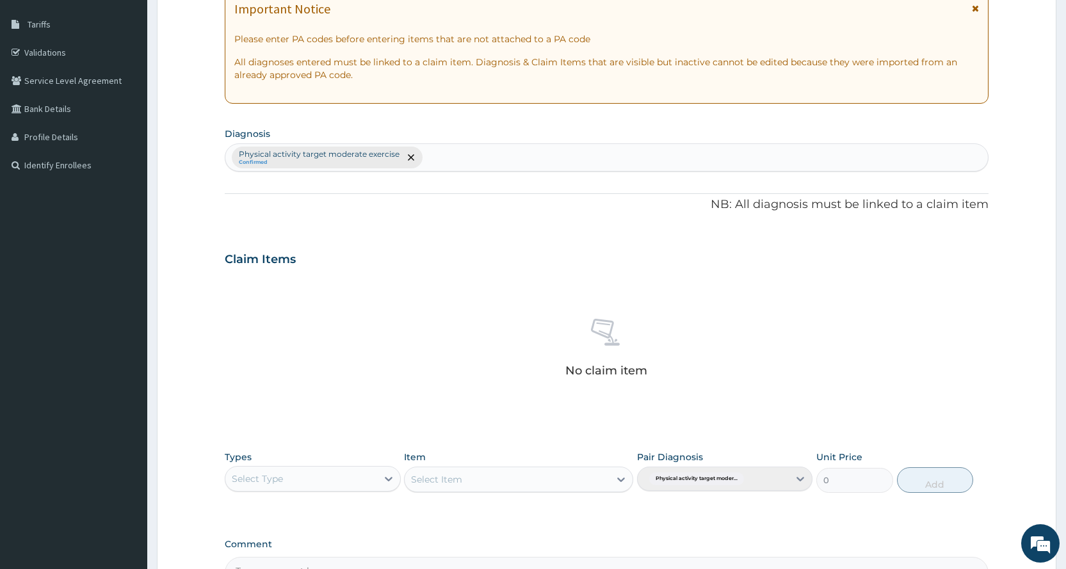
scroll to position [354, 0]
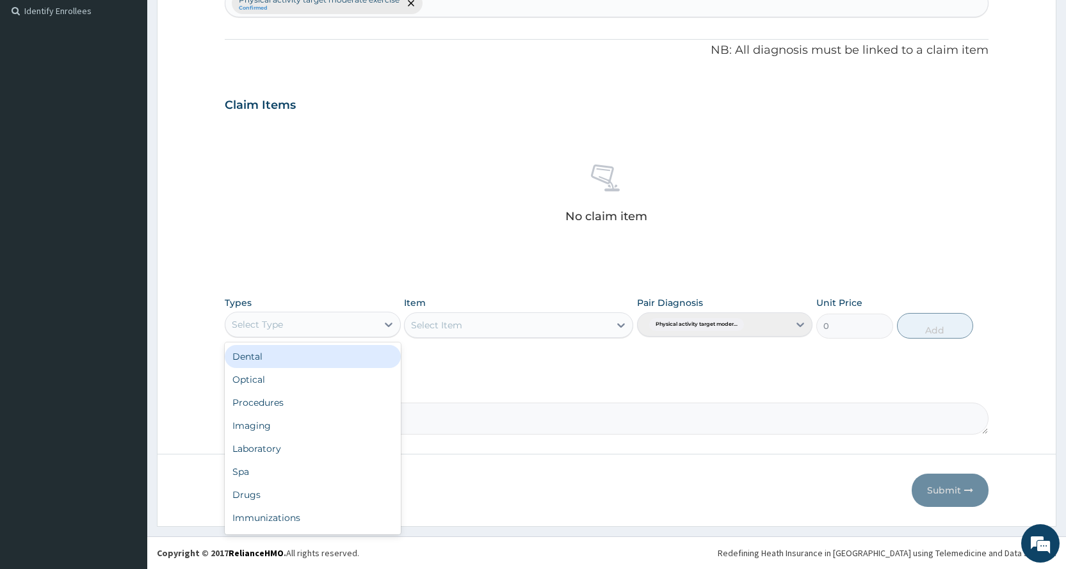
click at [296, 320] on div "Select Type" at bounding box center [300, 324] width 151 height 20
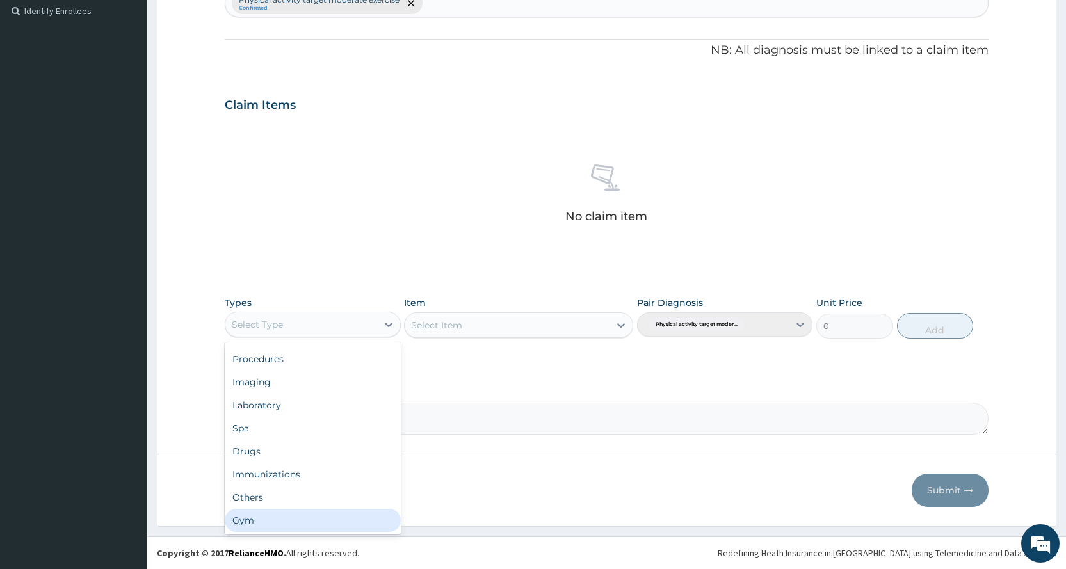
click at [284, 509] on div "Gym" at bounding box center [312, 520] width 175 height 23
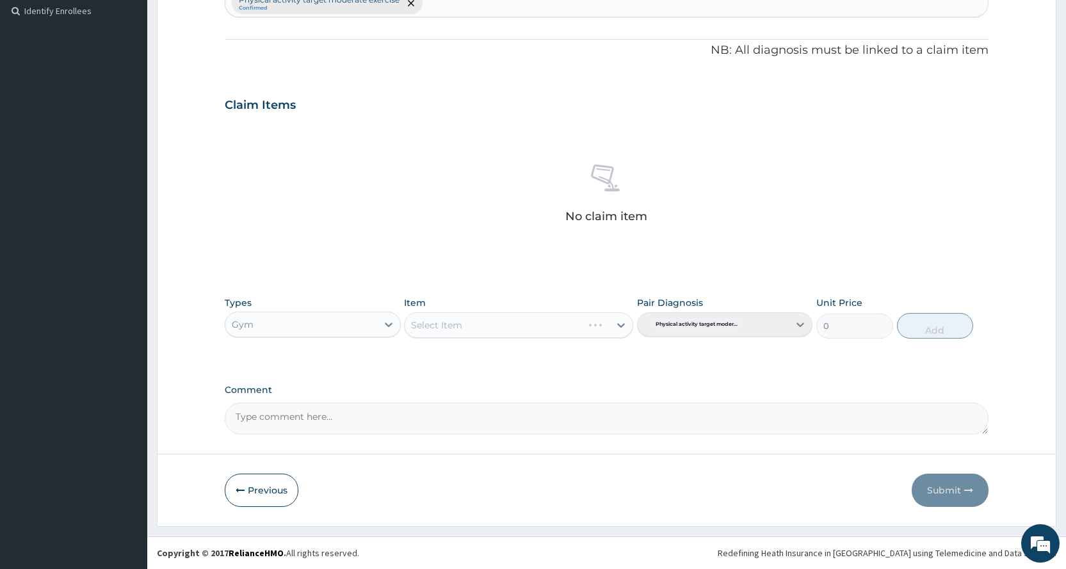
click at [481, 330] on div "Select Item" at bounding box center [518, 325] width 229 height 26
click at [499, 319] on div "Select Item" at bounding box center [518, 325] width 229 height 26
click at [499, 325] on div "Select Item" at bounding box center [518, 325] width 229 height 26
click at [499, 326] on div "Select Item" at bounding box center [507, 325] width 205 height 20
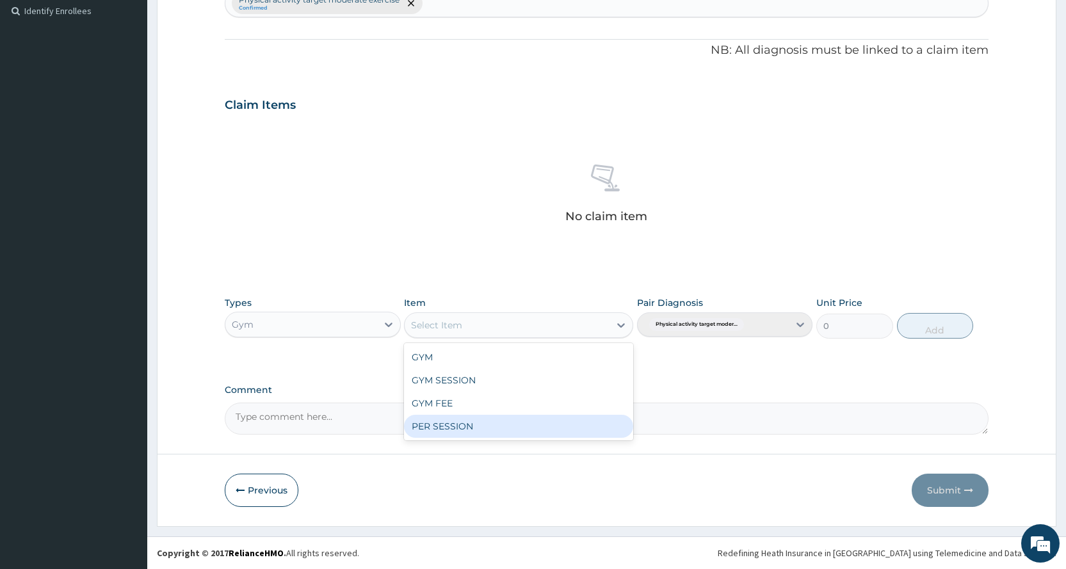
click at [505, 428] on div "PER SESSION" at bounding box center [518, 426] width 229 height 23
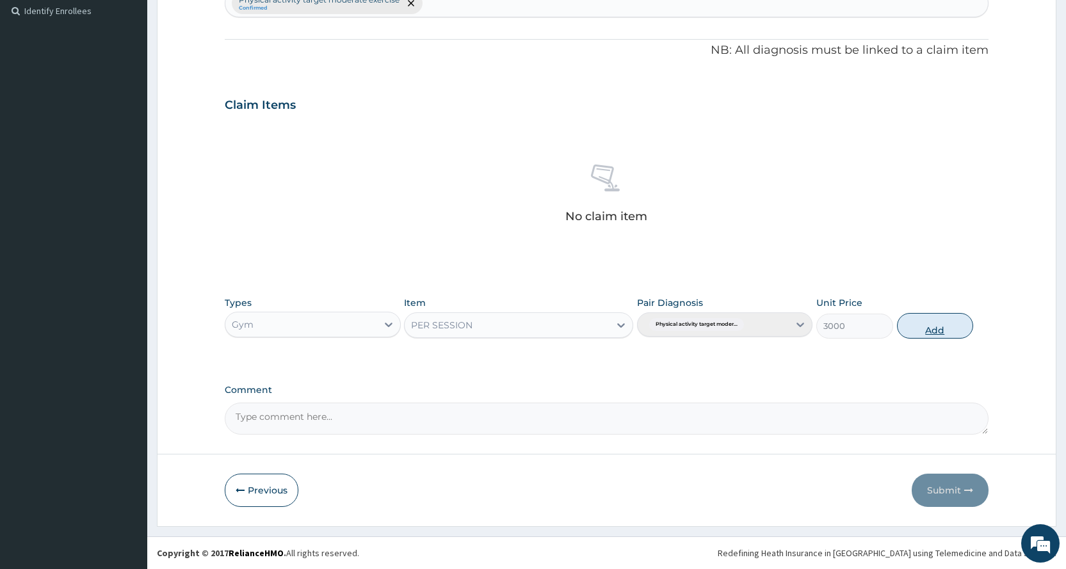
click at [926, 332] on button "Add" at bounding box center [935, 326] width 76 height 26
type input "0"
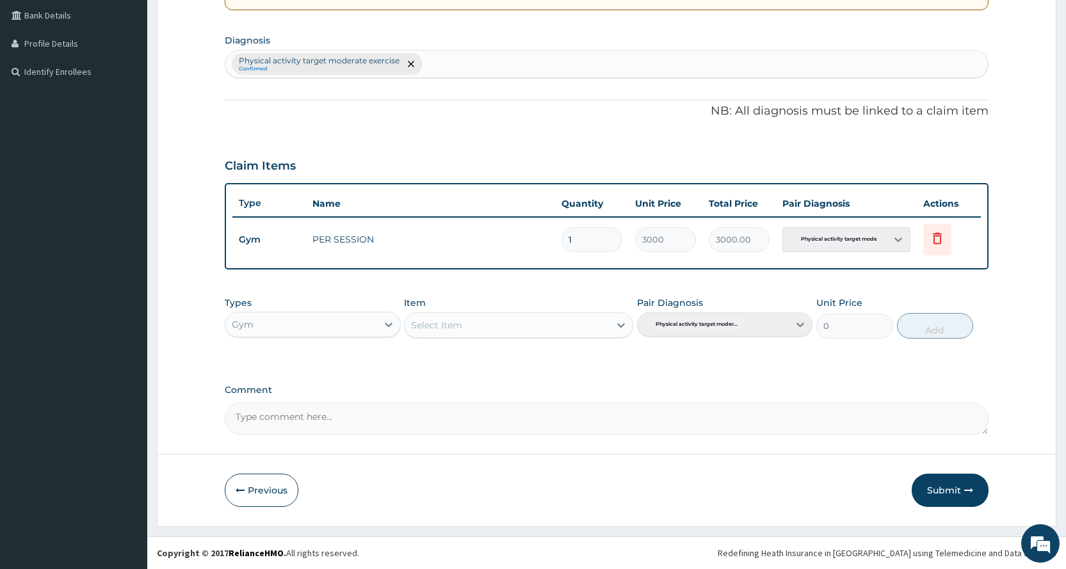
scroll to position [293, 0]
click at [940, 492] on button "Submit" at bounding box center [950, 490] width 77 height 33
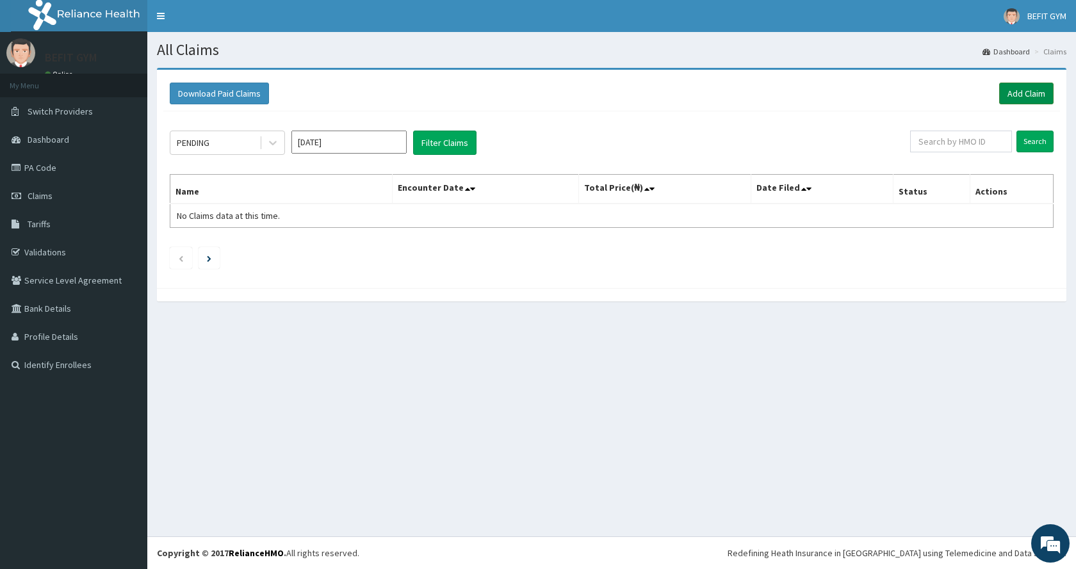
click at [1026, 93] on link "Add Claim" at bounding box center [1026, 94] width 54 height 22
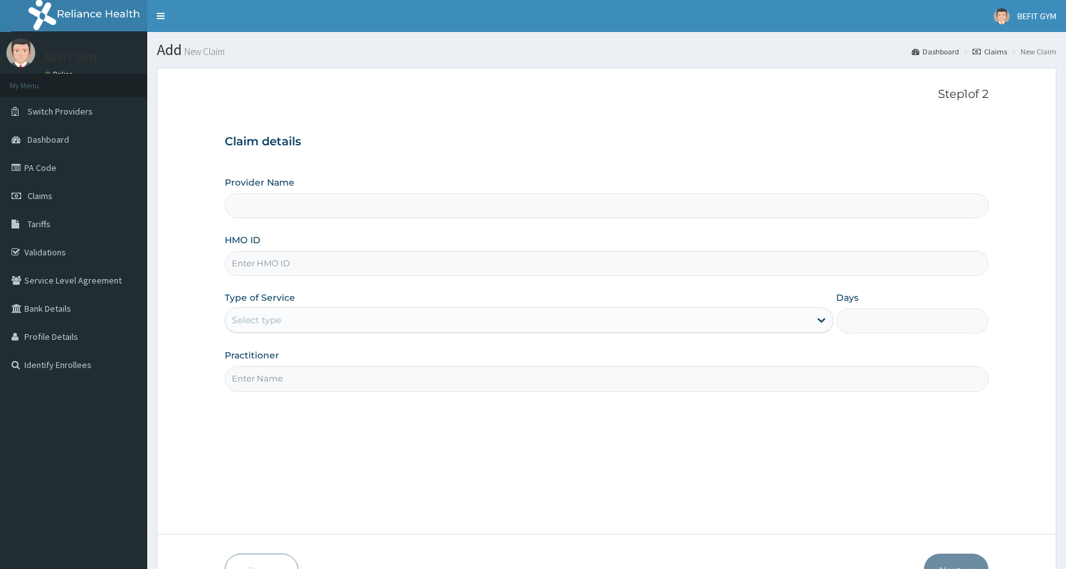
click at [330, 260] on input "HMO ID" at bounding box center [607, 263] width 764 height 25
type input "BEFIT HEALTH AND FITNESS CENTRE"
type input "1"
type input "AEL/10123/A"
click at [342, 387] on input "Practitioner" at bounding box center [607, 378] width 764 height 25
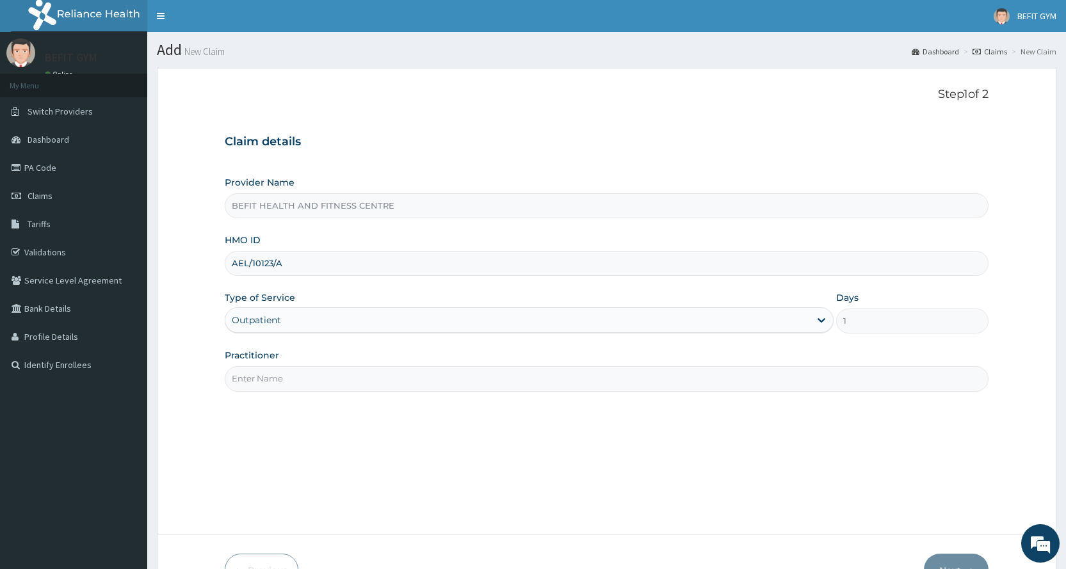
type input "B"
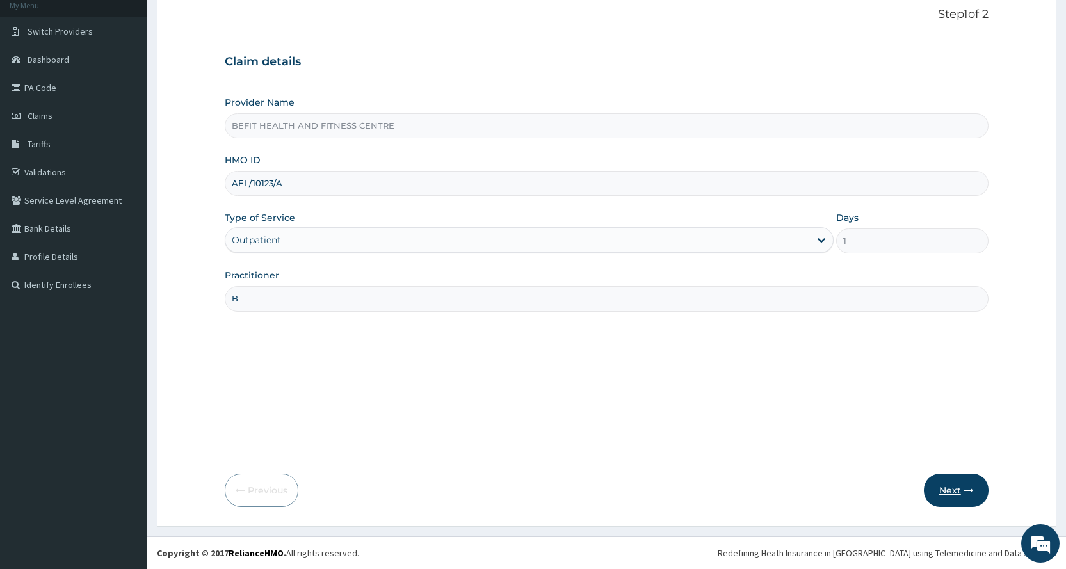
click at [967, 485] on button "Next" at bounding box center [956, 490] width 65 height 33
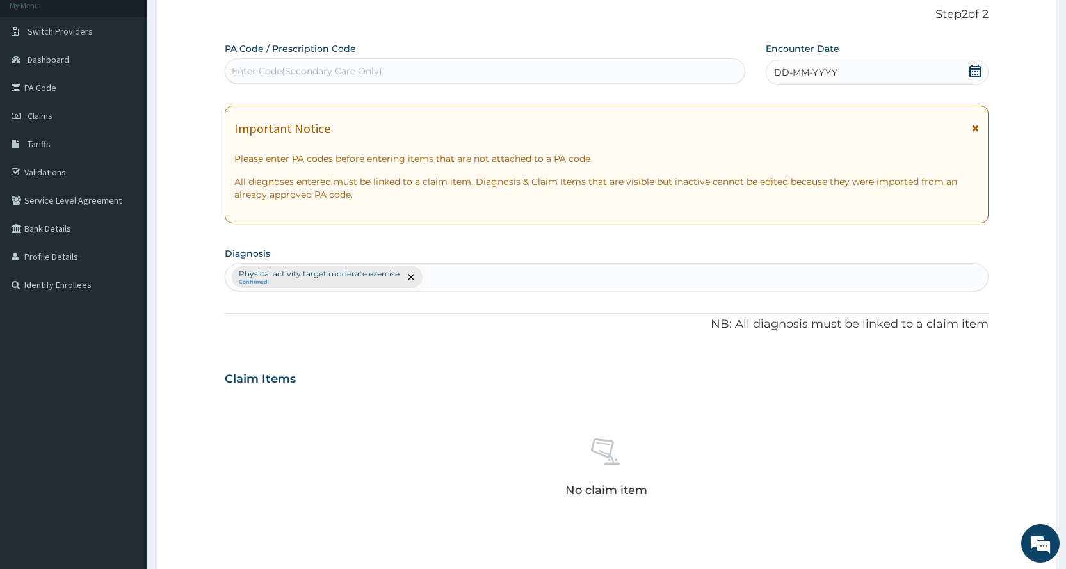
click at [242, 80] on div "Enter Code(Secondary Care Only)" at bounding box center [484, 71] width 519 height 20
type input "PA/BC5A5F"
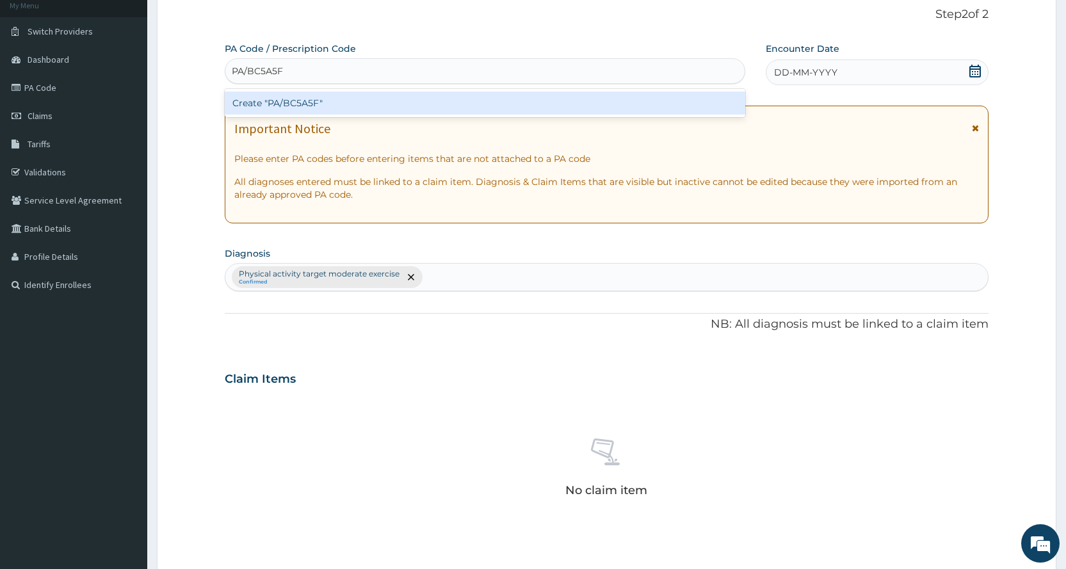
click at [469, 111] on div "Create "PA/BC5A5F"" at bounding box center [485, 103] width 520 height 23
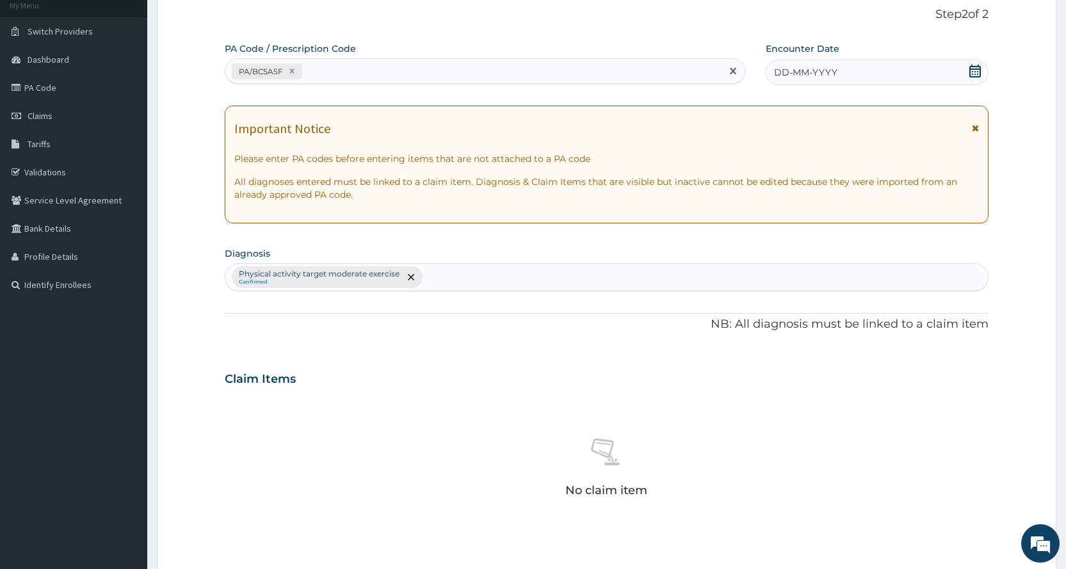
click at [813, 74] on span "DD-MM-YYYY" at bounding box center [805, 72] width 63 height 13
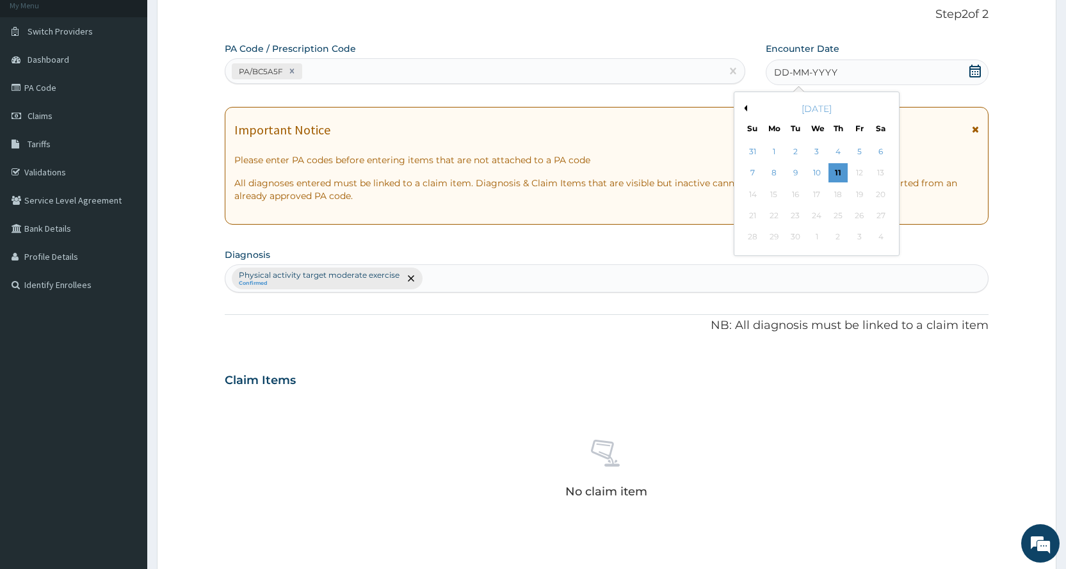
click at [745, 107] on button "Previous Month" at bounding box center [744, 108] width 6 height 6
click at [859, 182] on div "8" at bounding box center [859, 173] width 19 height 19
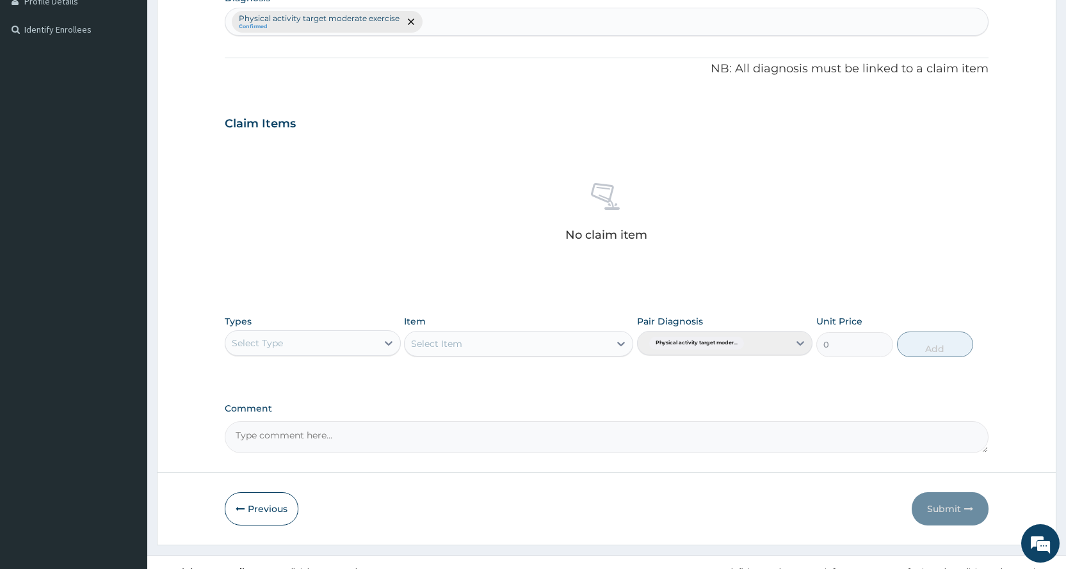
scroll to position [354, 0]
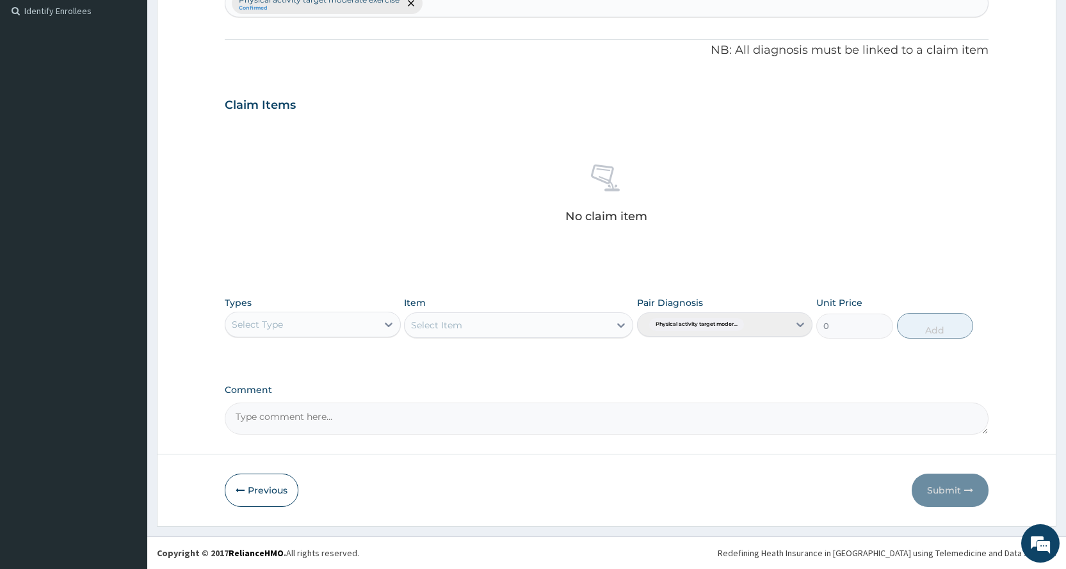
click at [368, 330] on div "Select Type" at bounding box center [300, 324] width 151 height 20
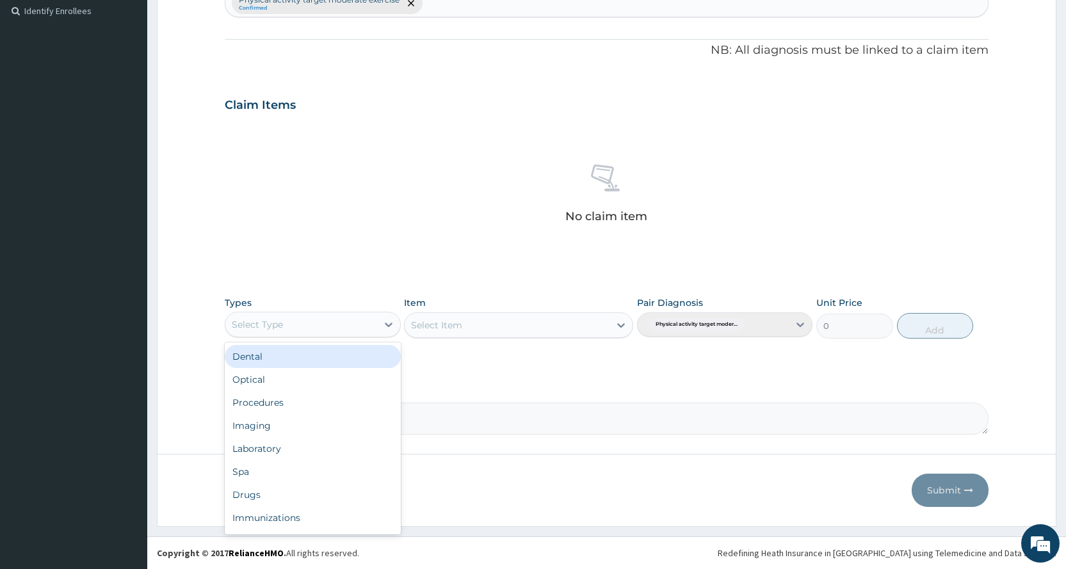
scroll to position [44, 0]
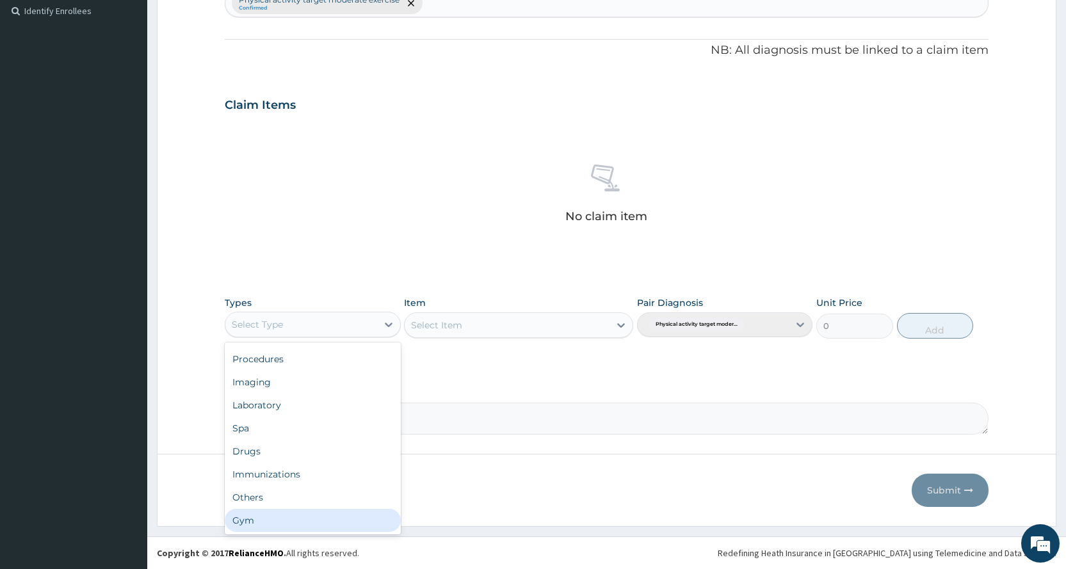
click at [323, 522] on div "Gym" at bounding box center [312, 520] width 175 height 23
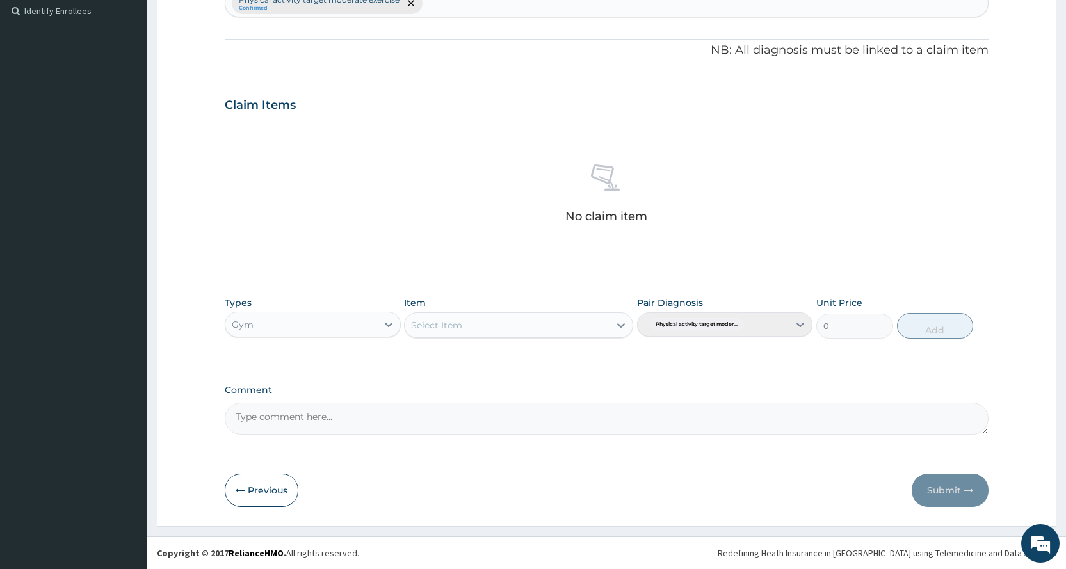
click at [553, 328] on div "Select Item" at bounding box center [507, 325] width 205 height 20
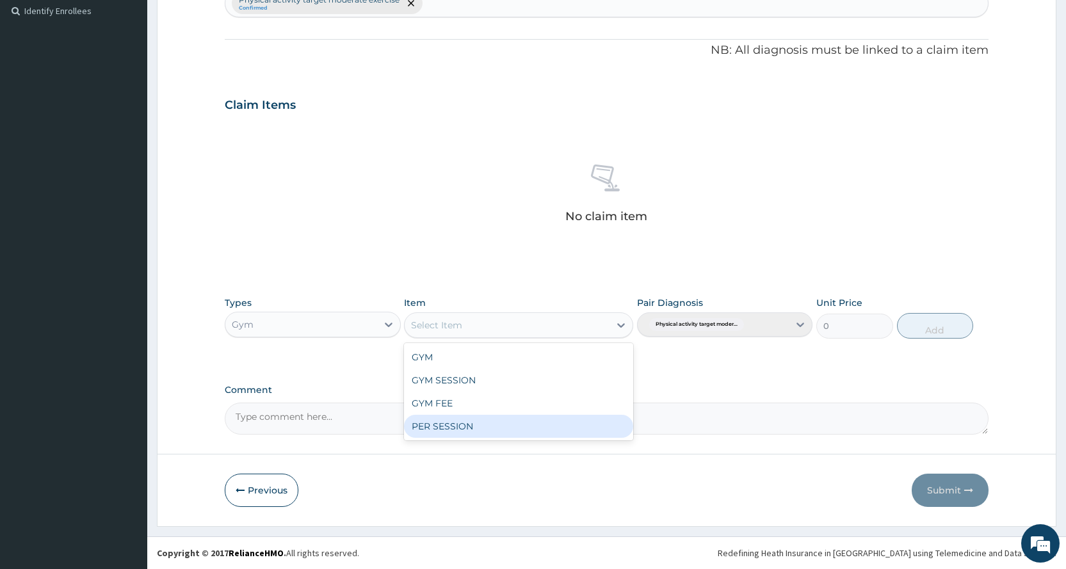
click at [526, 421] on div "PER SESSION" at bounding box center [518, 426] width 229 height 23
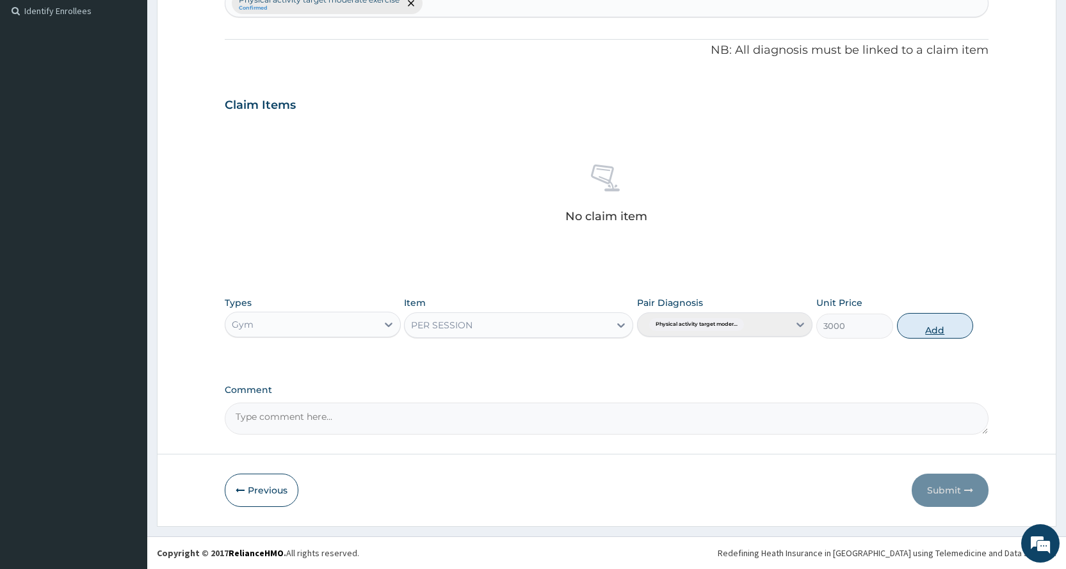
click at [935, 325] on button "Add" at bounding box center [935, 326] width 76 height 26
type input "0"
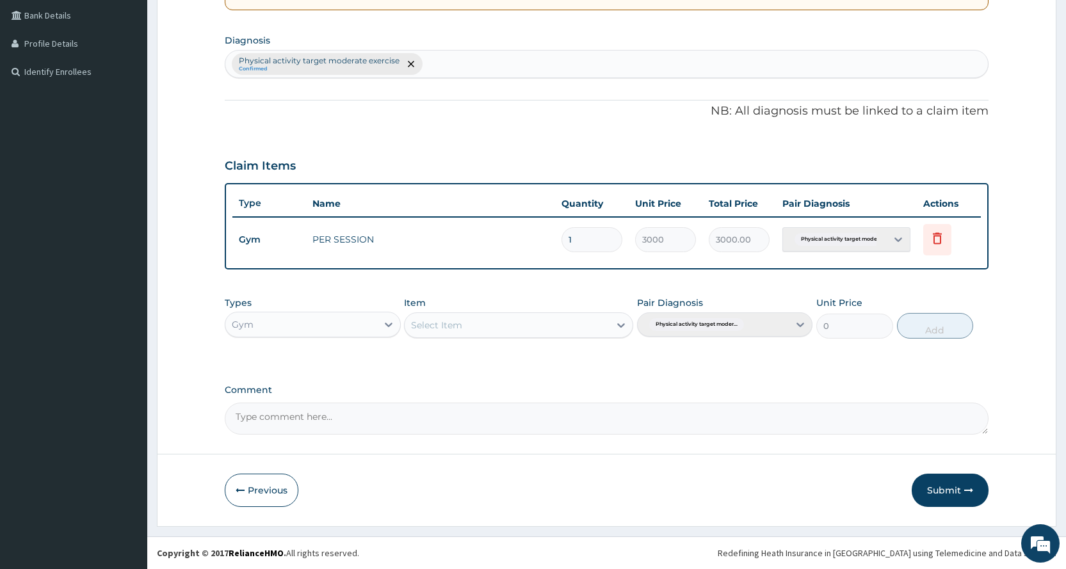
scroll to position [293, 0]
click at [950, 493] on button "Submit" at bounding box center [950, 490] width 77 height 33
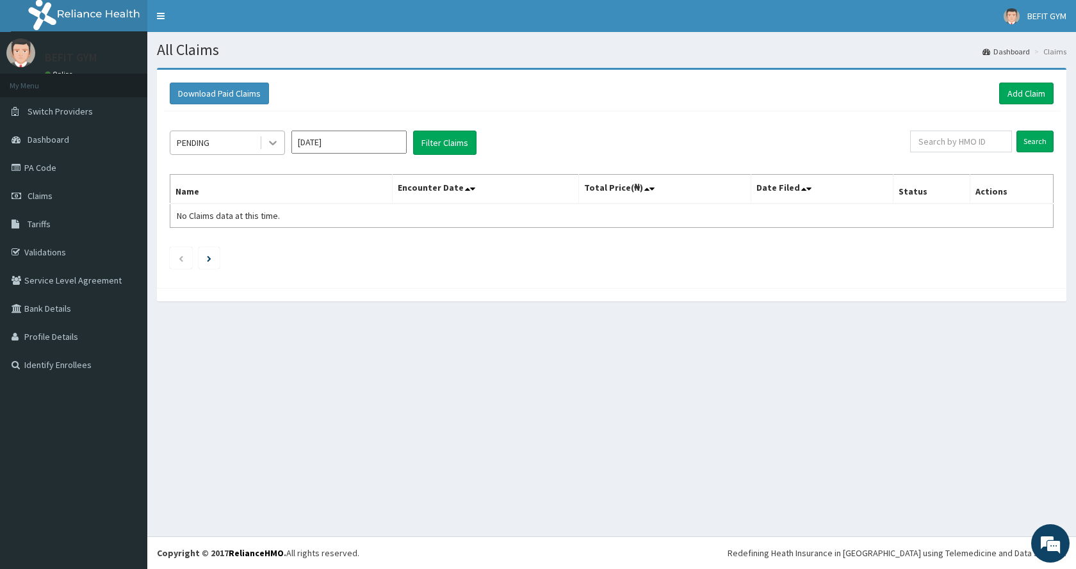
click at [266, 143] on icon at bounding box center [272, 142] width 13 height 13
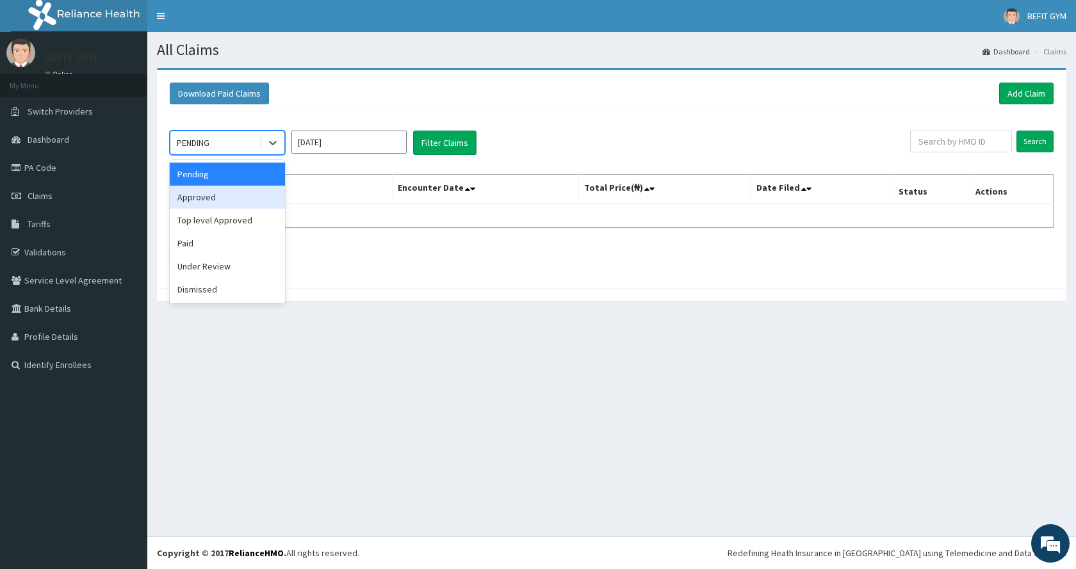
click at [241, 202] on div "Approved" at bounding box center [227, 197] width 115 height 23
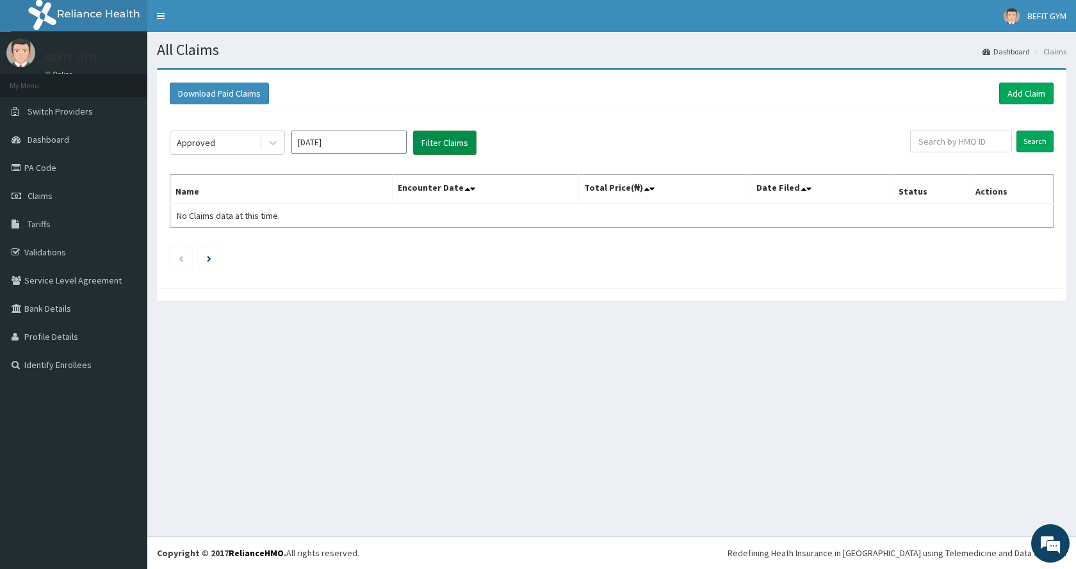
click at [439, 145] on button "Filter Claims" at bounding box center [444, 143] width 63 height 24
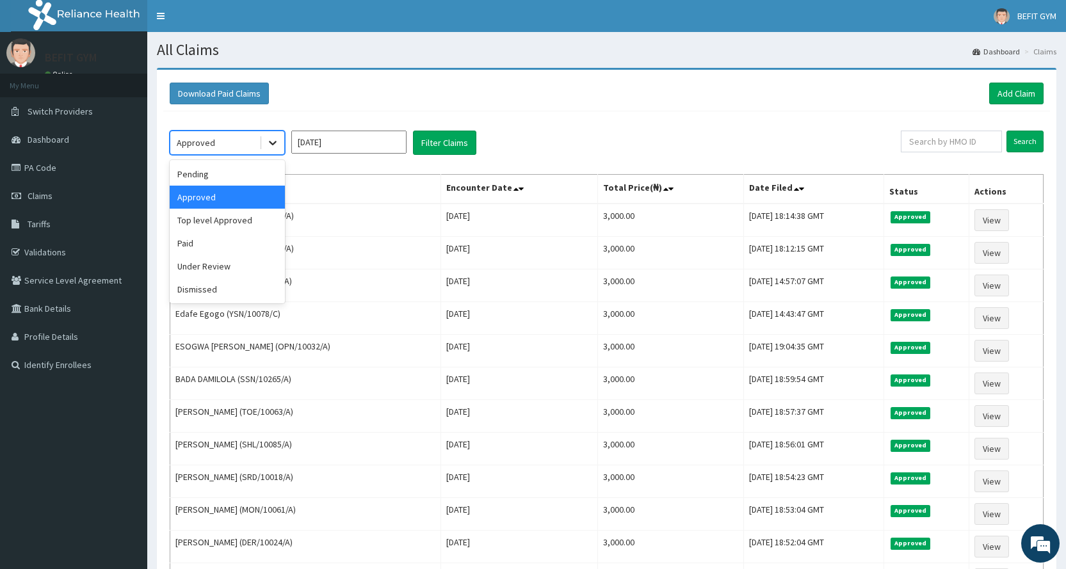
click at [273, 143] on icon at bounding box center [272, 142] width 13 height 13
click at [243, 228] on div "Top level Approved" at bounding box center [227, 220] width 115 height 23
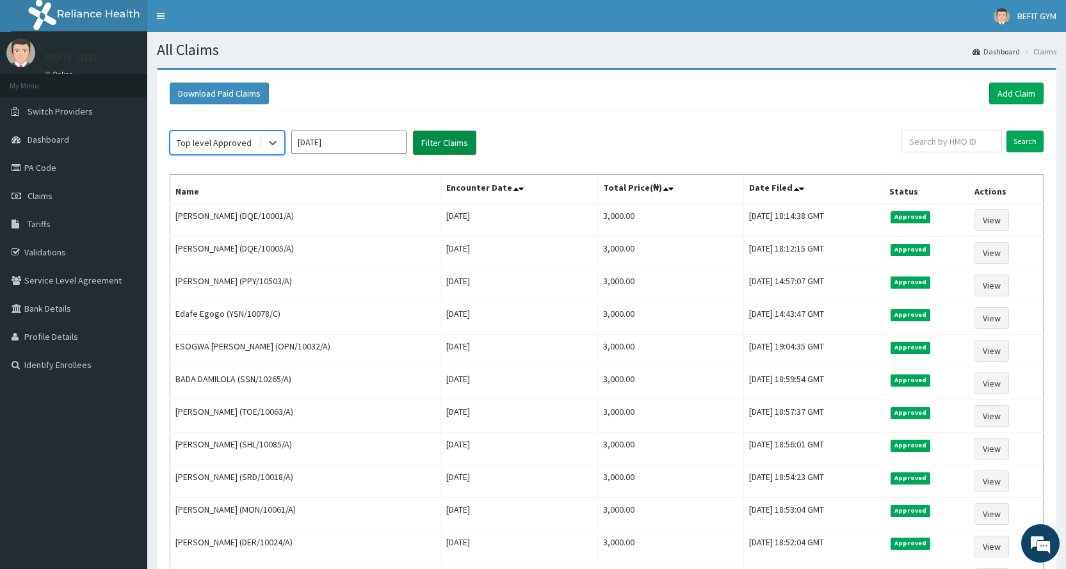
click at [439, 142] on button "Filter Claims" at bounding box center [444, 143] width 63 height 24
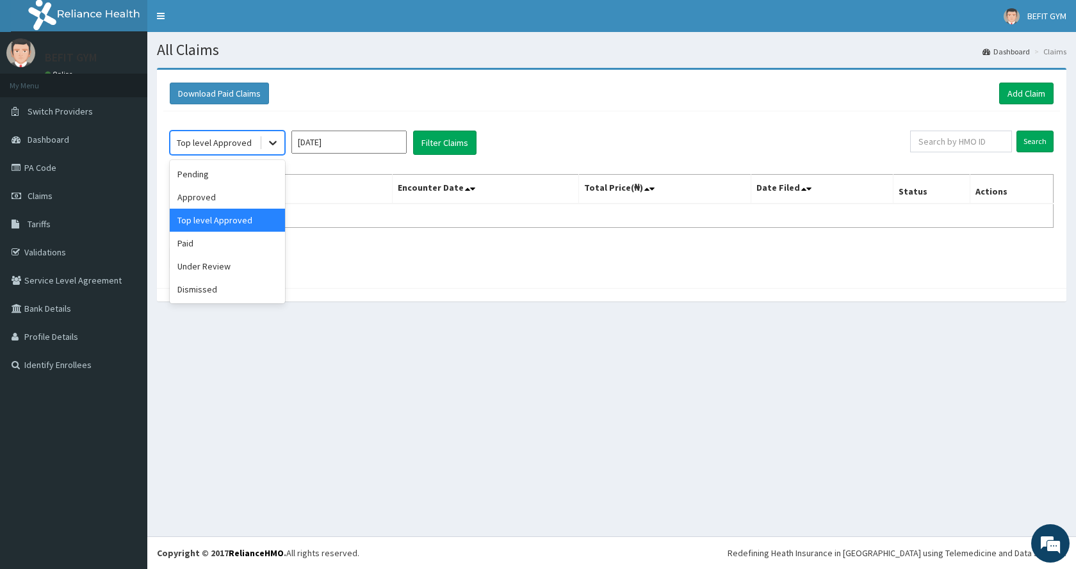
click at [276, 143] on icon at bounding box center [272, 142] width 13 height 13
click at [236, 182] on div "Pending" at bounding box center [227, 174] width 115 height 23
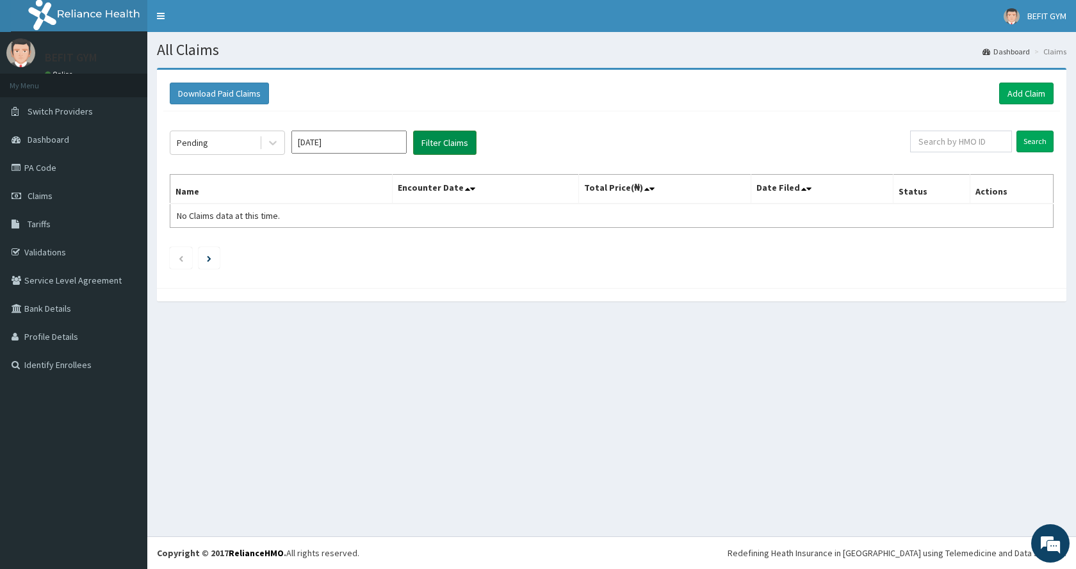
click at [441, 142] on button "Filter Claims" at bounding box center [444, 143] width 63 height 24
click at [1031, 88] on link "Add Claim" at bounding box center [1026, 94] width 54 height 22
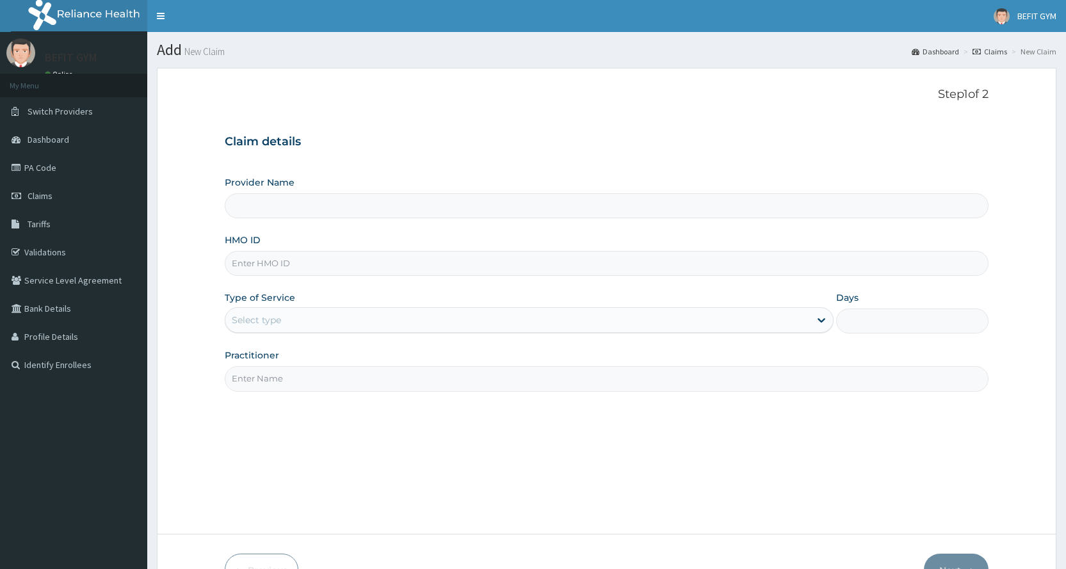
type input "BEFIT HEALTH AND FITNESS CENTRE"
type input "1"
click at [920, 259] on input "HMO ID" at bounding box center [607, 263] width 764 height 25
type input "SLH/10103/A"
click at [441, 385] on input "Practitioner" at bounding box center [607, 378] width 764 height 25
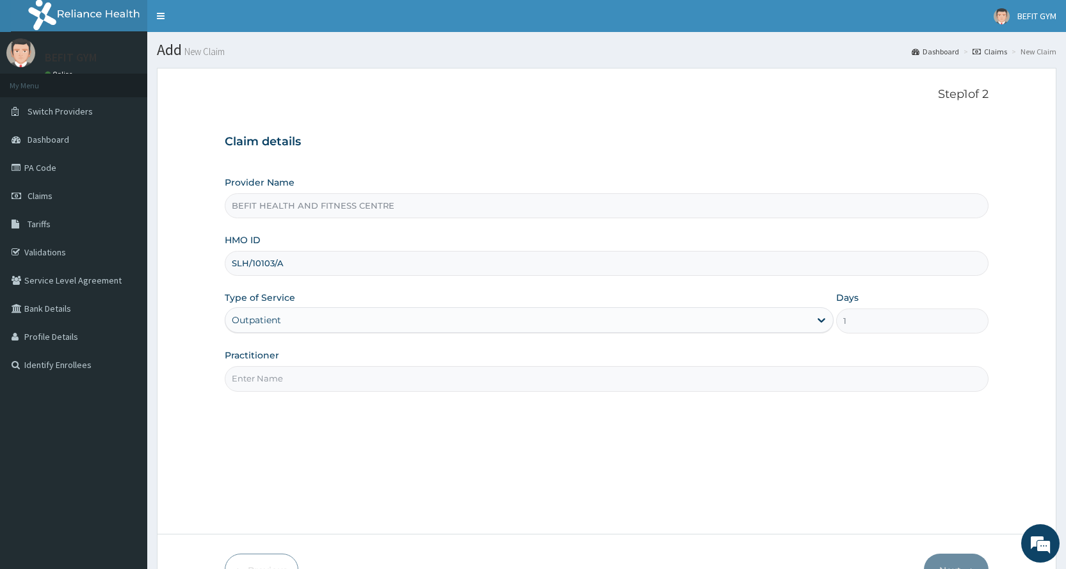
type input "B"
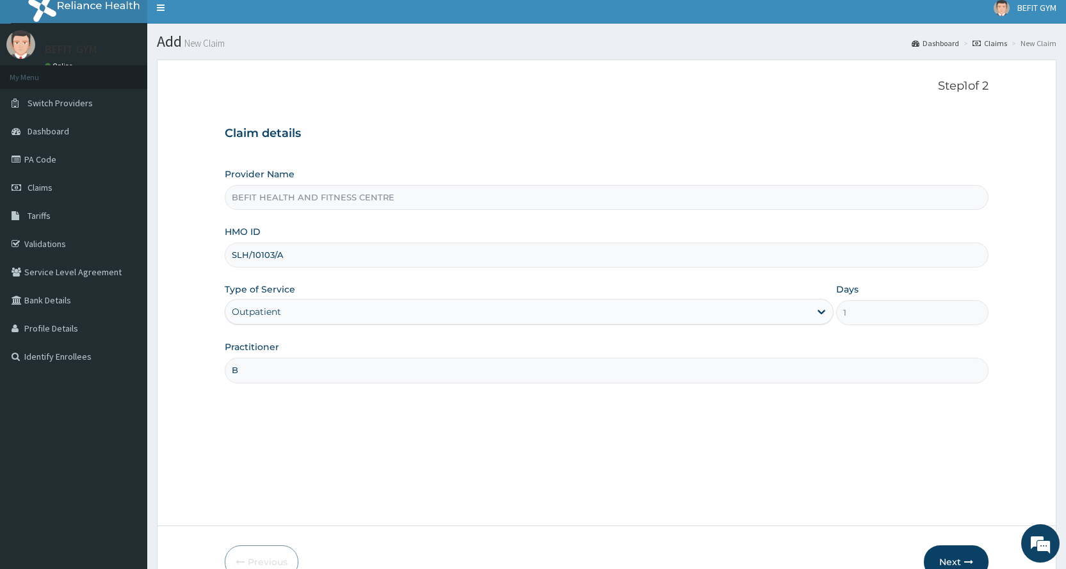
scroll to position [80, 0]
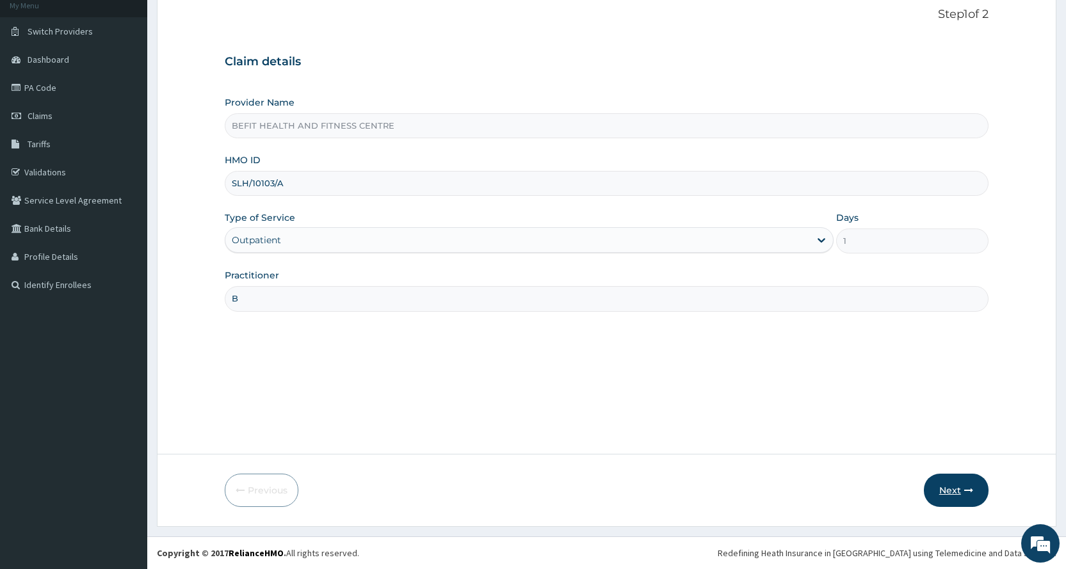
click at [953, 494] on button "Next" at bounding box center [956, 490] width 65 height 33
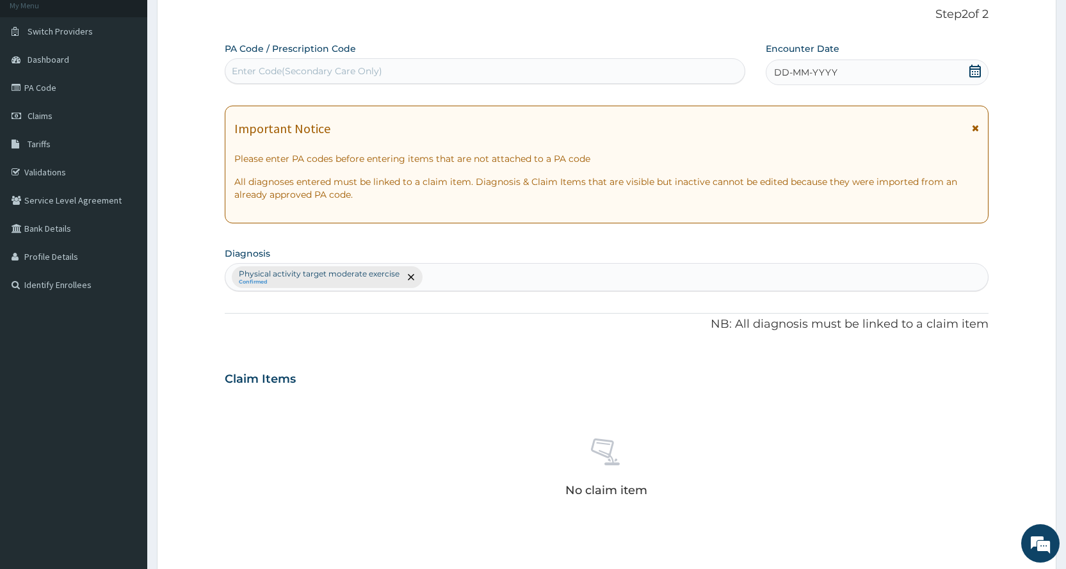
click at [562, 66] on div "Enter Code(Secondary Care Only)" at bounding box center [484, 71] width 519 height 20
type input "PA/969D99"
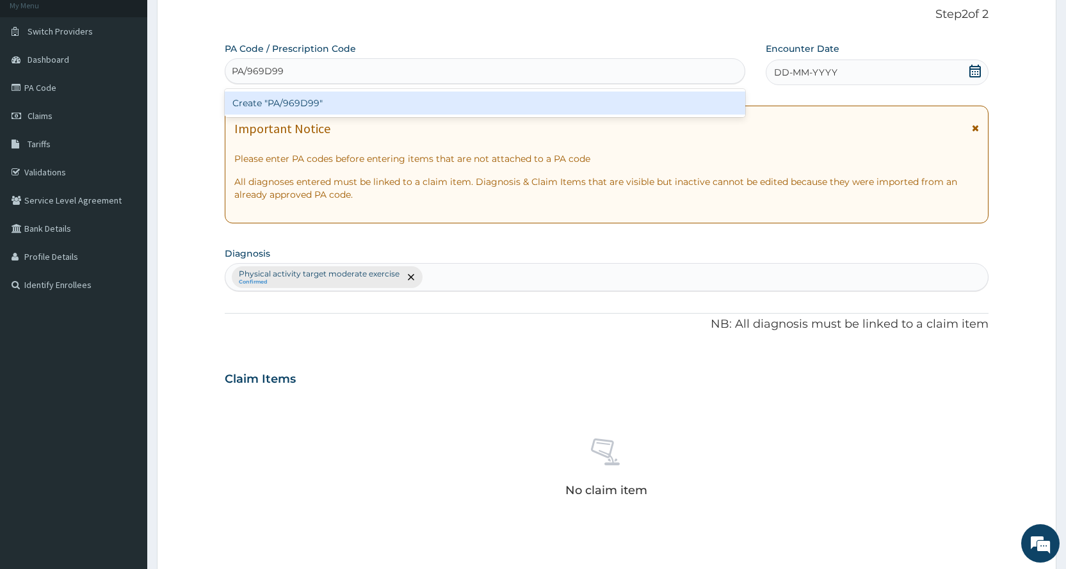
click at [573, 100] on div "Create "PA/969D99"" at bounding box center [485, 103] width 520 height 23
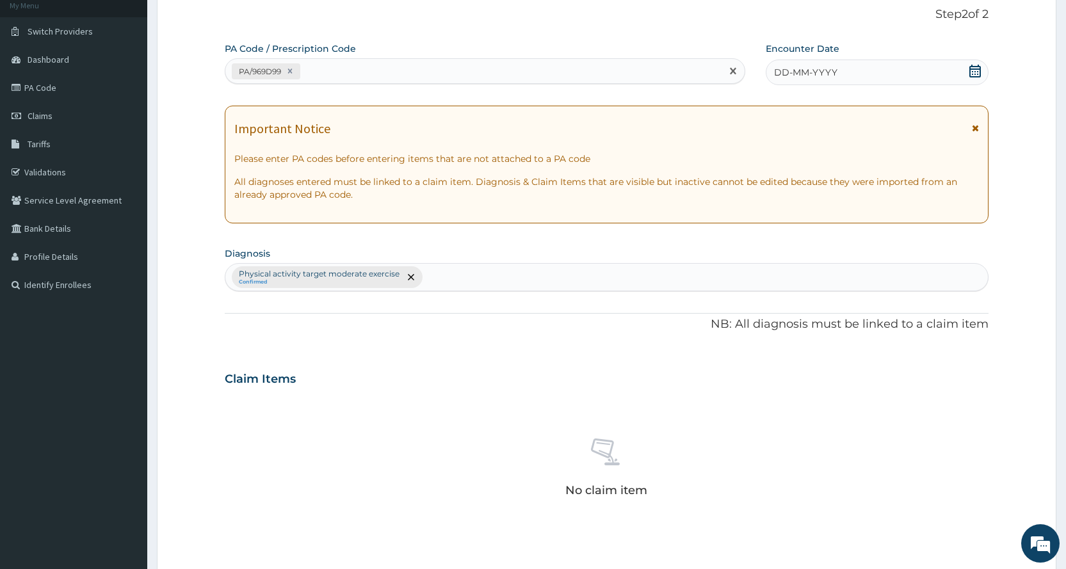
click at [834, 73] on span "DD-MM-YYYY" at bounding box center [805, 72] width 63 height 13
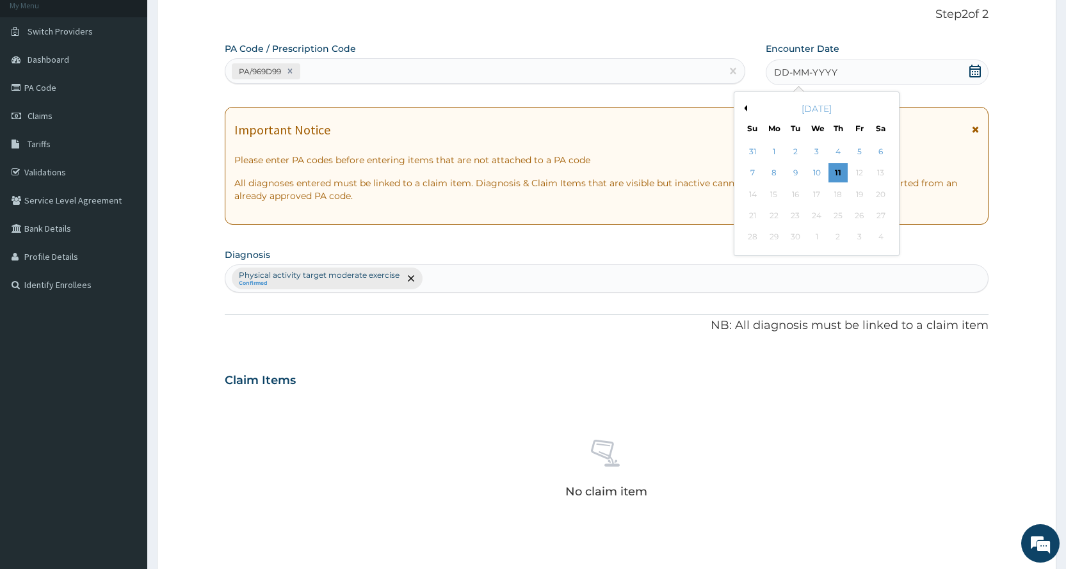
click at [743, 108] on button "Previous Month" at bounding box center [744, 108] width 6 height 6
click at [866, 172] on div "8" at bounding box center [859, 173] width 19 height 19
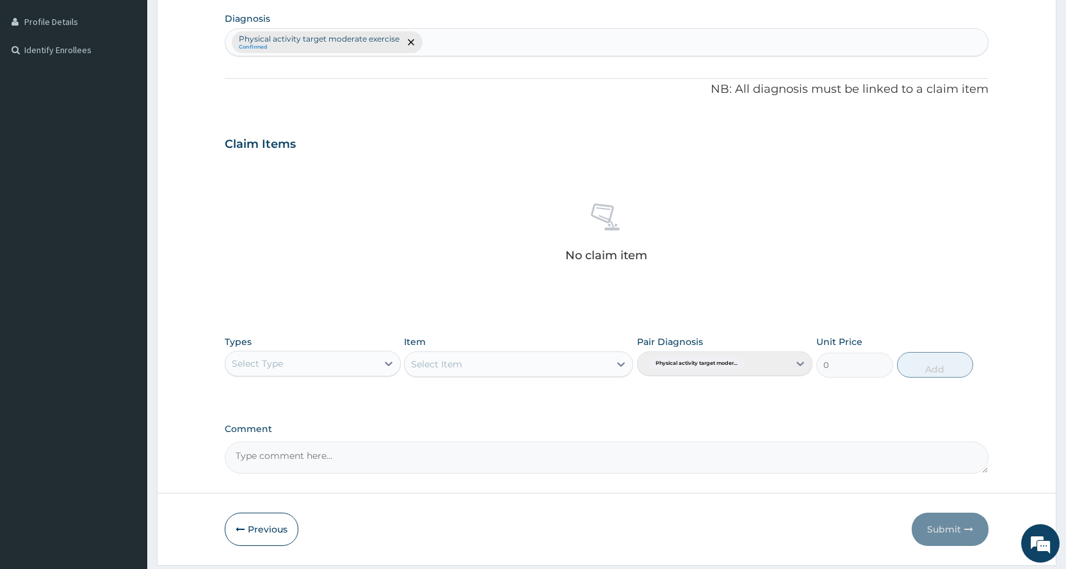
scroll to position [354, 0]
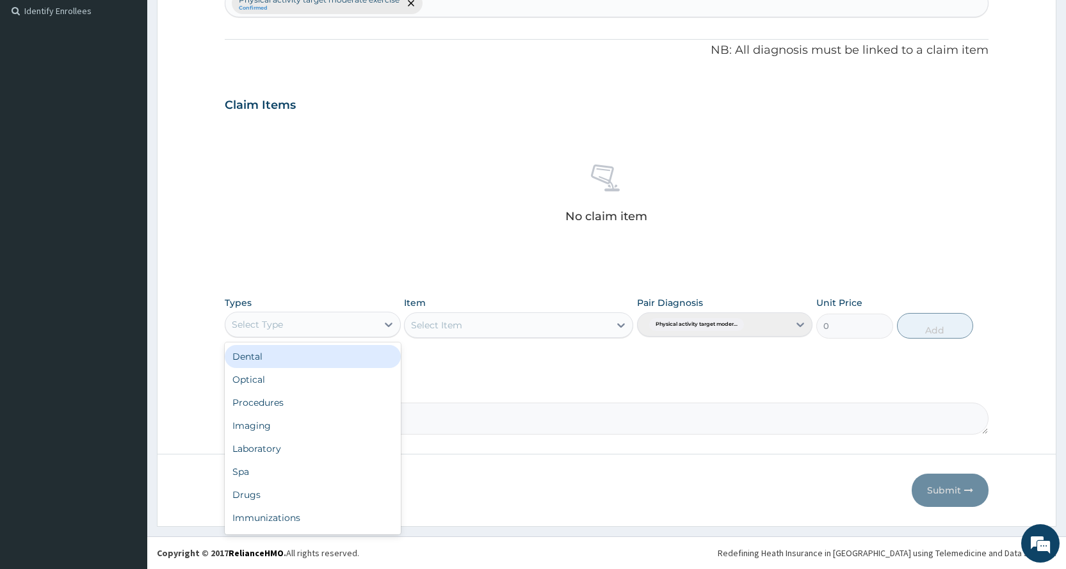
click at [329, 332] on div "Select Type" at bounding box center [300, 324] width 151 height 20
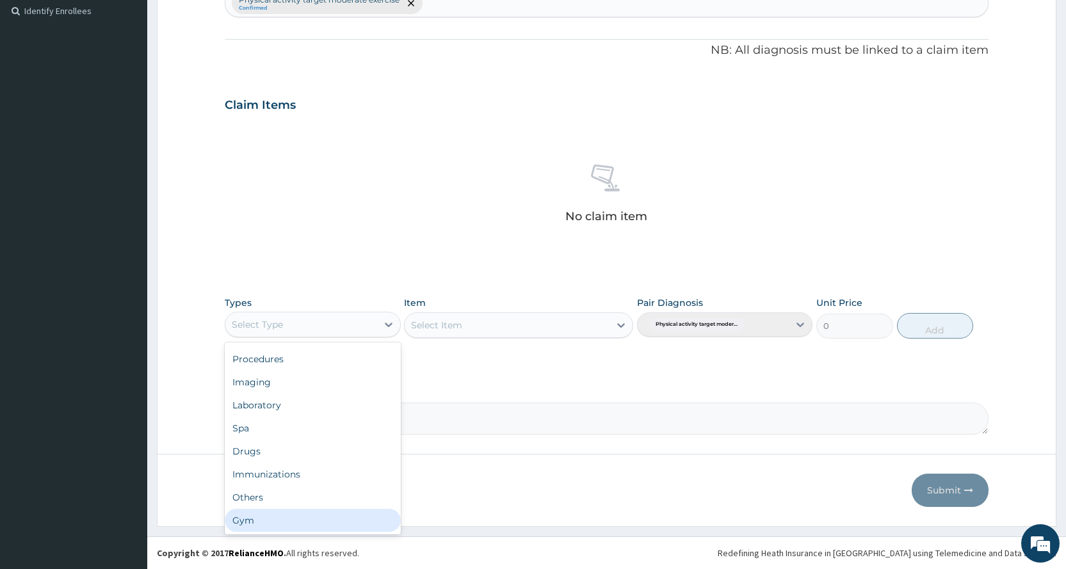
click at [318, 512] on div "Gym" at bounding box center [312, 520] width 175 height 23
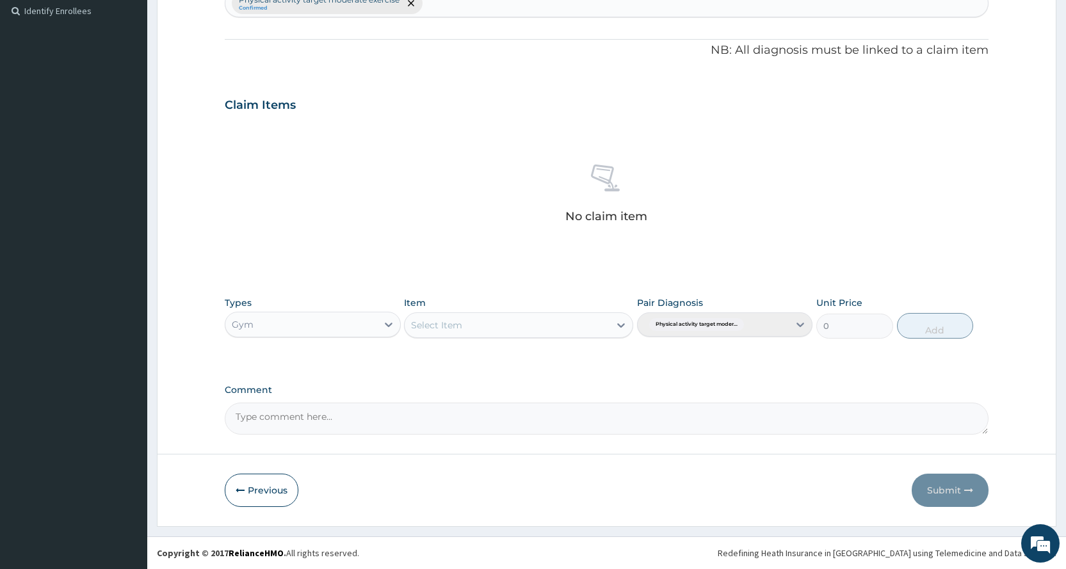
click at [455, 323] on div "Select Item" at bounding box center [518, 325] width 229 height 26
click at [476, 326] on div "Select Item" at bounding box center [507, 325] width 205 height 20
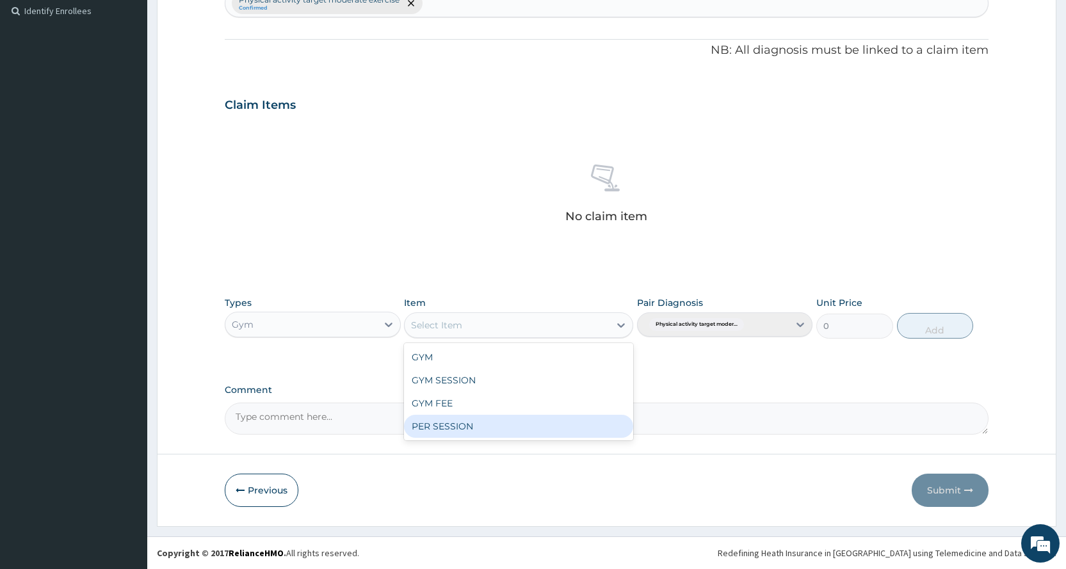
click at [476, 417] on div "PER SESSION" at bounding box center [518, 426] width 229 height 23
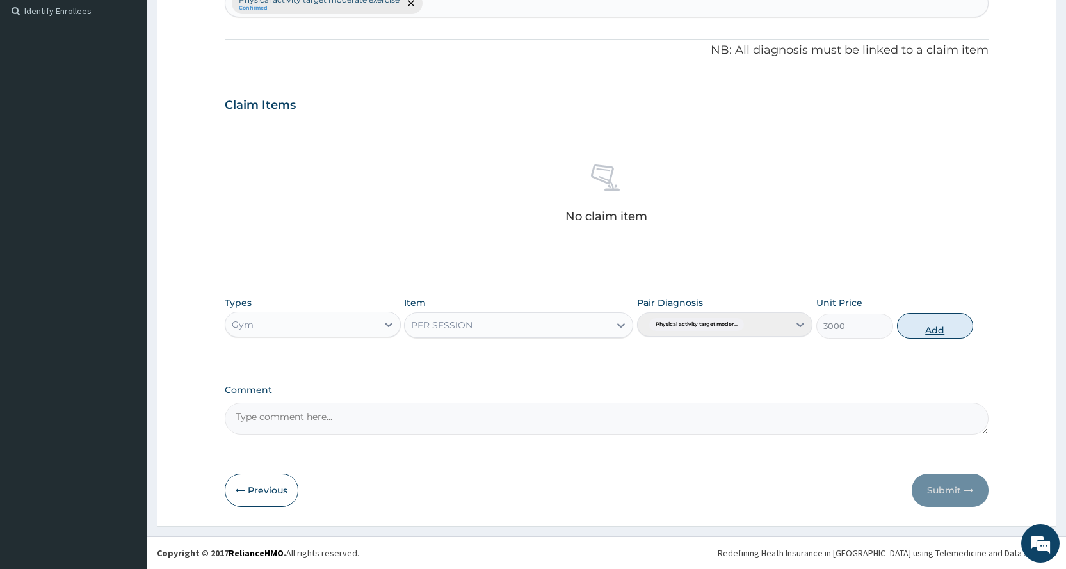
click at [942, 335] on button "Add" at bounding box center [935, 326] width 76 height 26
type input "0"
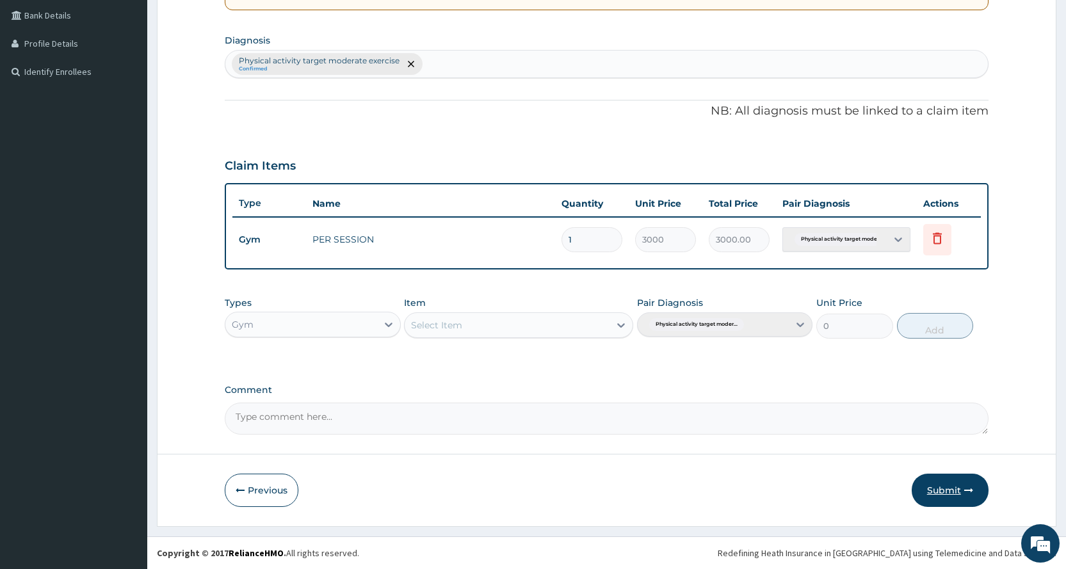
click at [931, 492] on button "Submit" at bounding box center [950, 490] width 77 height 33
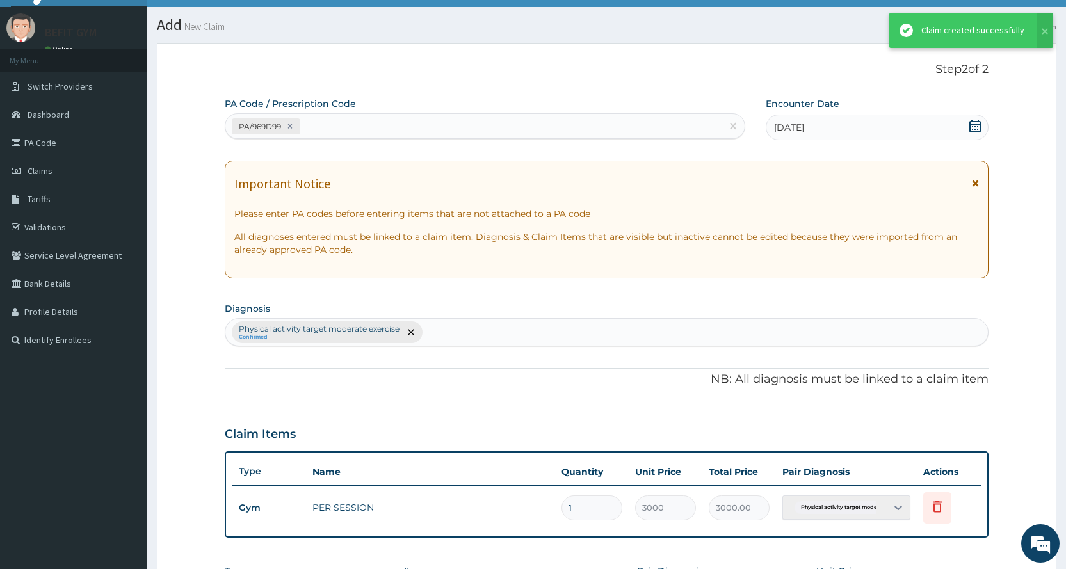
scroll to position [293, 0]
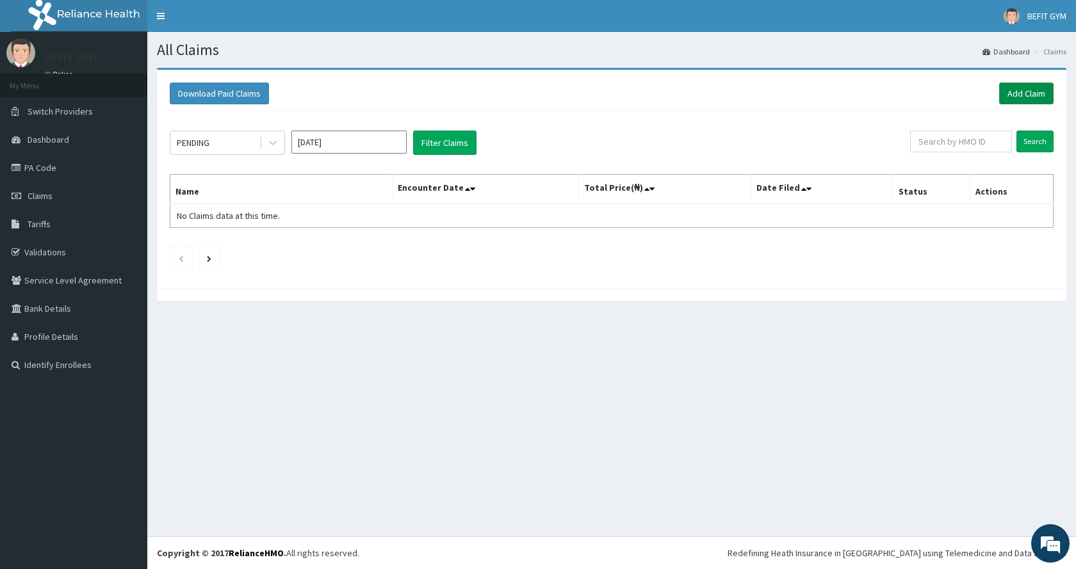
click at [1027, 96] on link "Add Claim" at bounding box center [1026, 94] width 54 height 22
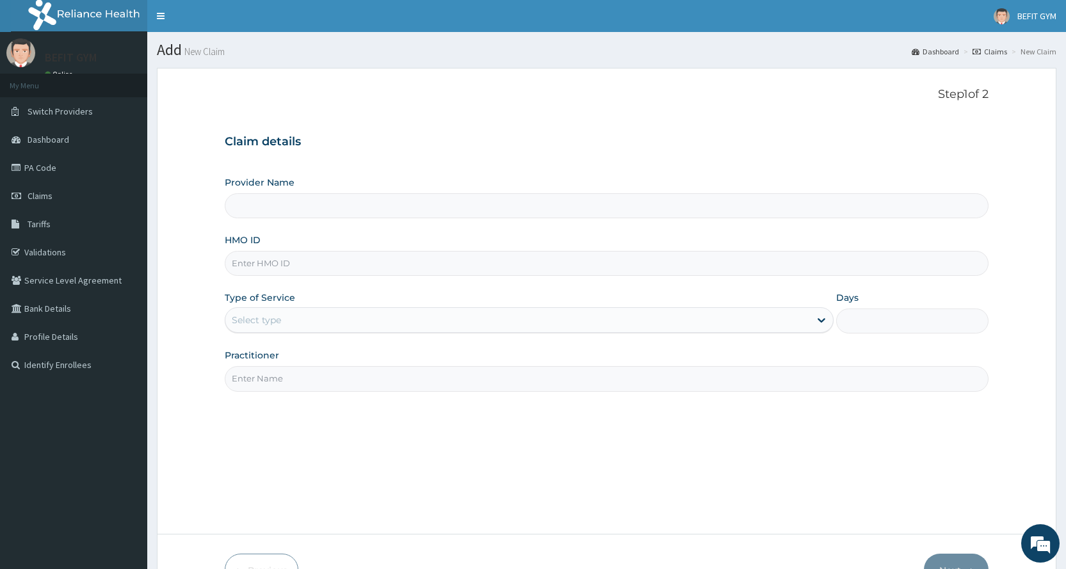
type input "BEFIT HEALTH AND FITNESS CENTRE"
type input "1"
drag, startPoint x: 286, startPoint y: 250, endPoint x: 285, endPoint y: 267, distance: 16.7
click at [285, 266] on div "HMO ID" at bounding box center [607, 255] width 764 height 42
click at [285, 270] on input "HMO ID" at bounding box center [607, 263] width 764 height 25
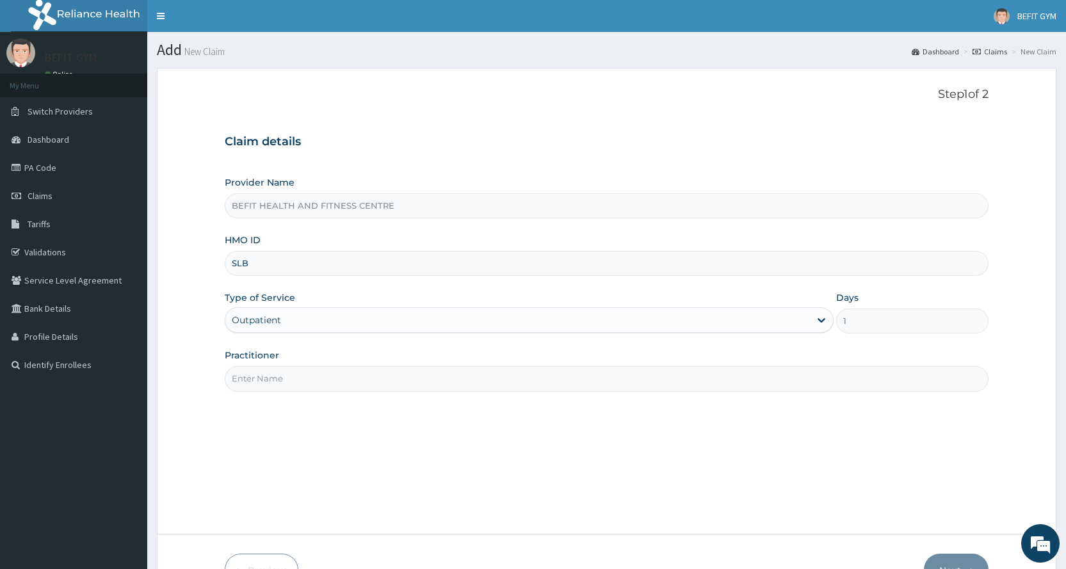
type input "SLB/10506/A"
click at [319, 378] on input "Practitioner" at bounding box center [607, 378] width 764 height 25
type input "B"
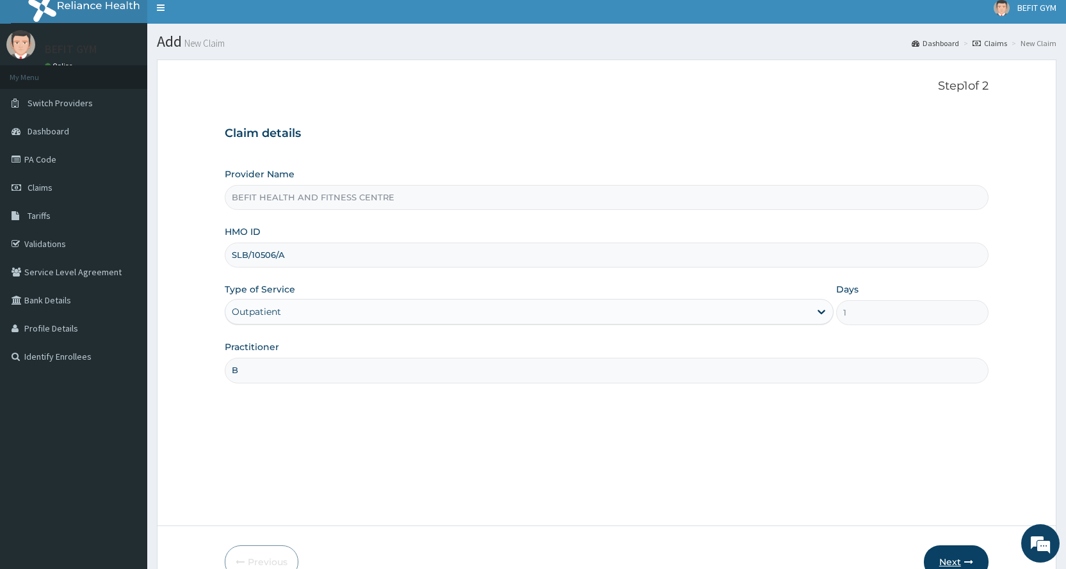
scroll to position [80, 0]
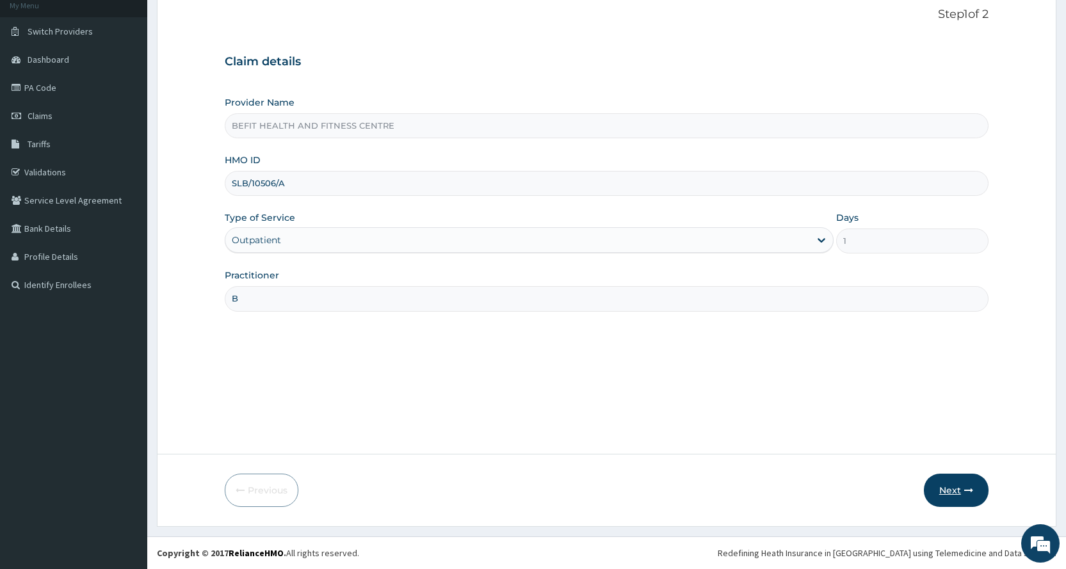
click at [956, 496] on button "Next" at bounding box center [956, 490] width 65 height 33
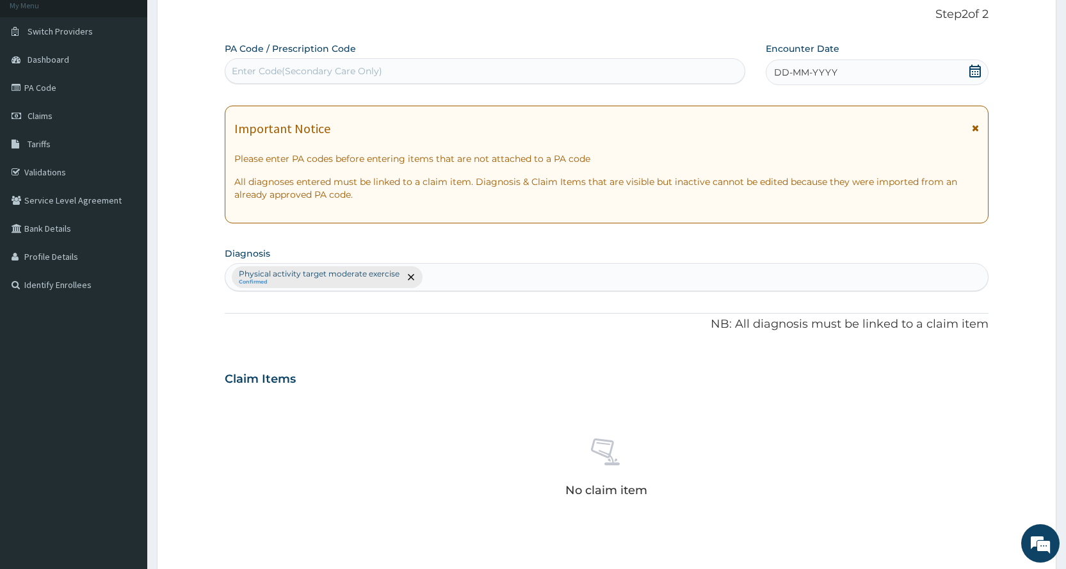
click at [682, 82] on div "Enter Code(Secondary Care Only)" at bounding box center [485, 71] width 520 height 26
type input "PA/EC479F"
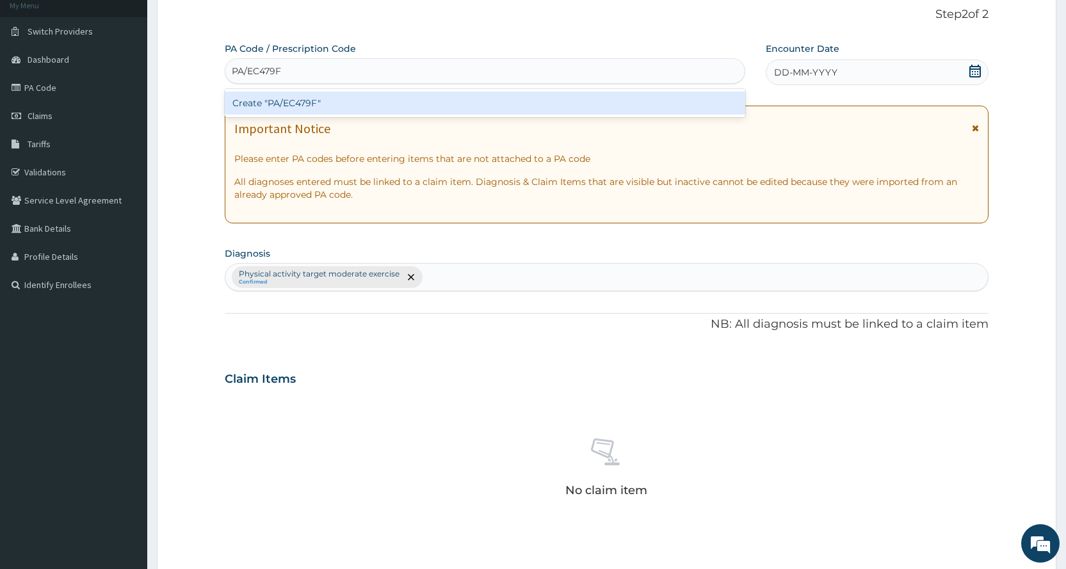
click at [666, 104] on div "Create "PA/EC479F"" at bounding box center [485, 103] width 520 height 23
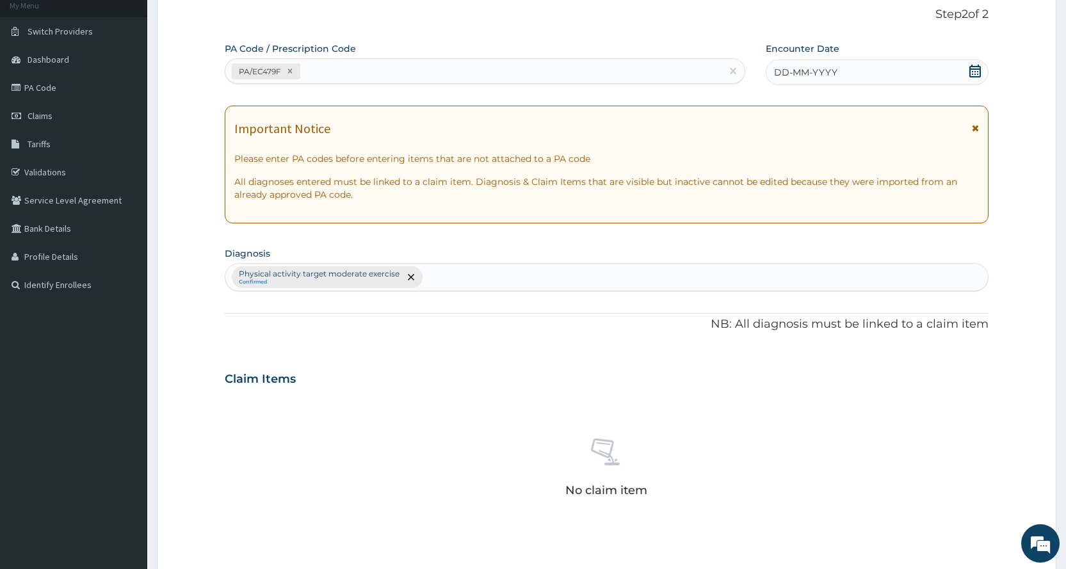
click at [941, 74] on div "DD-MM-YYYY" at bounding box center [877, 73] width 223 height 26
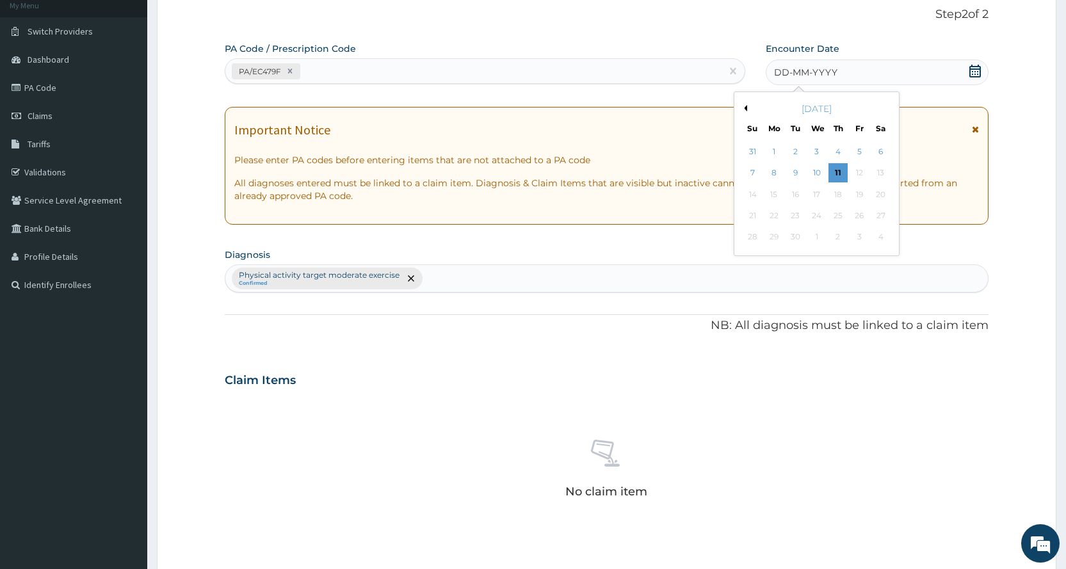
click at [747, 105] on div "[DATE]" at bounding box center [817, 108] width 154 height 13
click at [745, 105] on button "Previous Month" at bounding box center [744, 108] width 6 height 6
click at [857, 172] on div "8" at bounding box center [859, 173] width 19 height 19
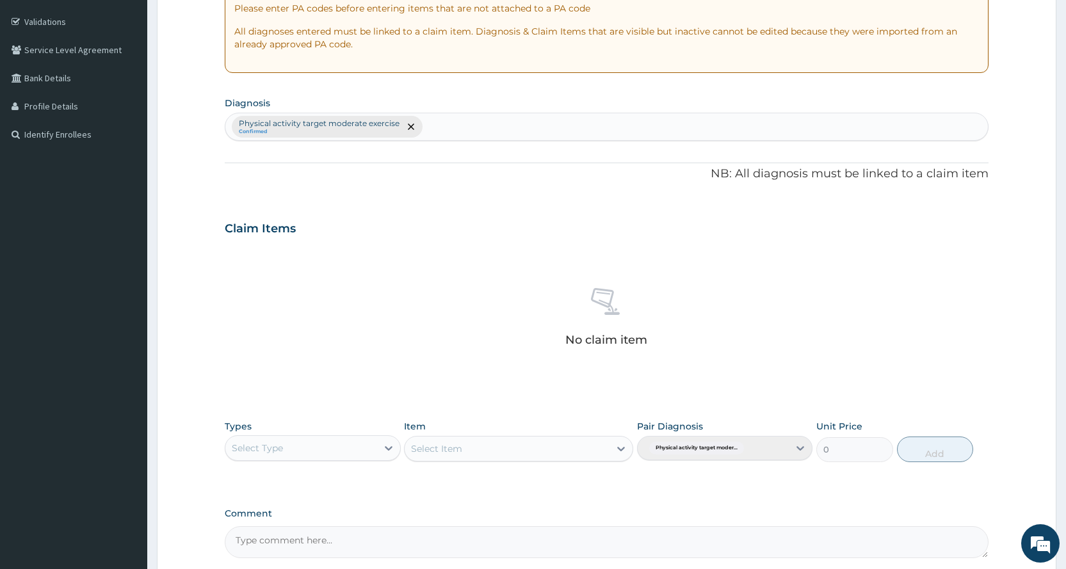
scroll to position [272, 0]
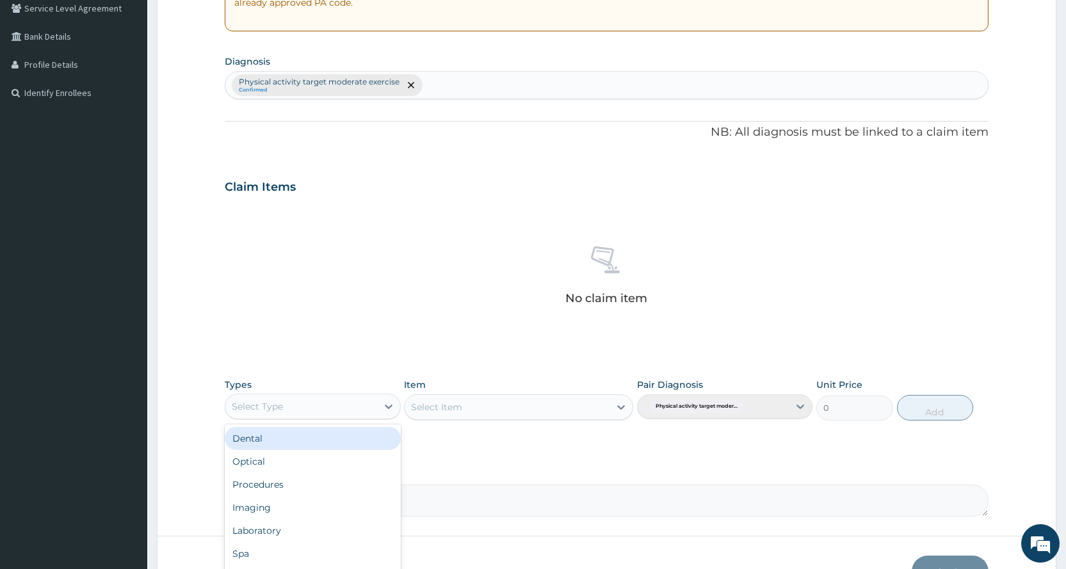
click at [292, 412] on div "Select Type" at bounding box center [300, 406] width 151 height 20
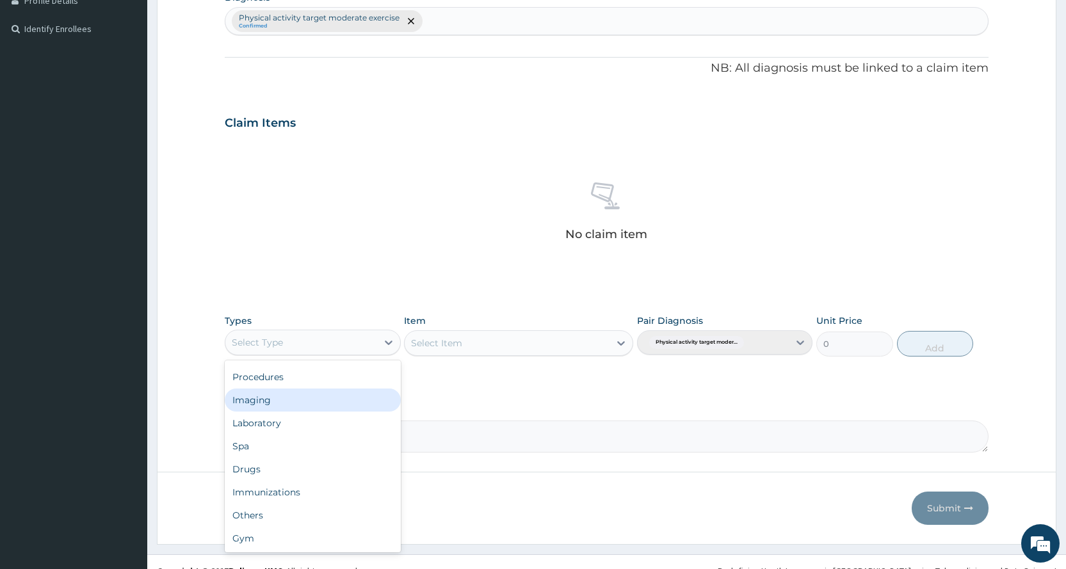
scroll to position [354, 0]
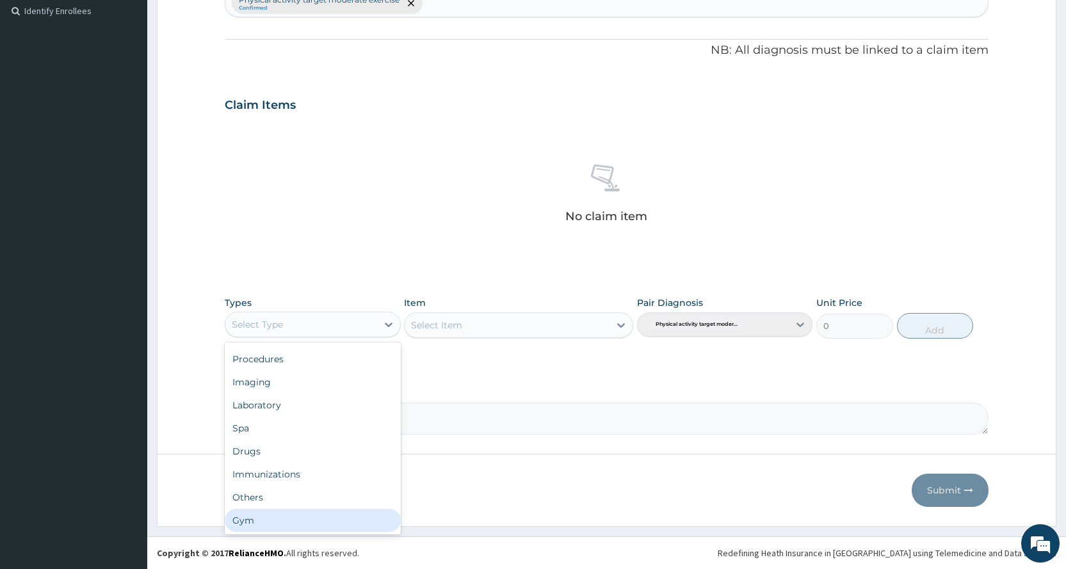
click at [254, 521] on div "Gym" at bounding box center [312, 520] width 175 height 23
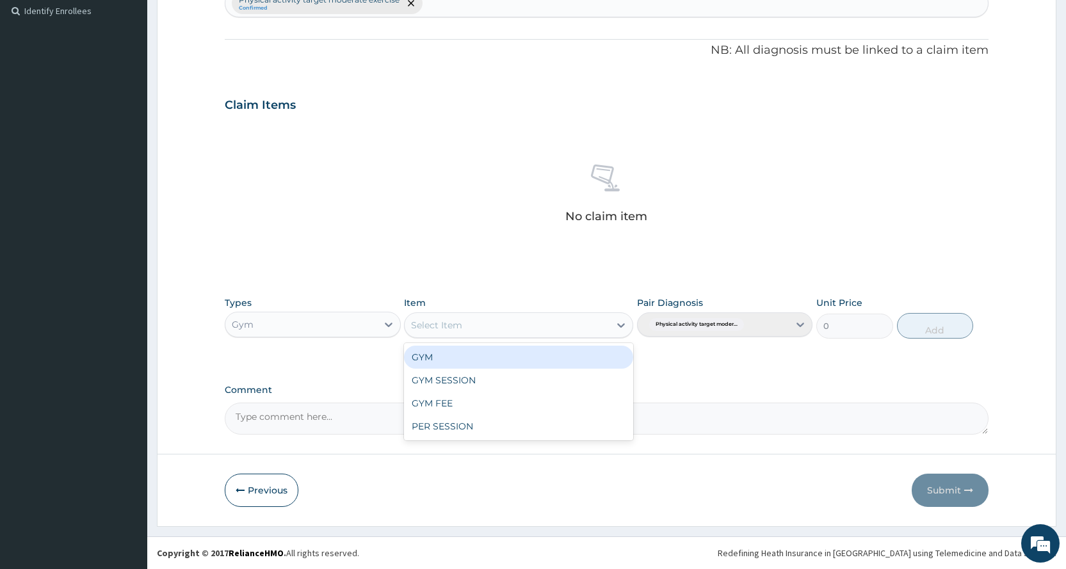
click at [574, 319] on div "Select Item" at bounding box center [507, 325] width 205 height 20
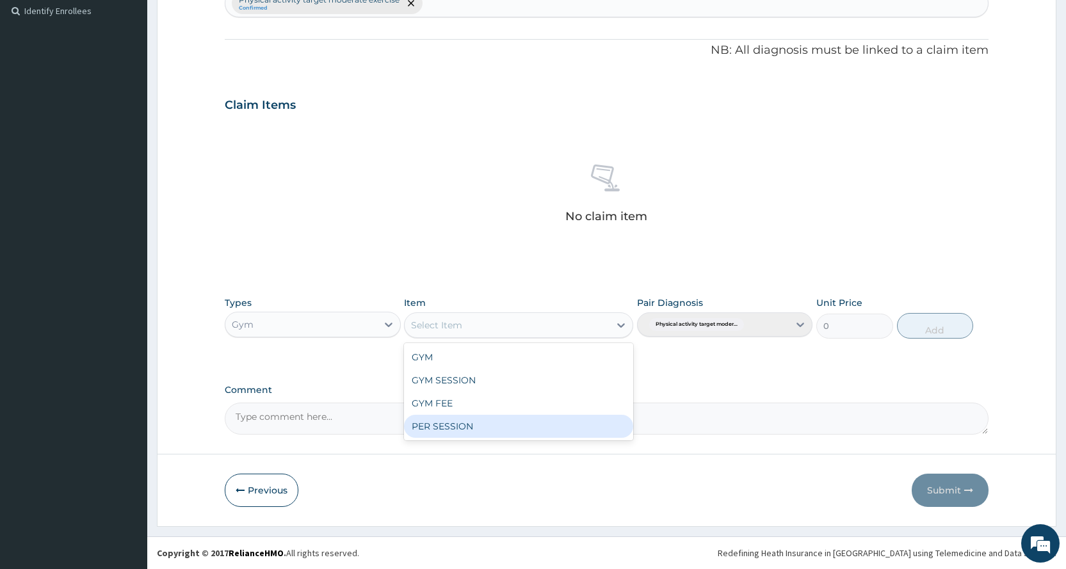
click at [567, 426] on div "PER SESSION" at bounding box center [518, 426] width 229 height 23
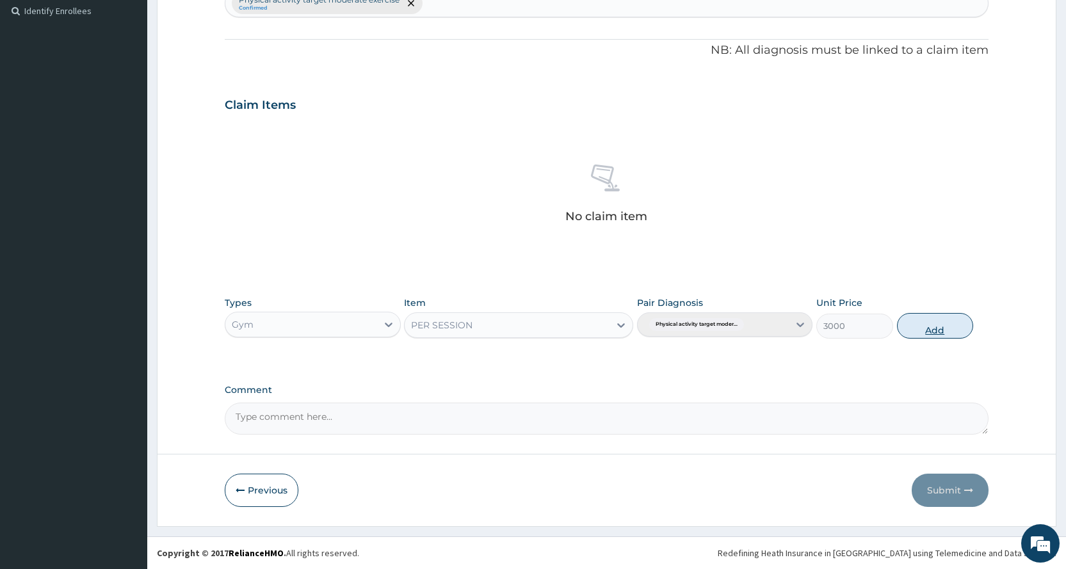
click at [923, 330] on button "Add" at bounding box center [935, 326] width 76 height 26
type input "0"
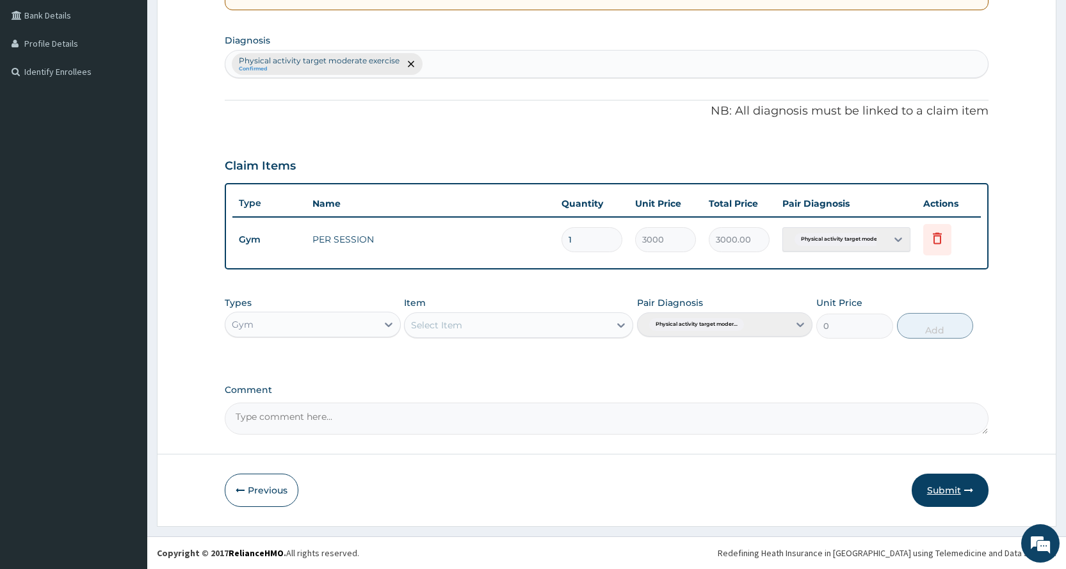
click at [932, 495] on button "Submit" at bounding box center [950, 490] width 77 height 33
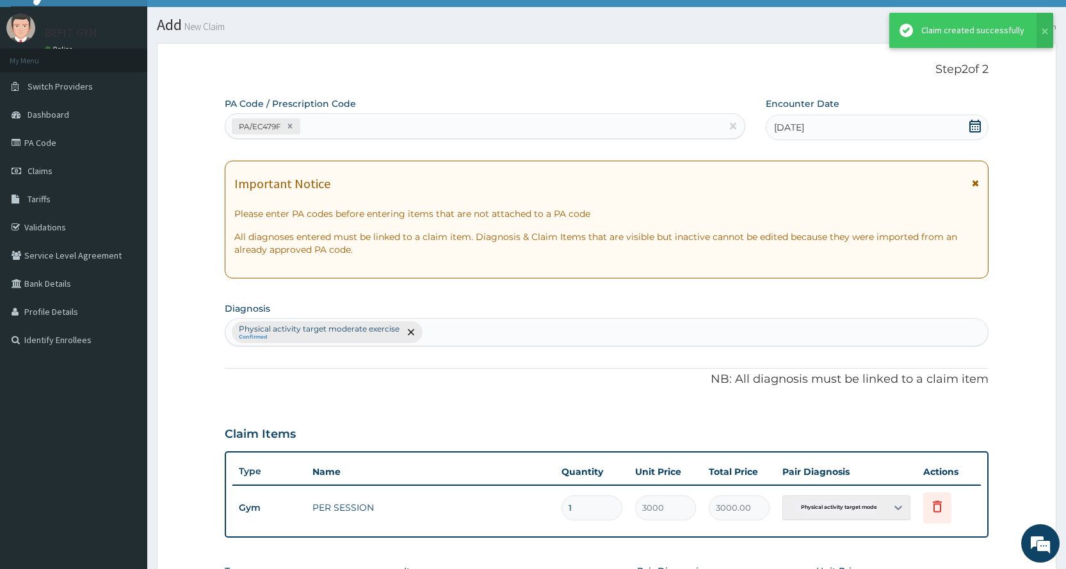
scroll to position [293, 0]
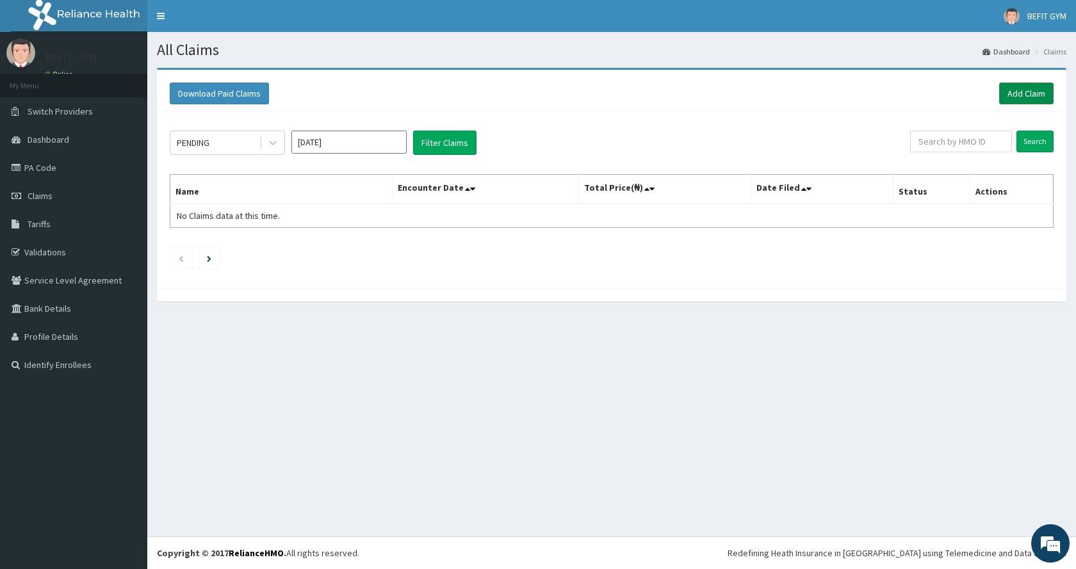
click at [1007, 88] on link "Add Claim" at bounding box center [1026, 94] width 54 height 22
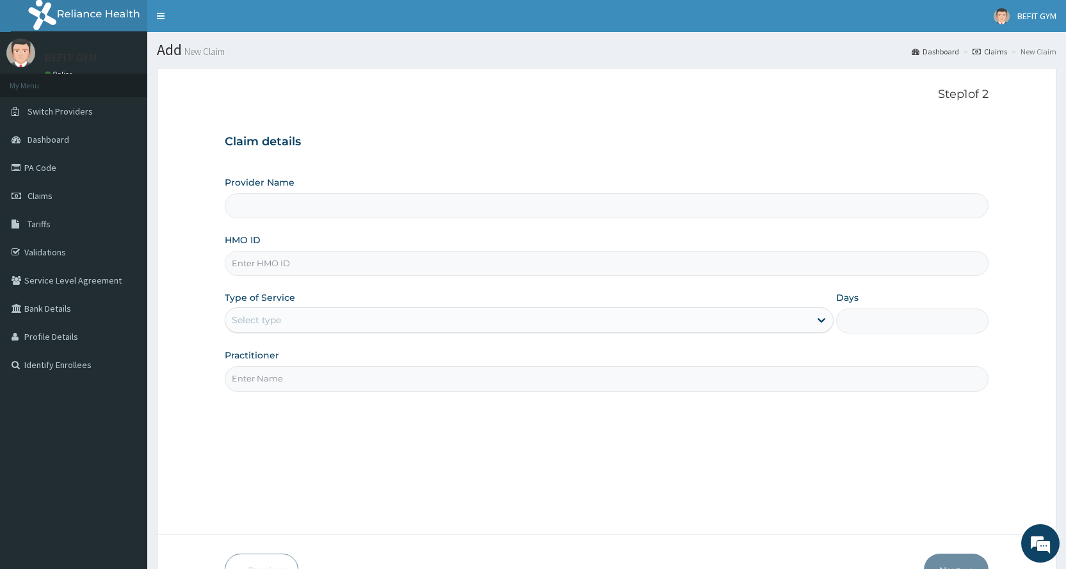
type input "BEFIT HEALTH AND FITNESS CENTRE"
type input "1"
click at [571, 259] on input "HMO ID" at bounding box center [607, 263] width 764 height 25
type input "KSB/10435/A"
click at [371, 377] on input "Practitioner" at bounding box center [607, 378] width 764 height 25
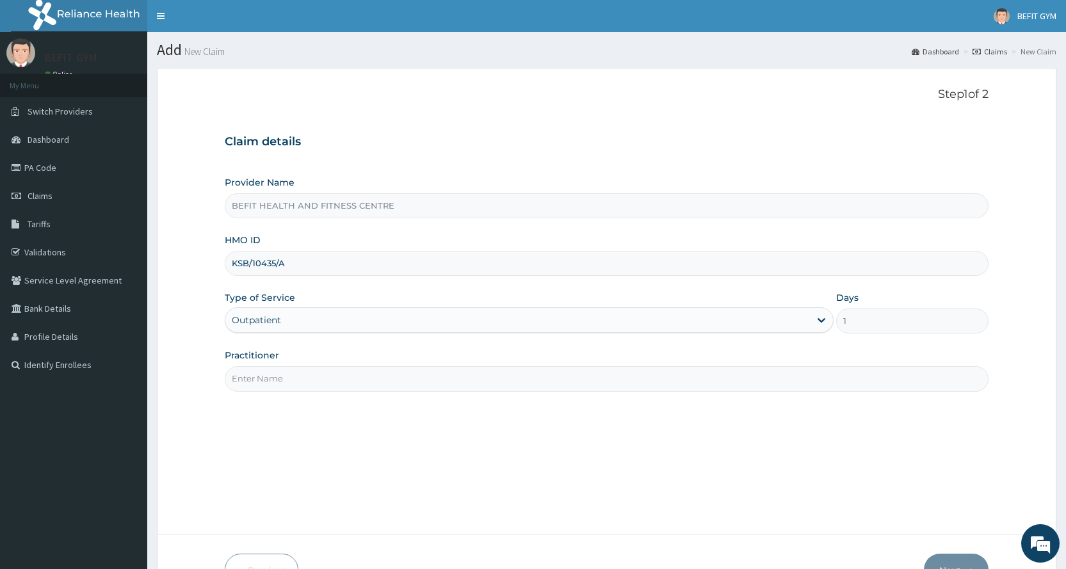
type input "B"
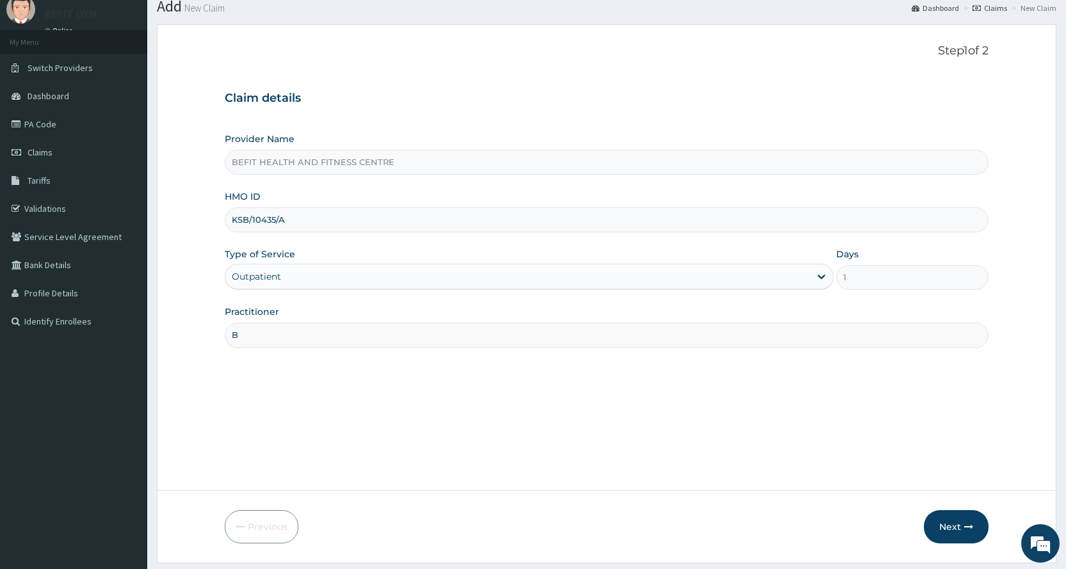
scroll to position [80, 0]
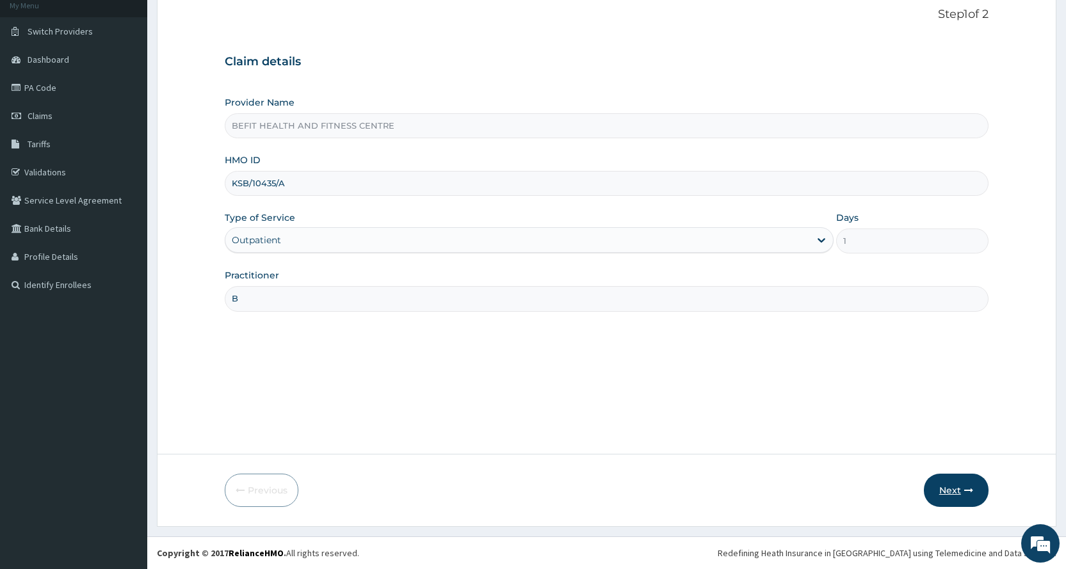
click at [965, 477] on button "Next" at bounding box center [956, 490] width 65 height 33
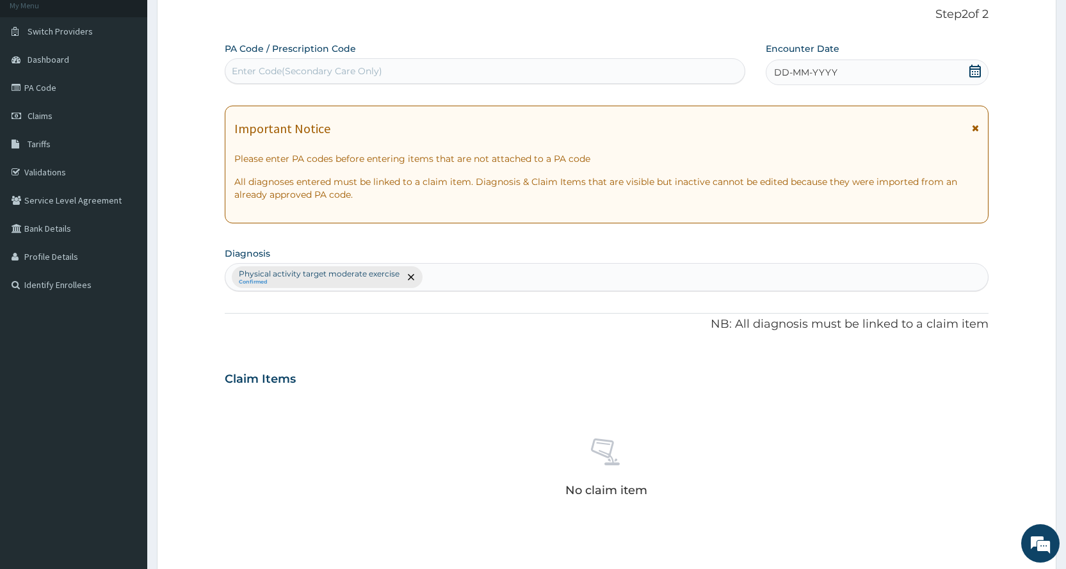
click at [433, 80] on div "Enter Code(Secondary Care Only)" at bounding box center [484, 71] width 519 height 20
type input "PA/DA8668"
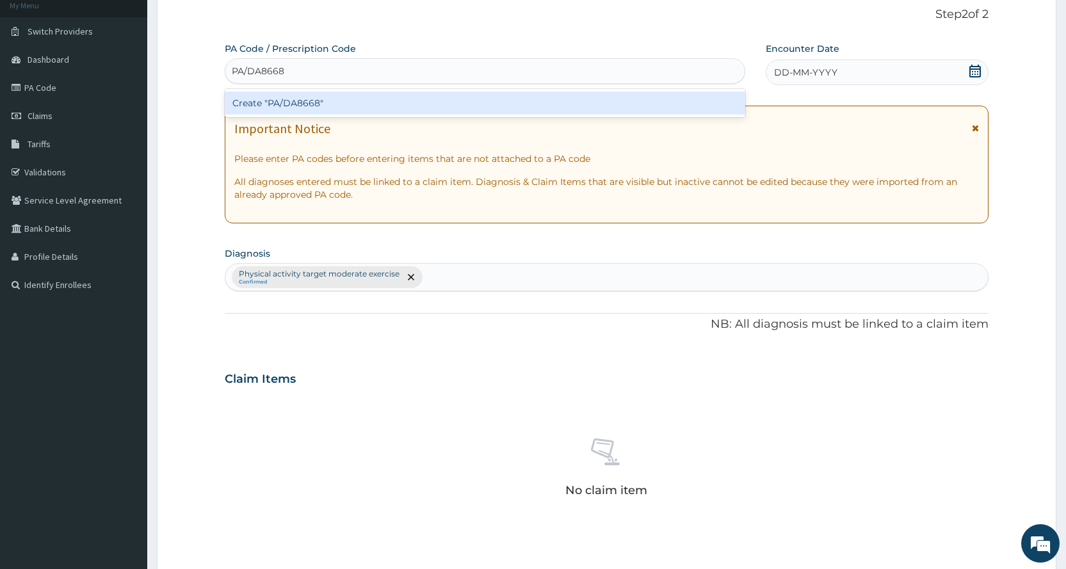
click at [362, 102] on div "Create "PA/DA8668"" at bounding box center [485, 103] width 520 height 23
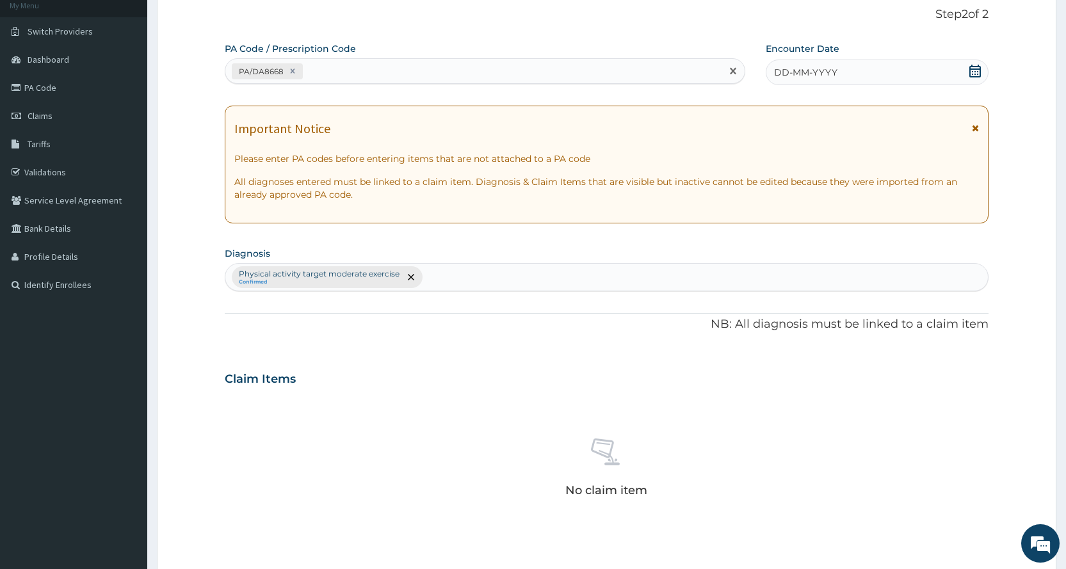
click at [890, 79] on div "DD-MM-YYYY" at bounding box center [877, 73] width 223 height 26
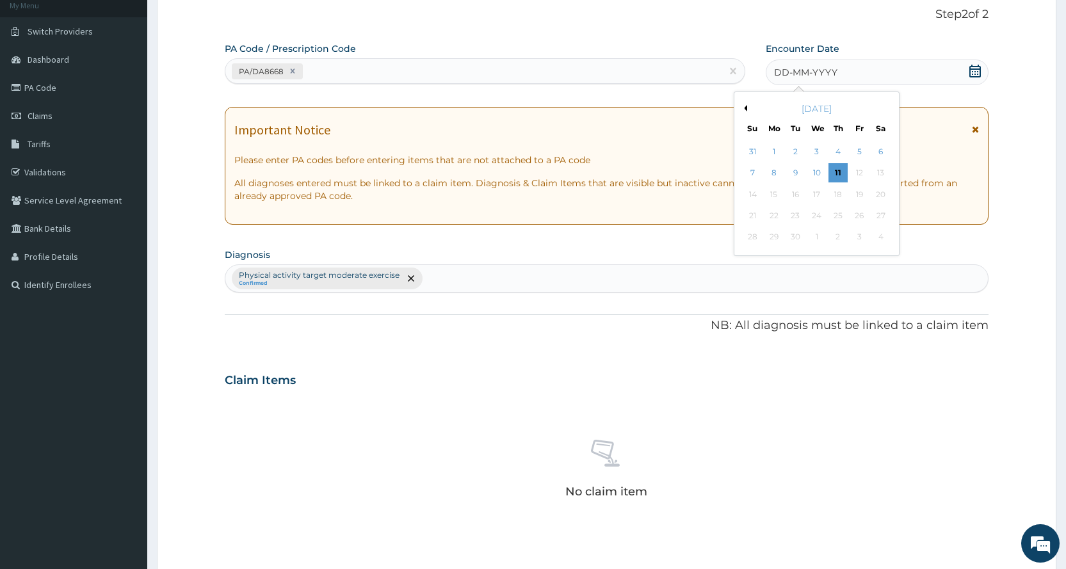
click at [744, 109] on button "Previous Month" at bounding box center [744, 108] width 6 height 6
click at [861, 174] on div "8" at bounding box center [859, 173] width 19 height 19
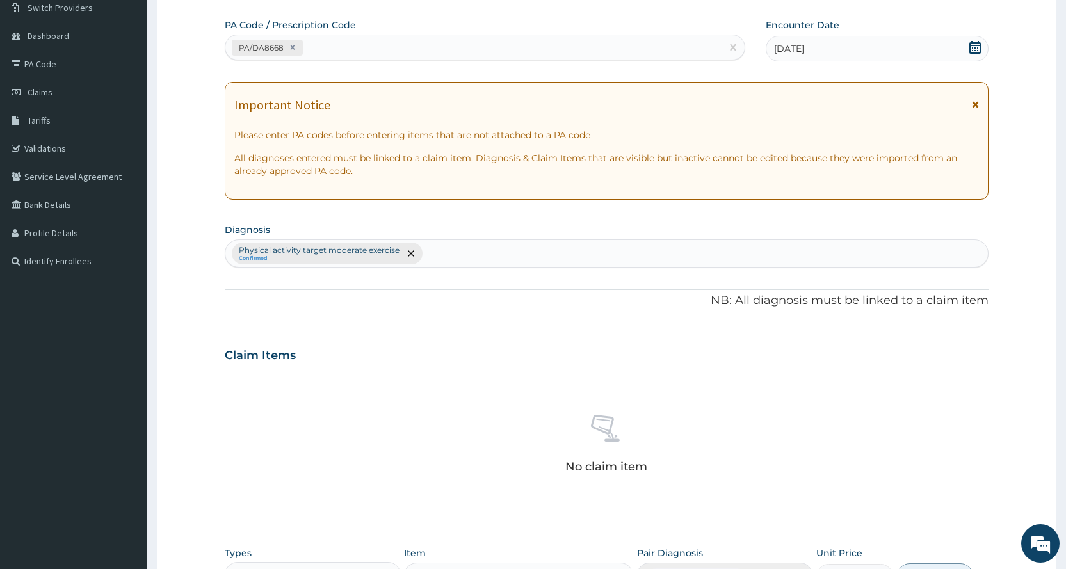
scroll to position [354, 0]
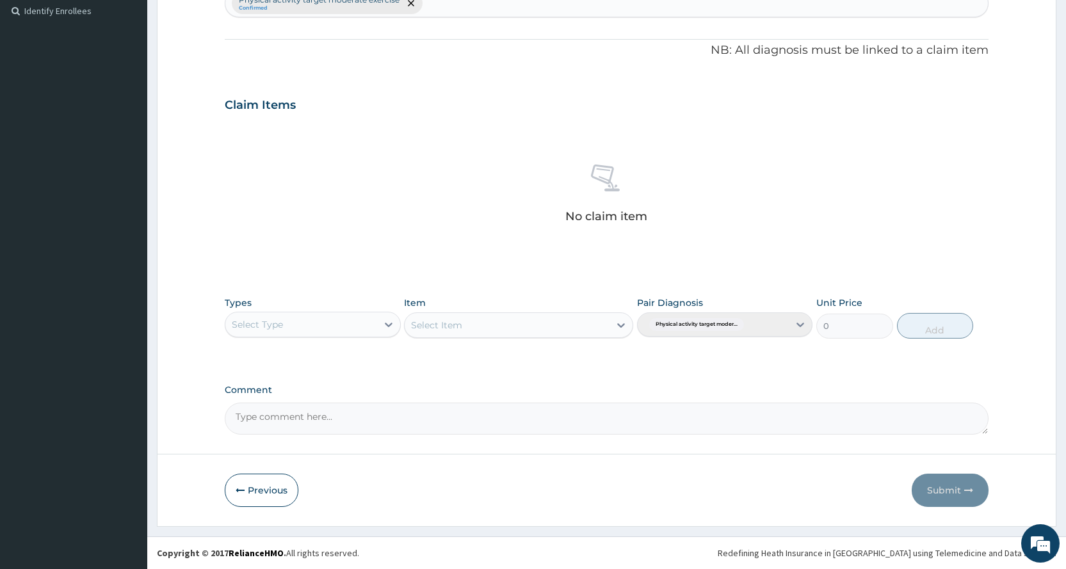
click at [343, 327] on div "Select Type" at bounding box center [300, 324] width 151 height 20
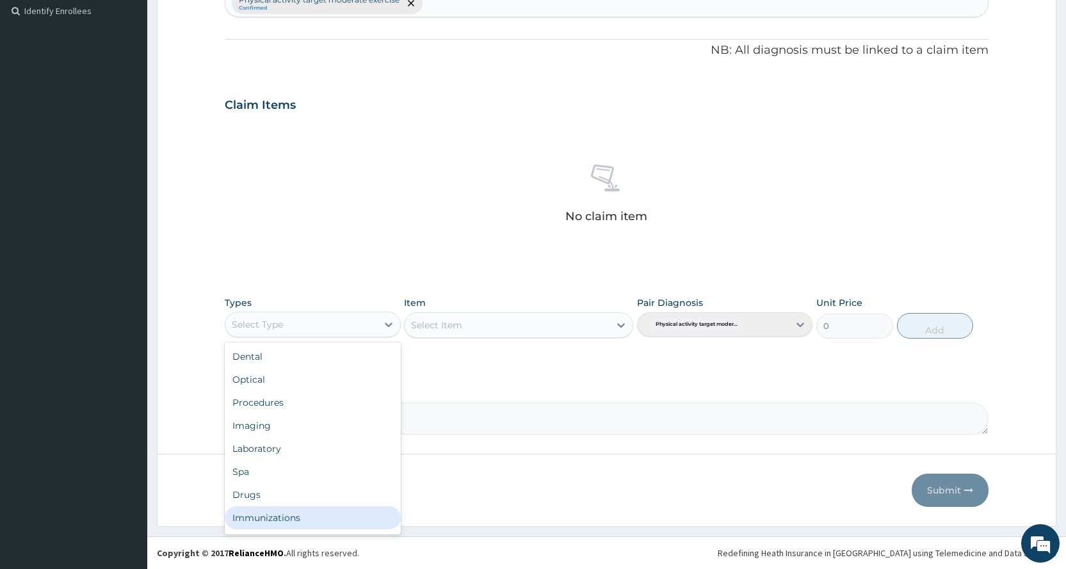
scroll to position [44, 0]
click at [293, 530] on div "Gym" at bounding box center [312, 520] width 175 height 23
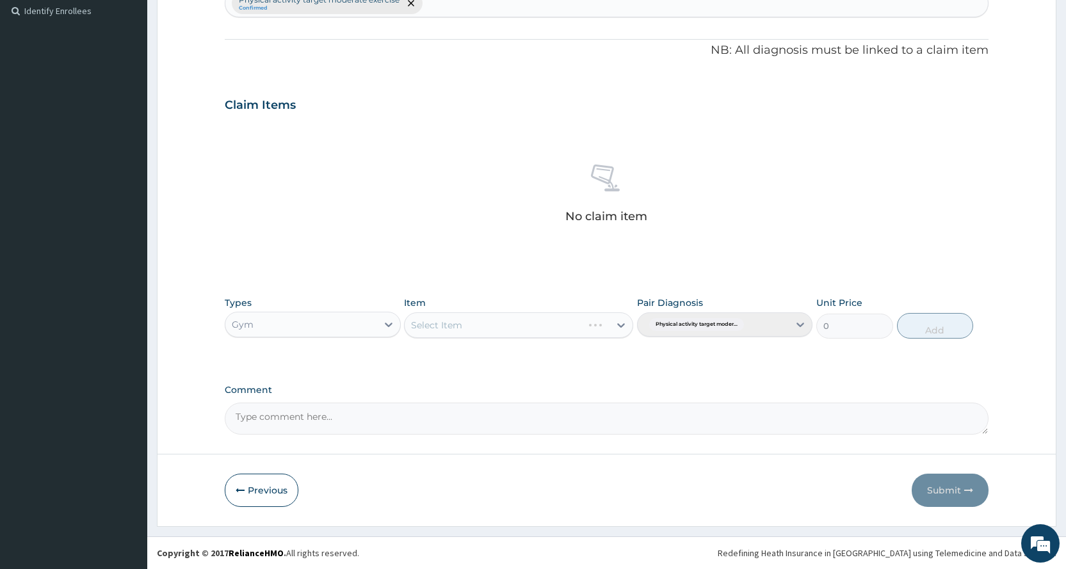
click at [483, 328] on div "Select Item" at bounding box center [518, 325] width 229 height 26
click at [497, 330] on div "Select Item" at bounding box center [507, 325] width 205 height 20
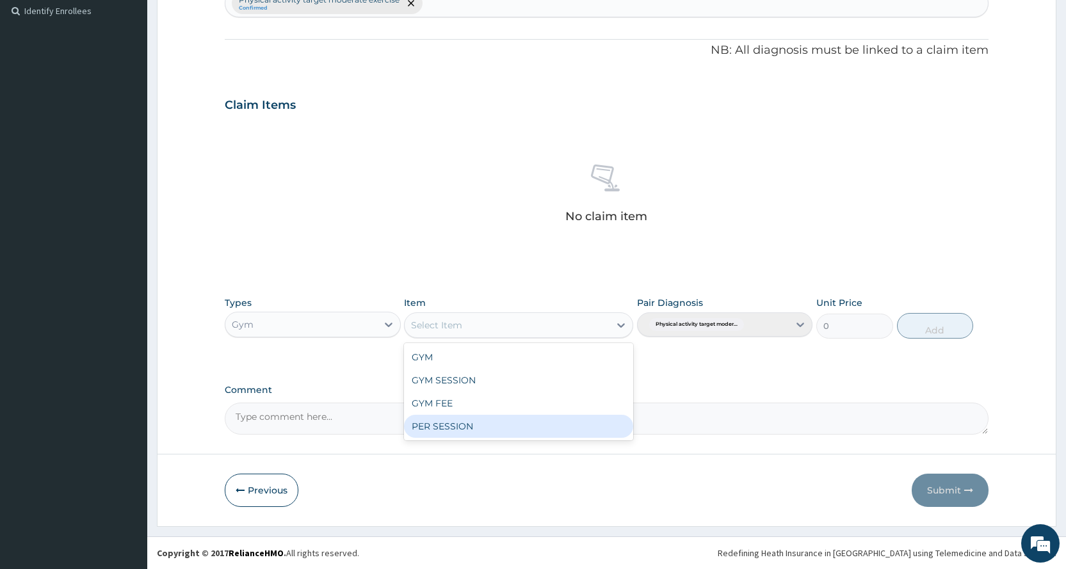
click at [504, 426] on div "PER SESSION" at bounding box center [518, 426] width 229 height 23
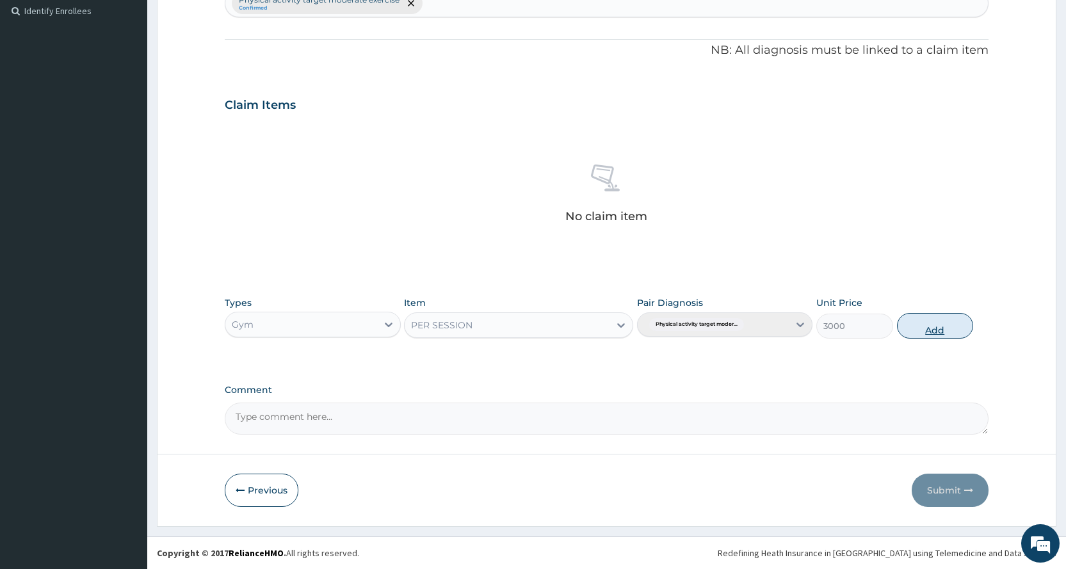
click at [959, 326] on button "Add" at bounding box center [935, 326] width 76 height 26
type input "0"
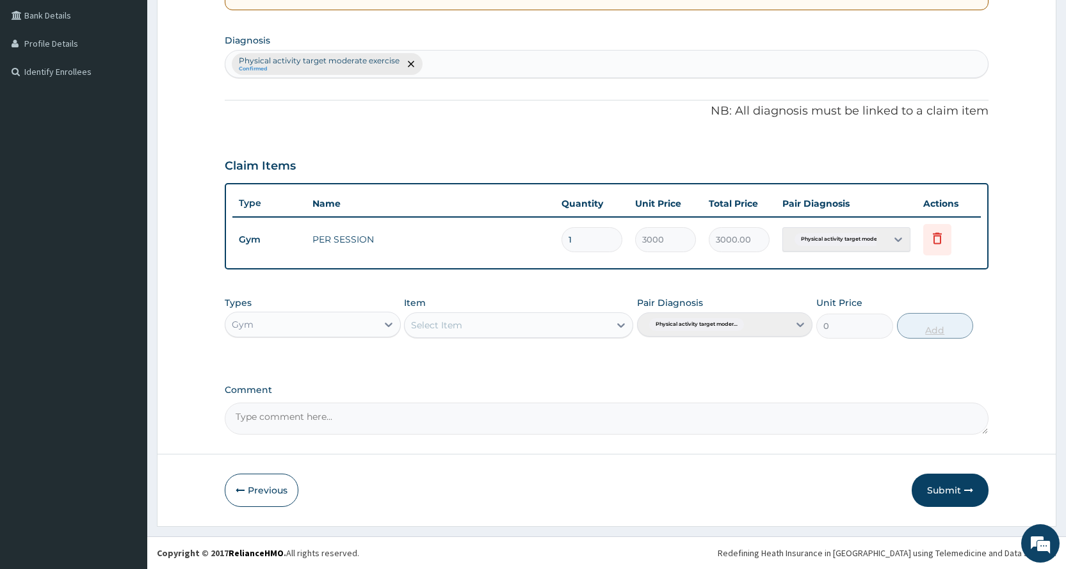
scroll to position [293, 0]
click at [958, 489] on button "Submit" at bounding box center [950, 490] width 77 height 33
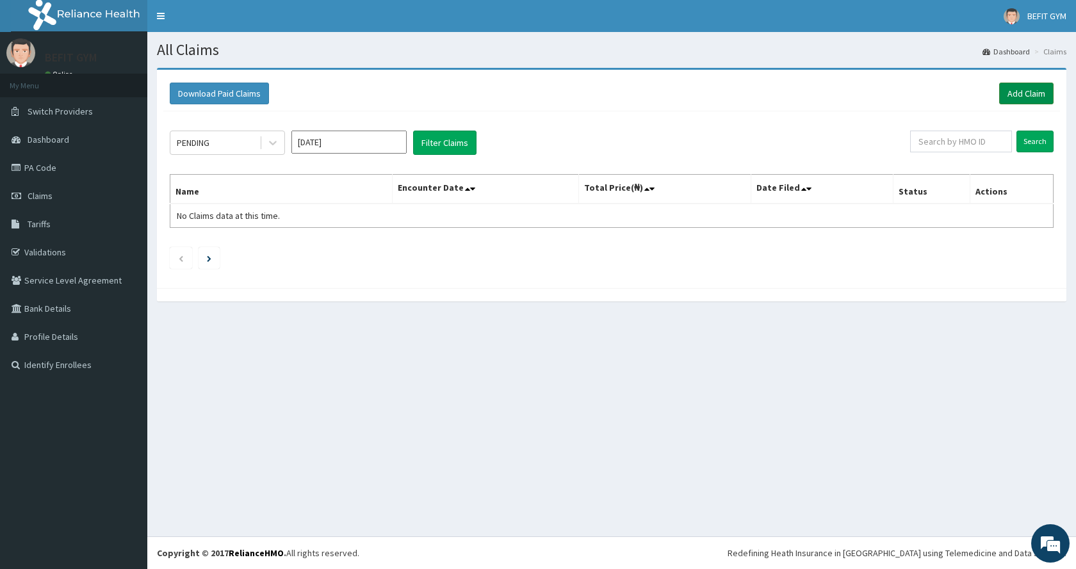
click at [1017, 85] on link "Add Claim" at bounding box center [1026, 94] width 54 height 22
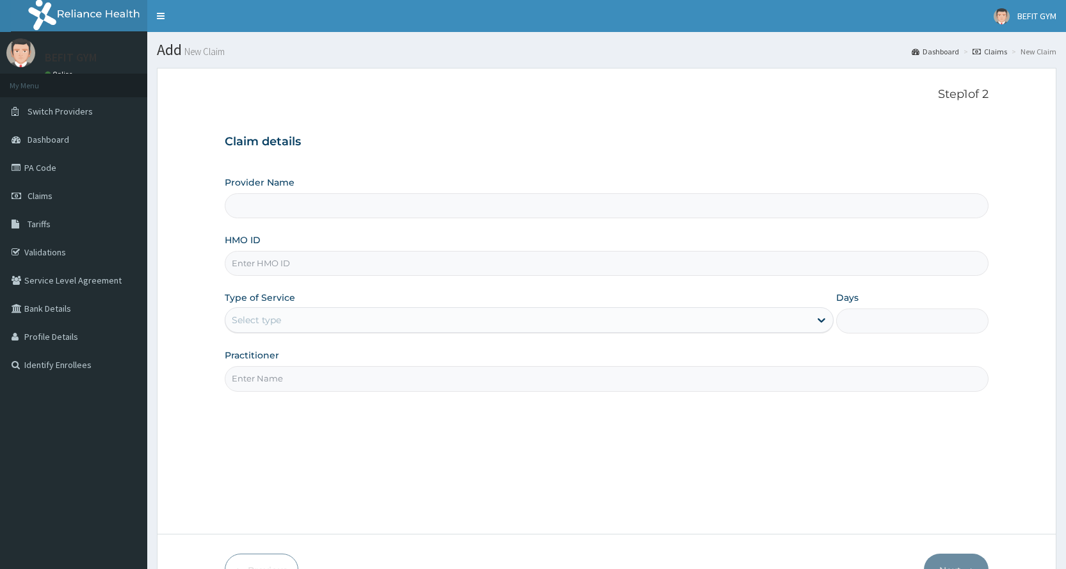
type input "BEFIT HEALTH AND FITNESS CENTRE"
type input "1"
click at [807, 269] on input "HMO ID" at bounding box center [607, 263] width 764 height 25
